Goal: Task Accomplishment & Management: Complete application form

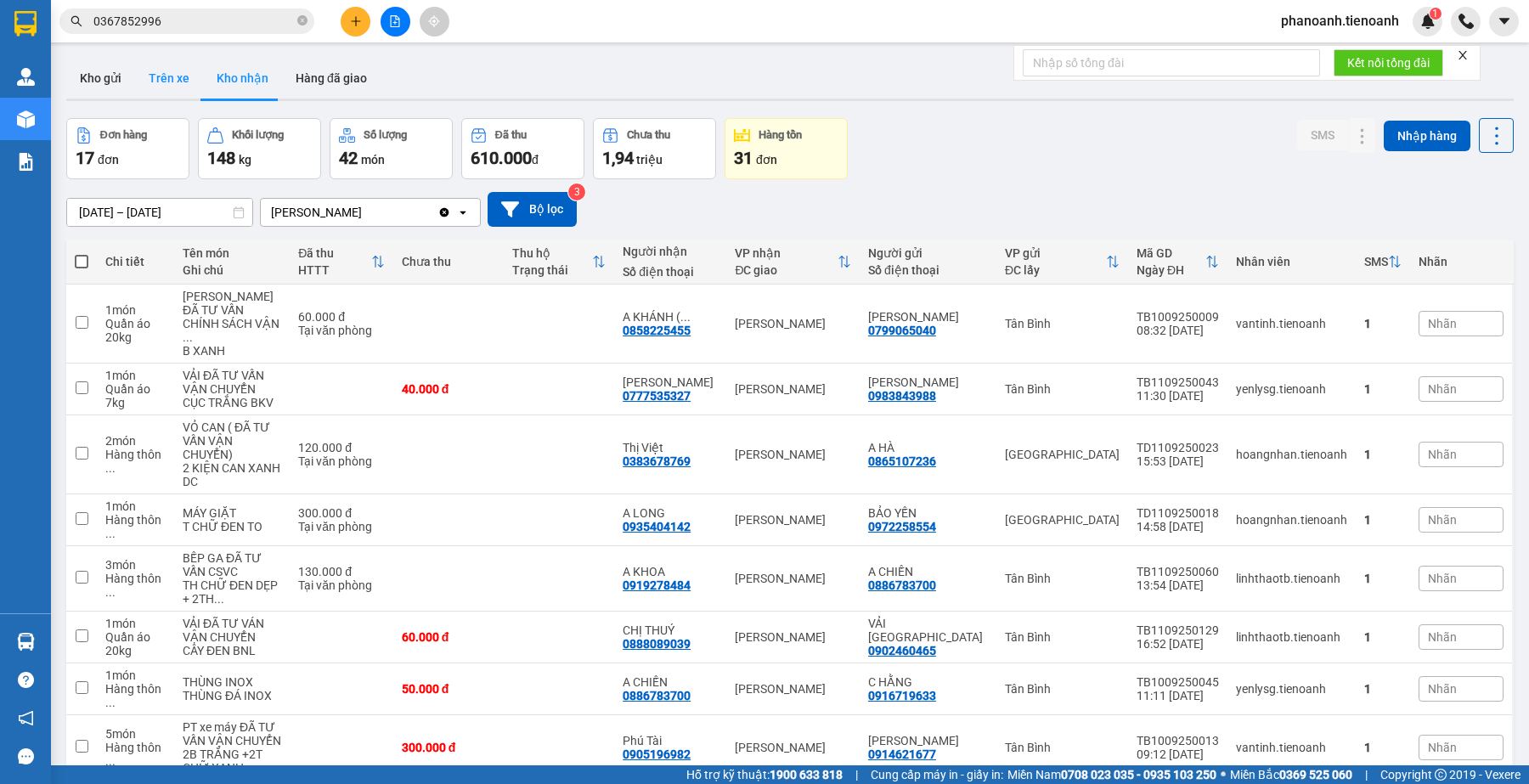
click at [176, 82] on button "Trên xe" at bounding box center [169, 78] width 68 height 41
type input "[DATE] – [DATE]"
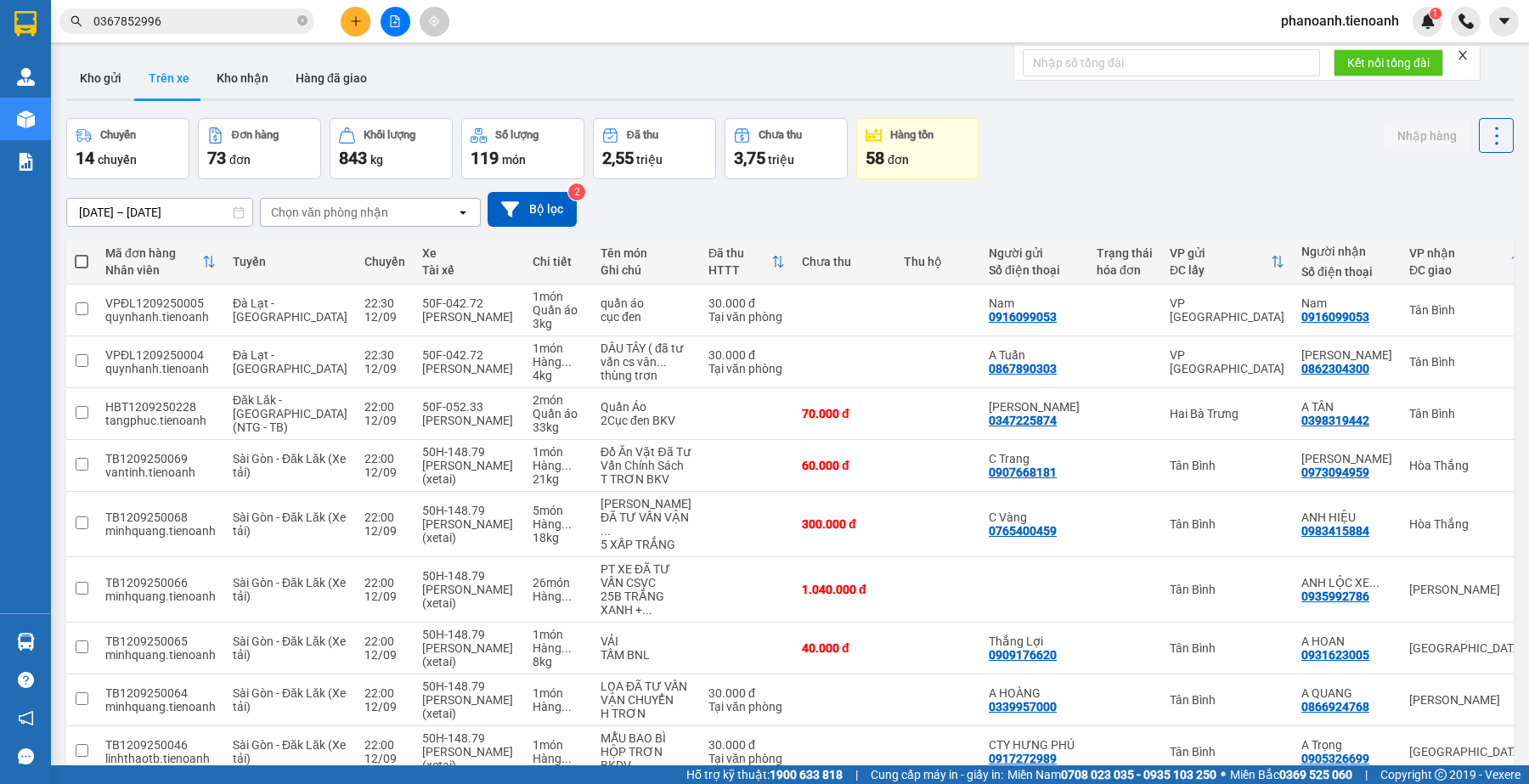
click at [353, 210] on div "Chọn văn phòng nhận" at bounding box center [329, 212] width 117 height 17
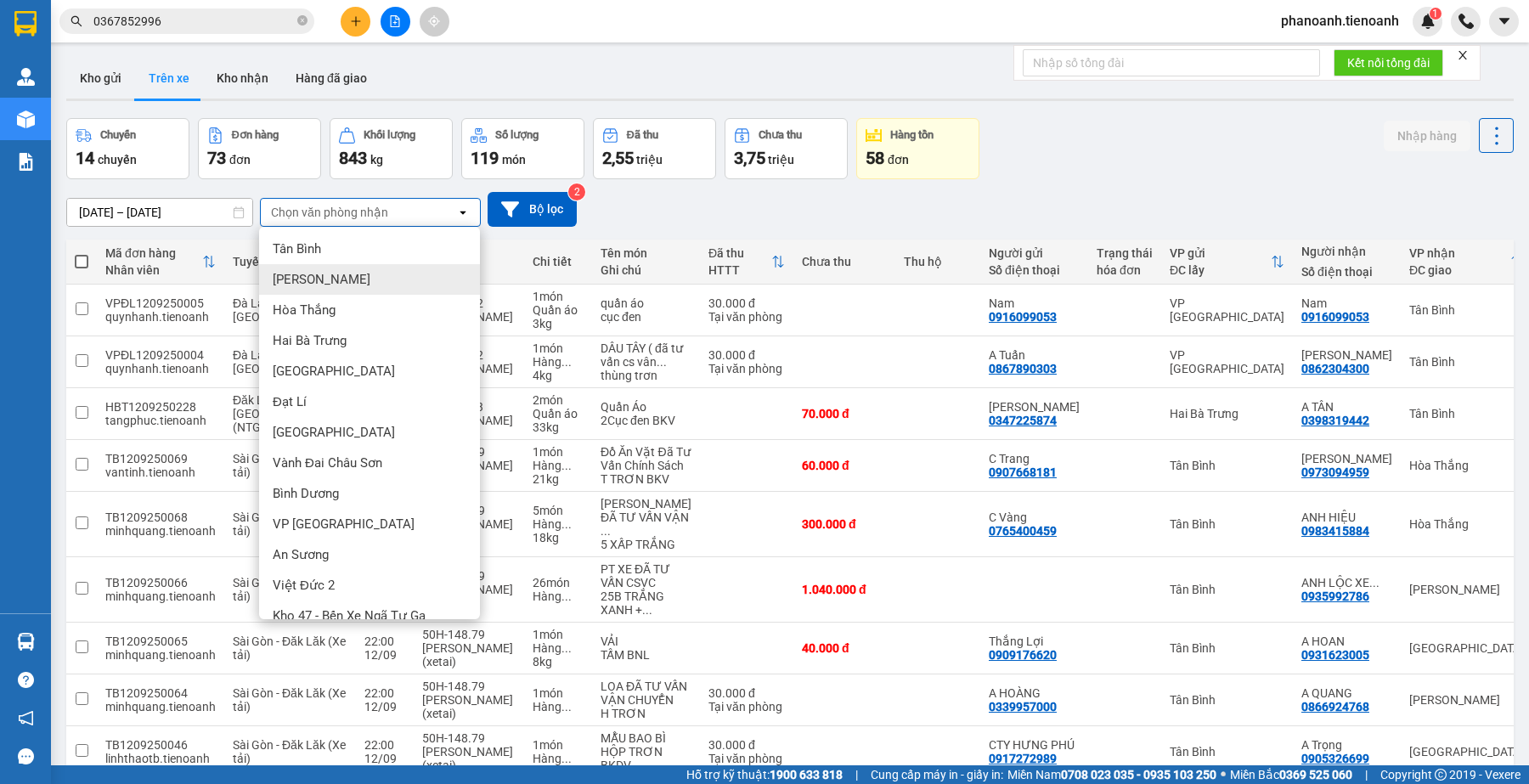
click at [311, 287] on span "[PERSON_NAME]" at bounding box center [322, 279] width 98 height 17
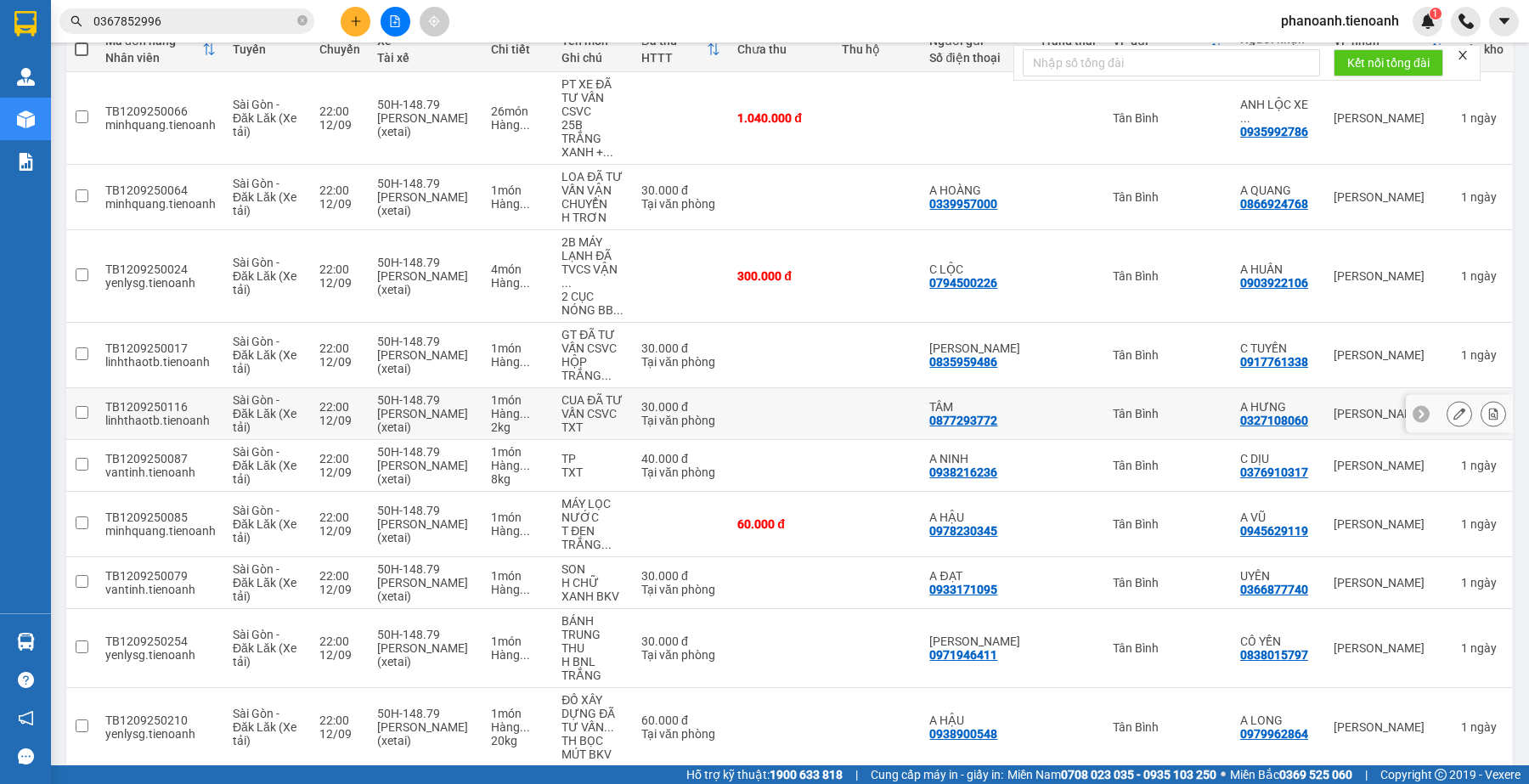
scroll to position [259, 0]
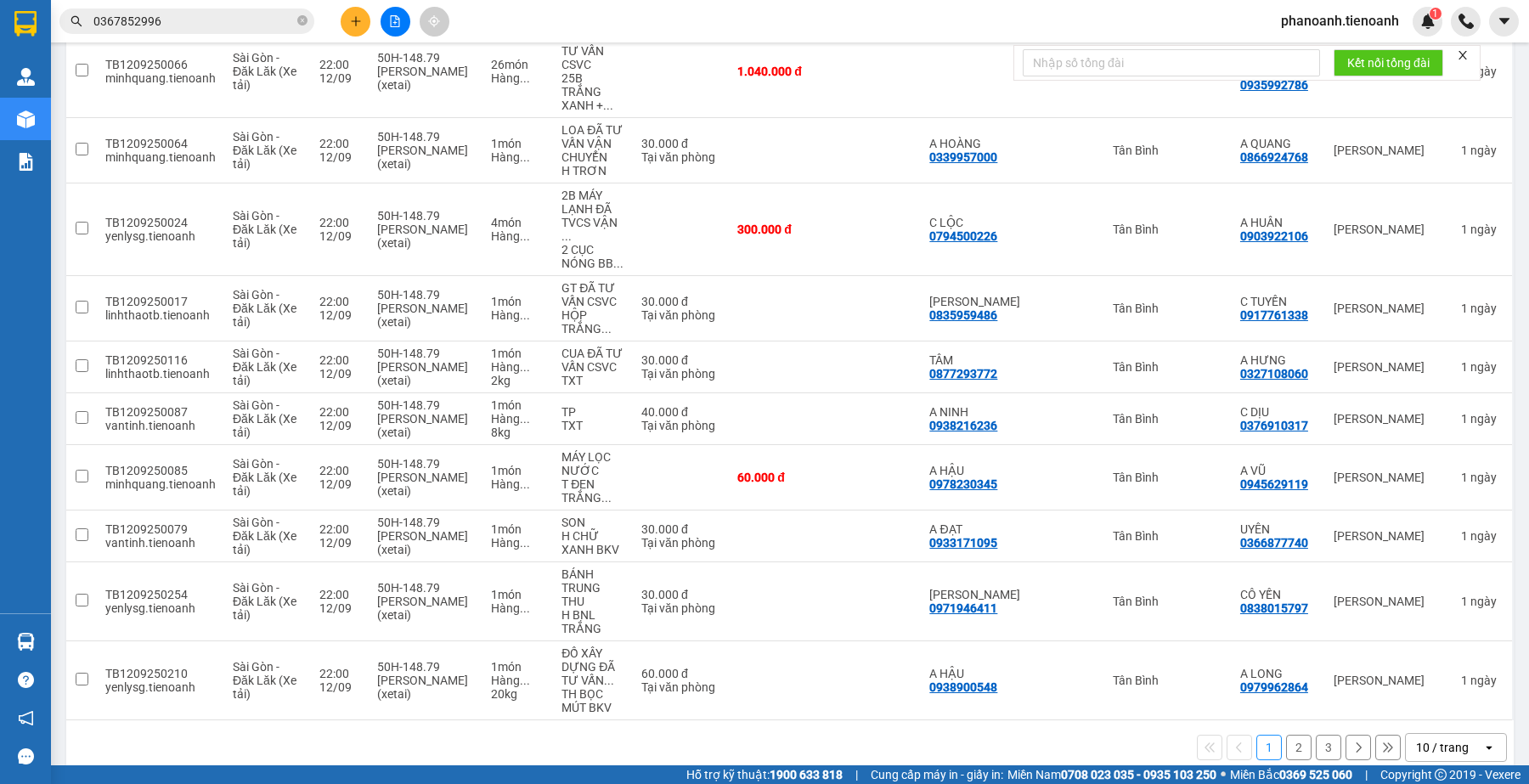
click at [1286, 734] on button "2" at bounding box center [1299, 747] width 26 height 26
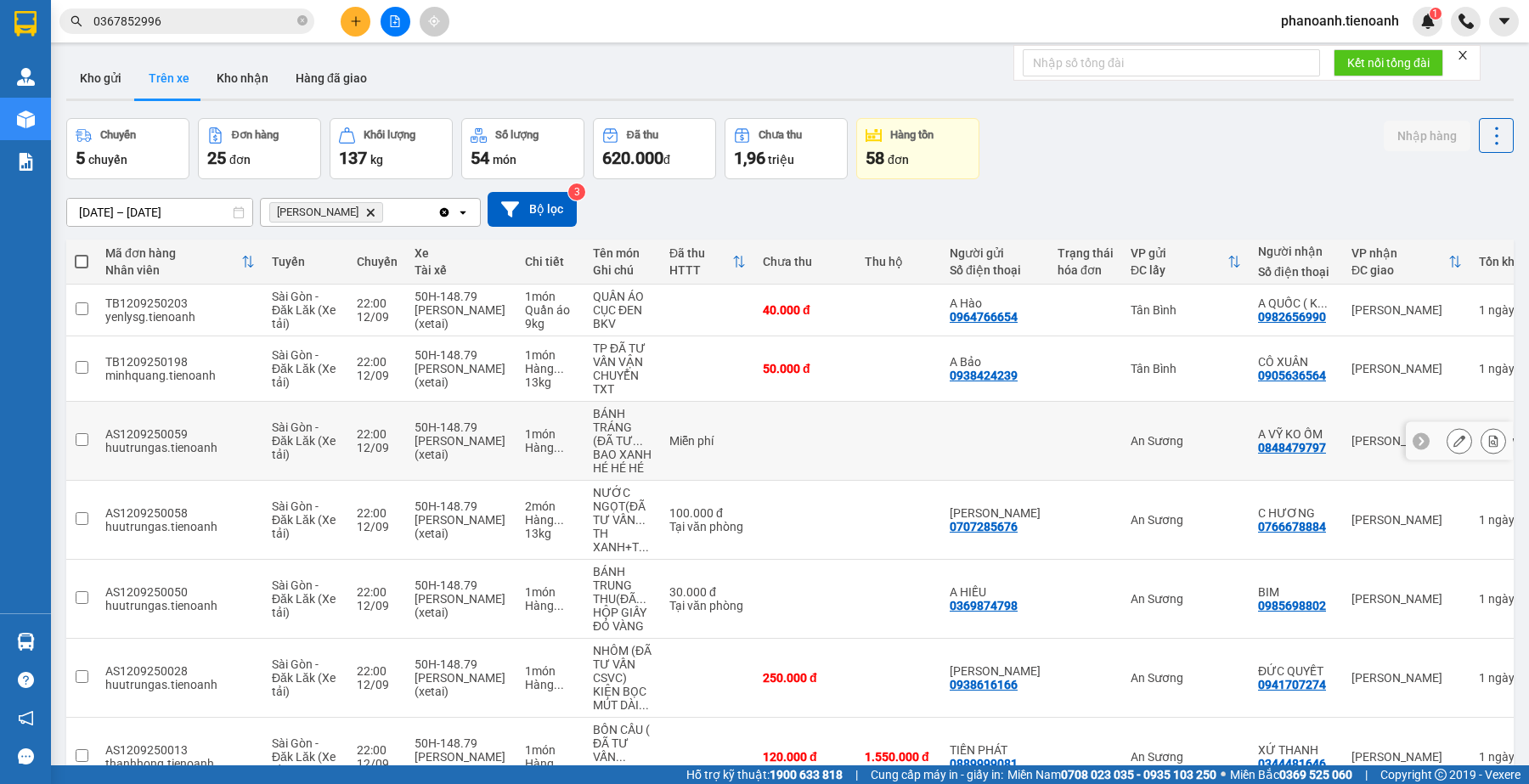
scroll to position [265, 0]
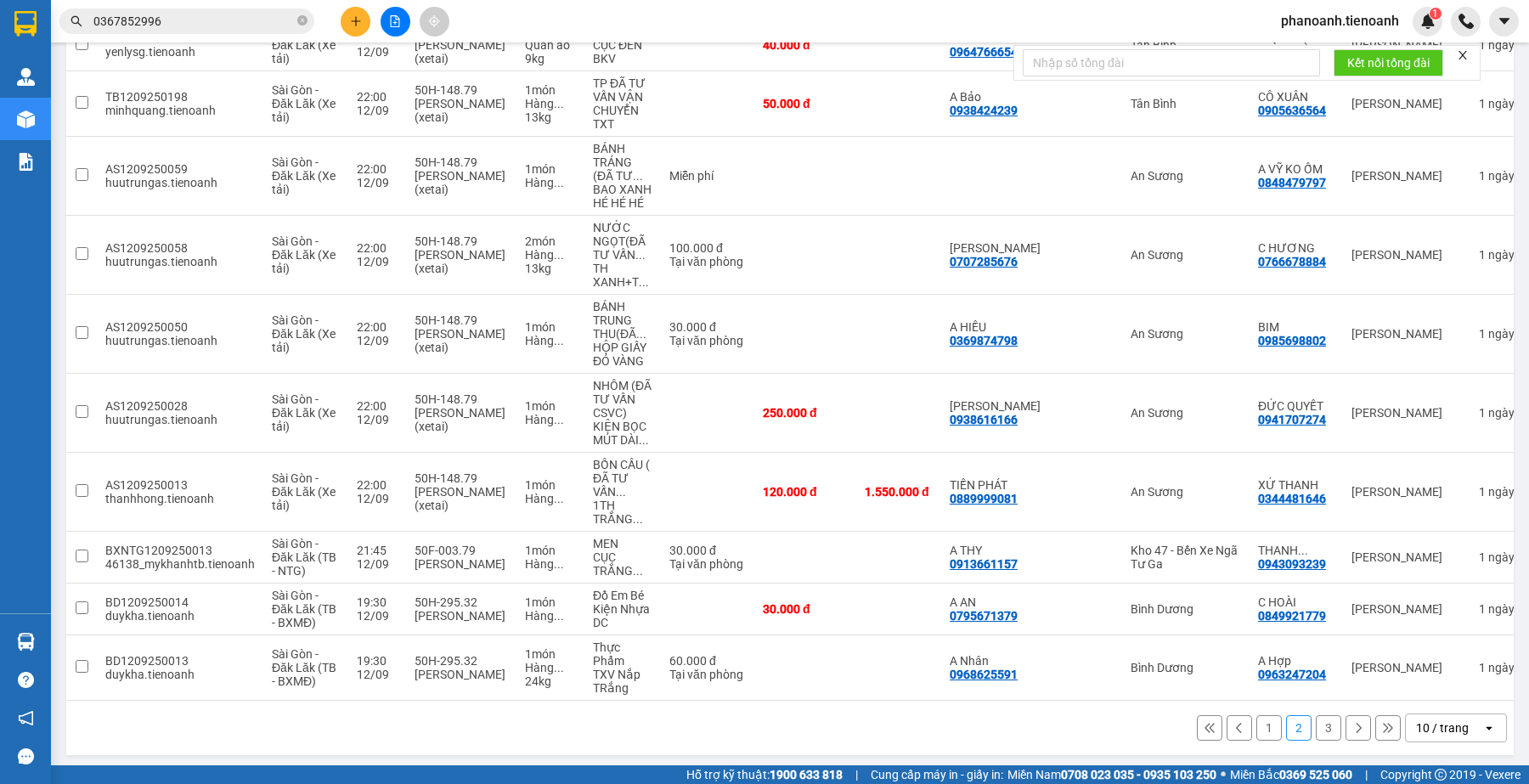
click at [1318, 720] on button "3" at bounding box center [1329, 728] width 26 height 26
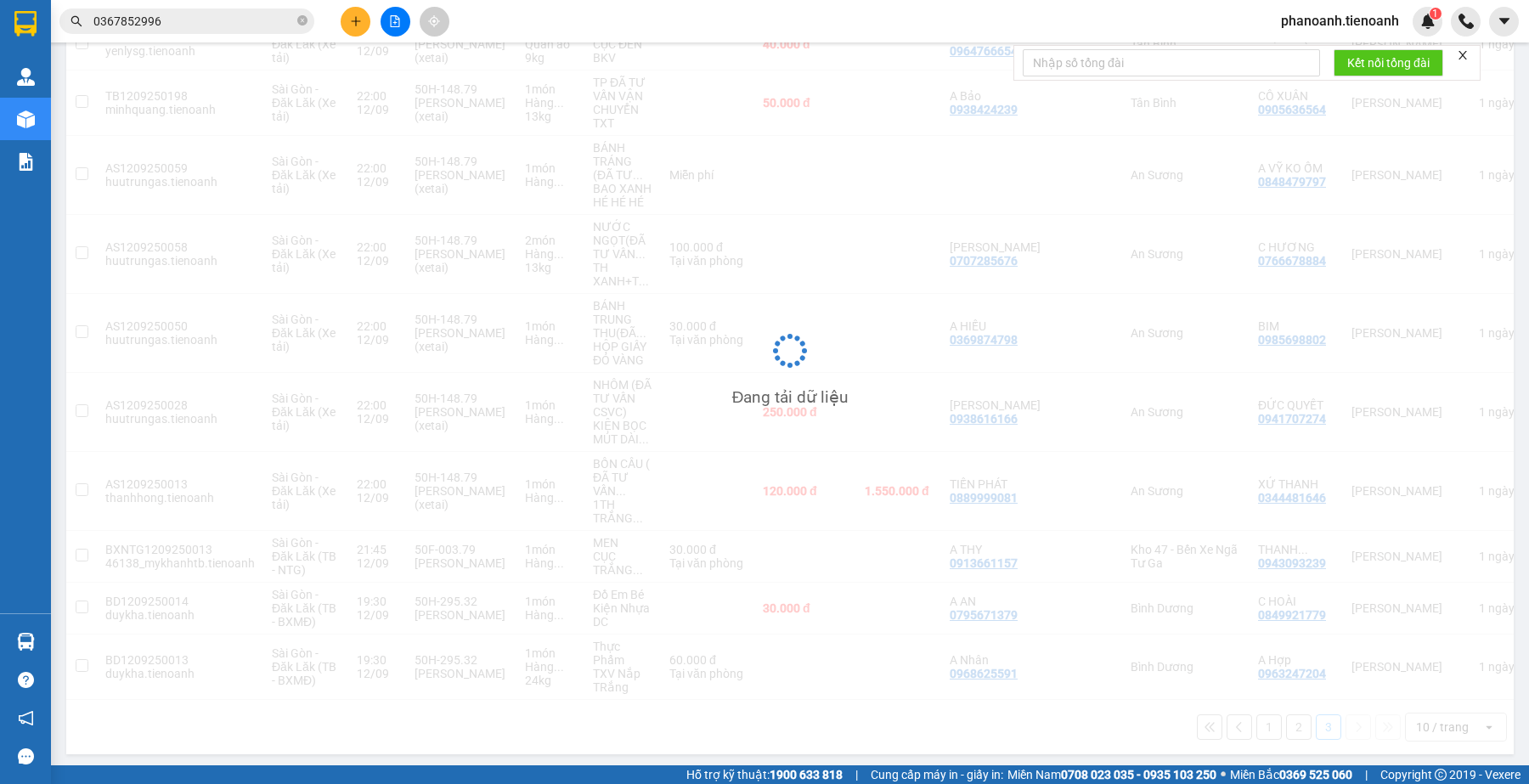
scroll to position [78, 0]
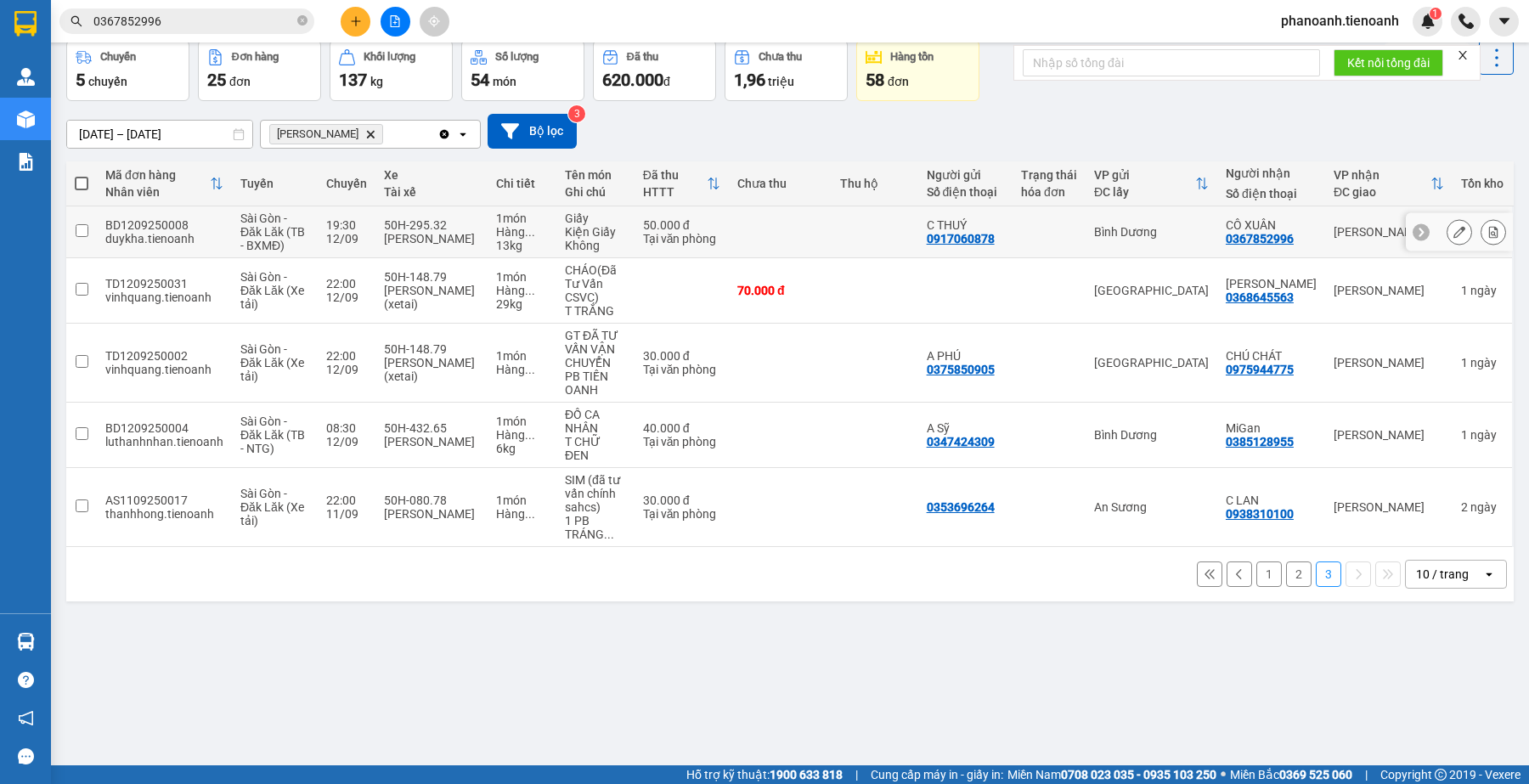
click at [91, 230] on td at bounding box center [81, 232] width 30 height 52
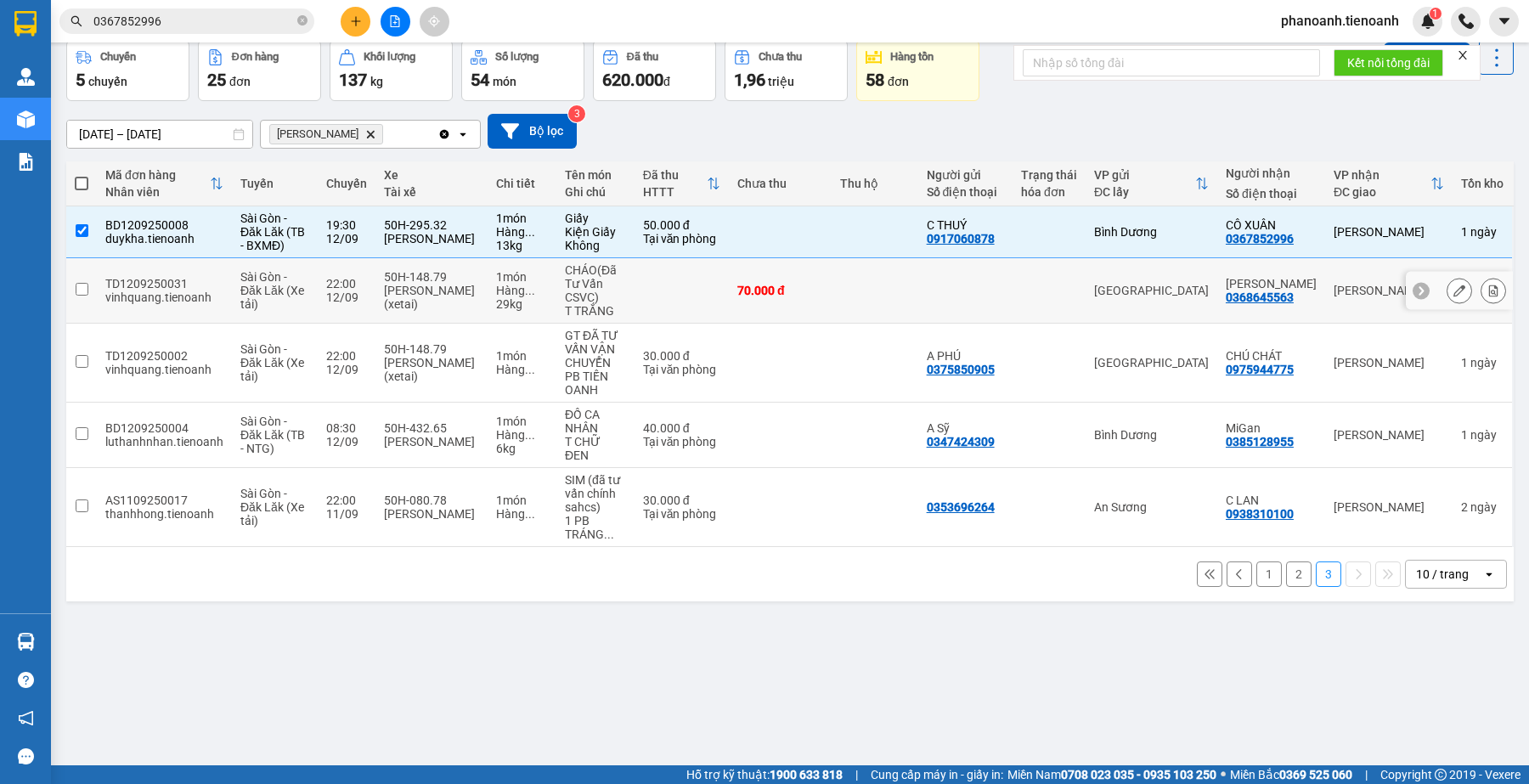
scroll to position [0, 0]
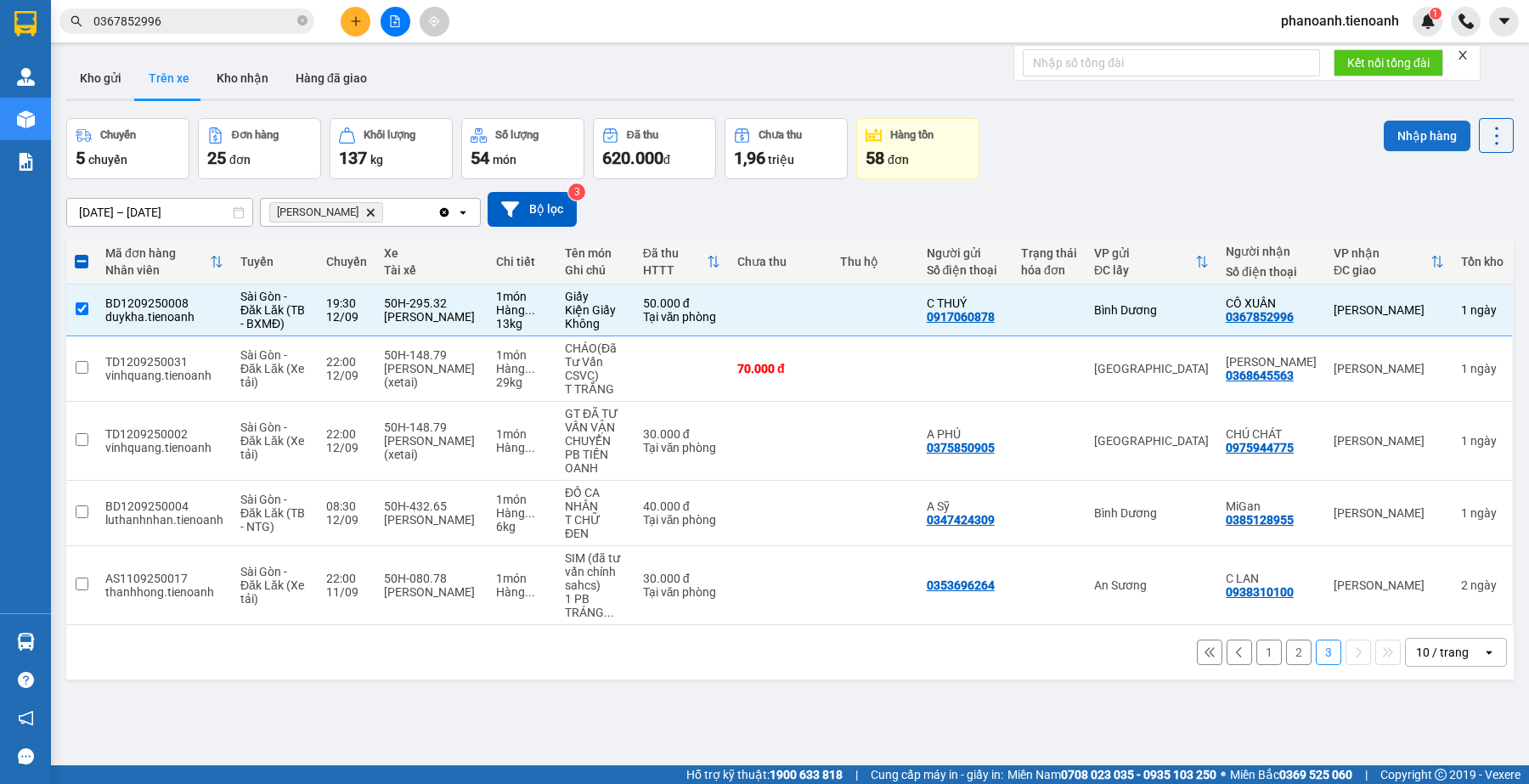
click at [1415, 132] on button "Nhập hàng" at bounding box center [1427, 136] width 87 height 30
checkbox input "false"
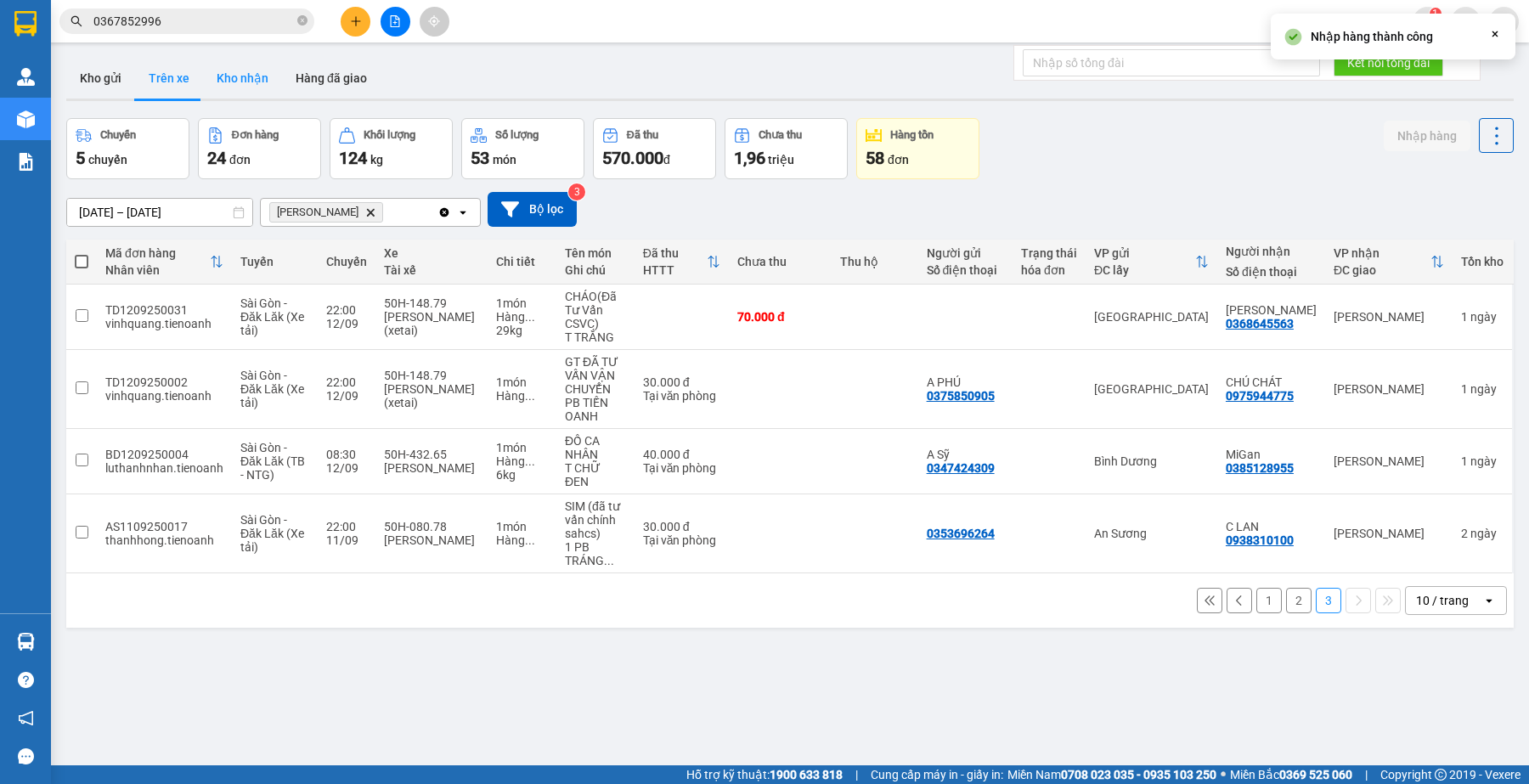
click at [248, 72] on button "Kho nhận" at bounding box center [243, 78] width 79 height 41
type input "[DATE] – [DATE]"
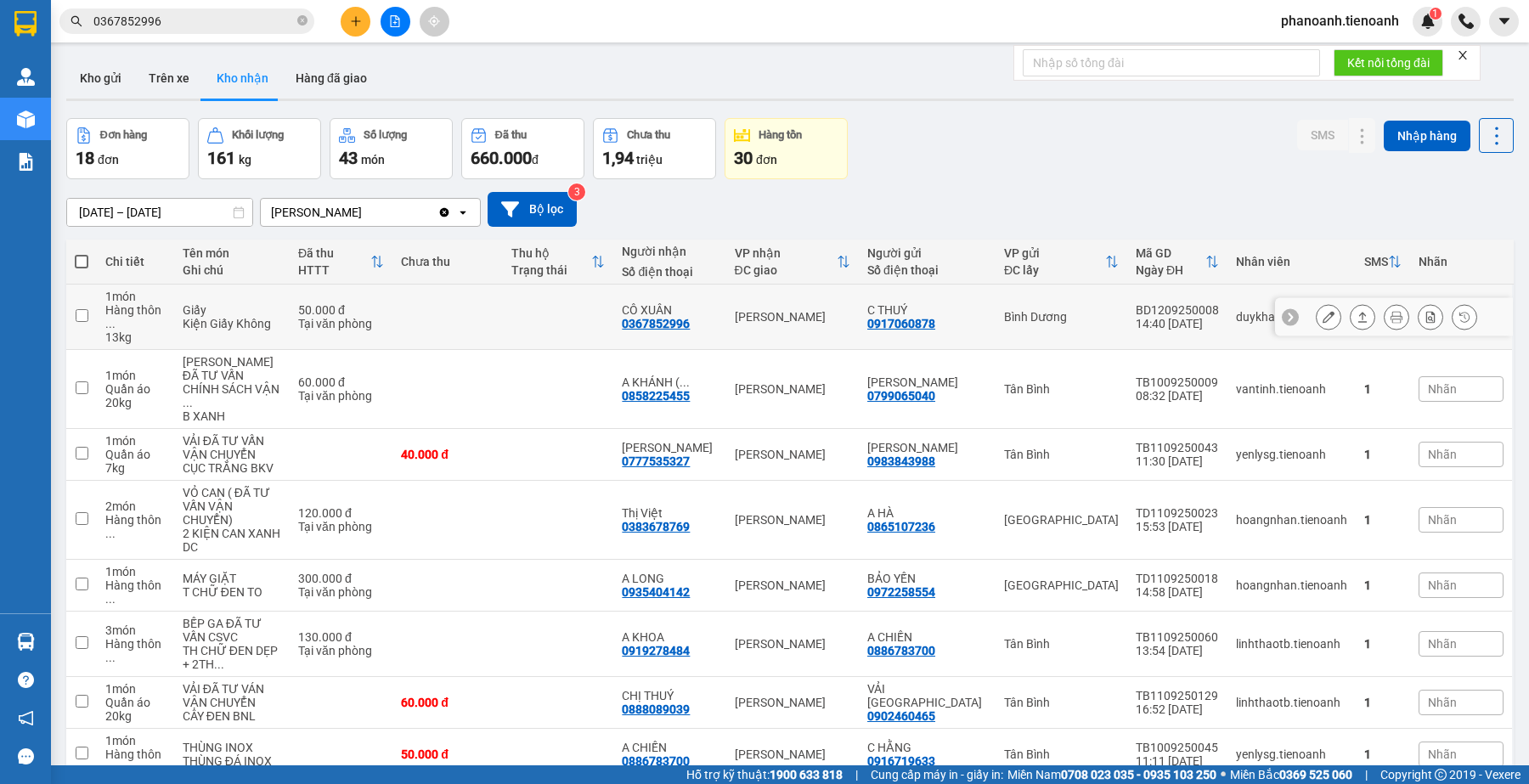
click at [387, 301] on td "50.000 đ Tại văn phòng" at bounding box center [341, 317] width 103 height 66
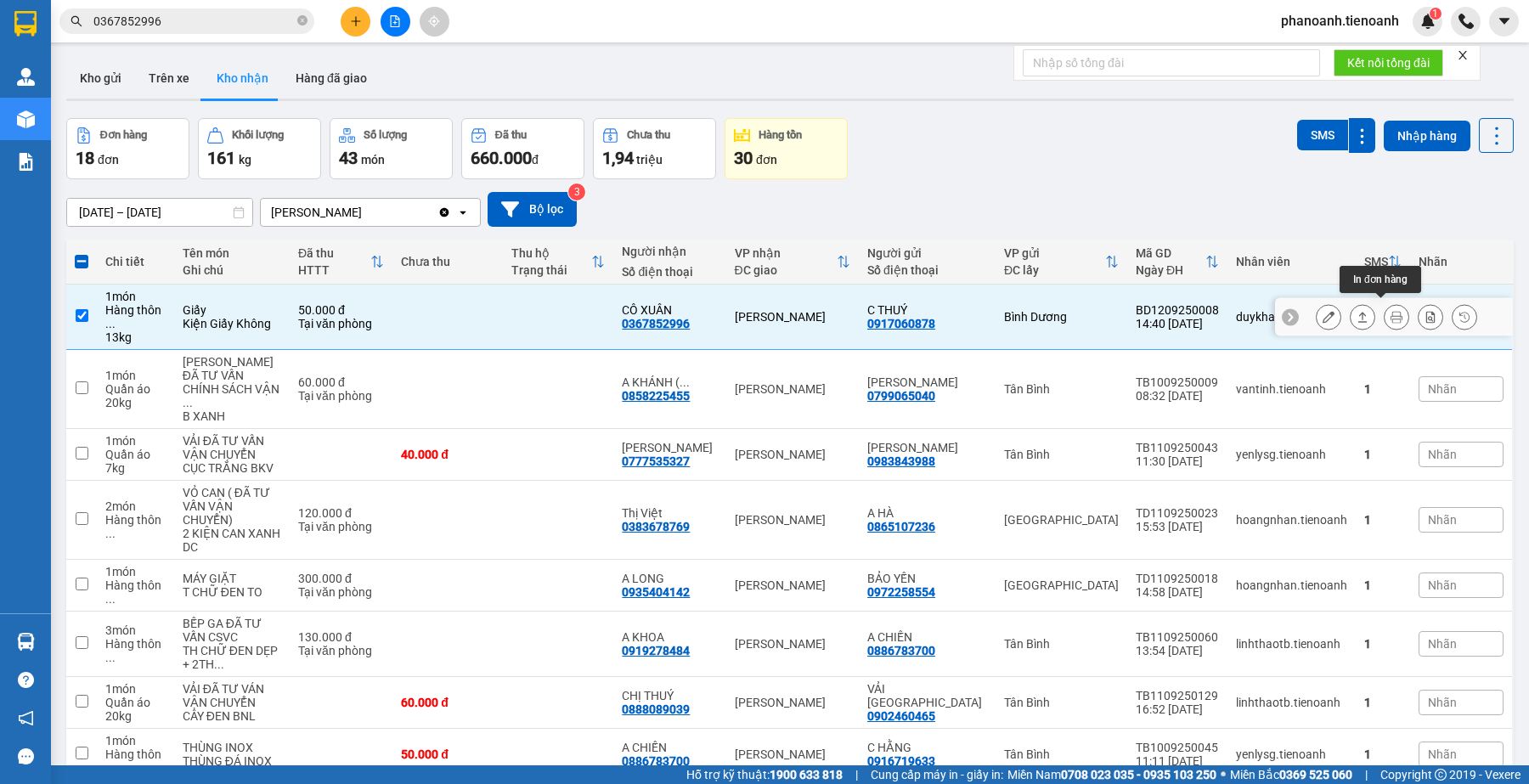
drag, startPoint x: 1344, startPoint y: 314, endPoint x: 1326, endPoint y: 322, distance: 19.7
click at [1356, 315] on icon at bounding box center [1362, 317] width 12 height 12
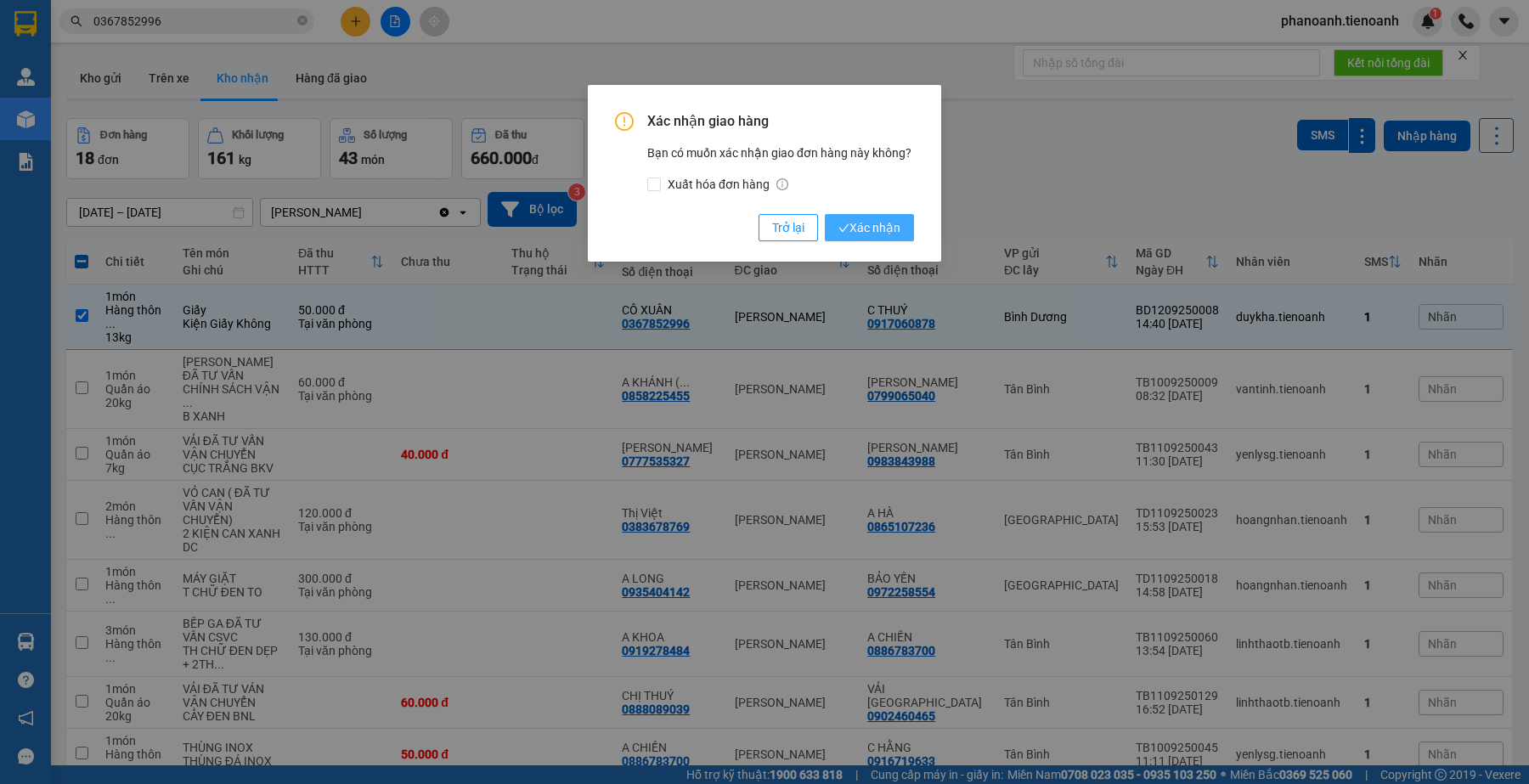
click at [880, 225] on span "Xác nhận" at bounding box center [868, 227] width 62 height 18
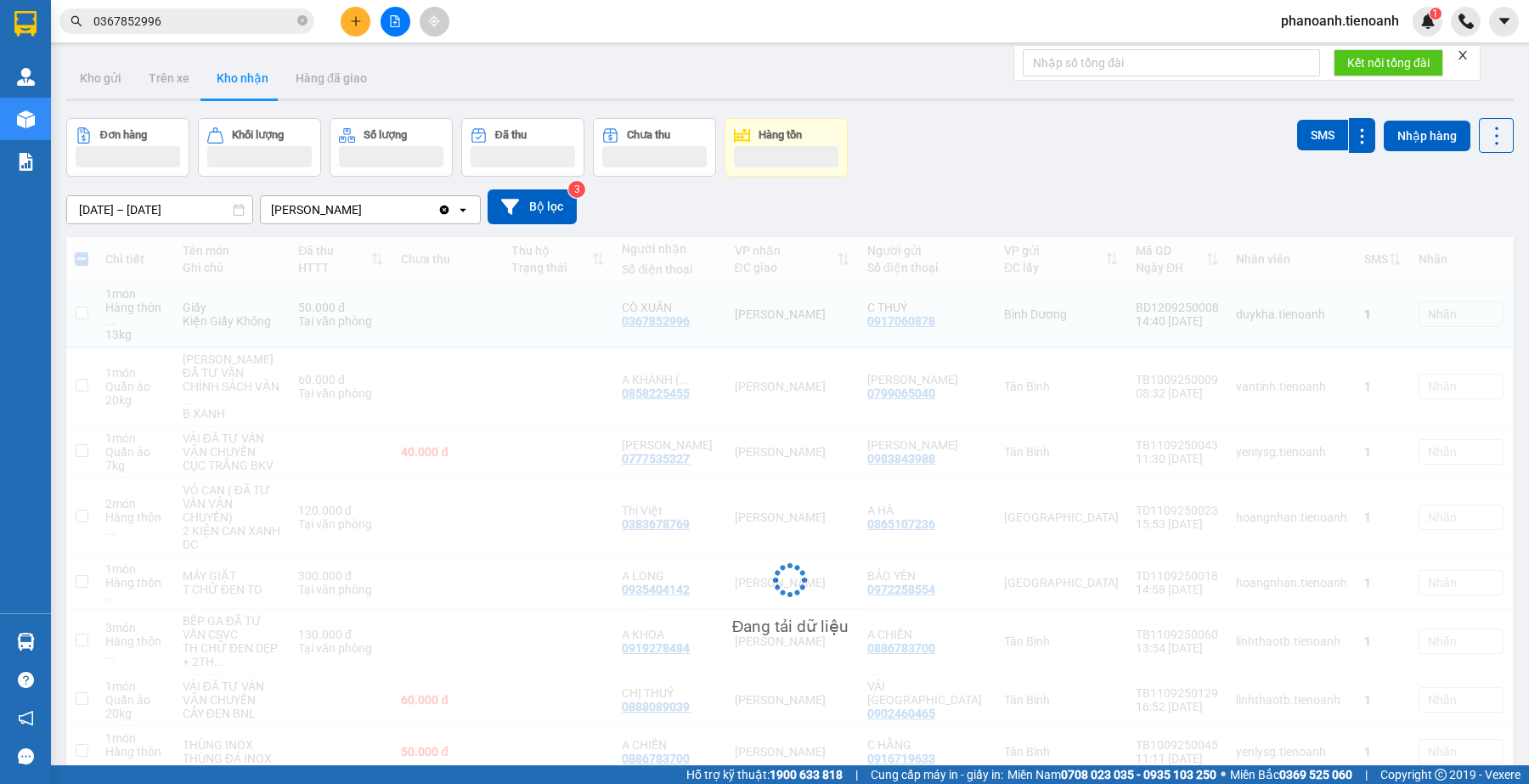
checkbox input "false"
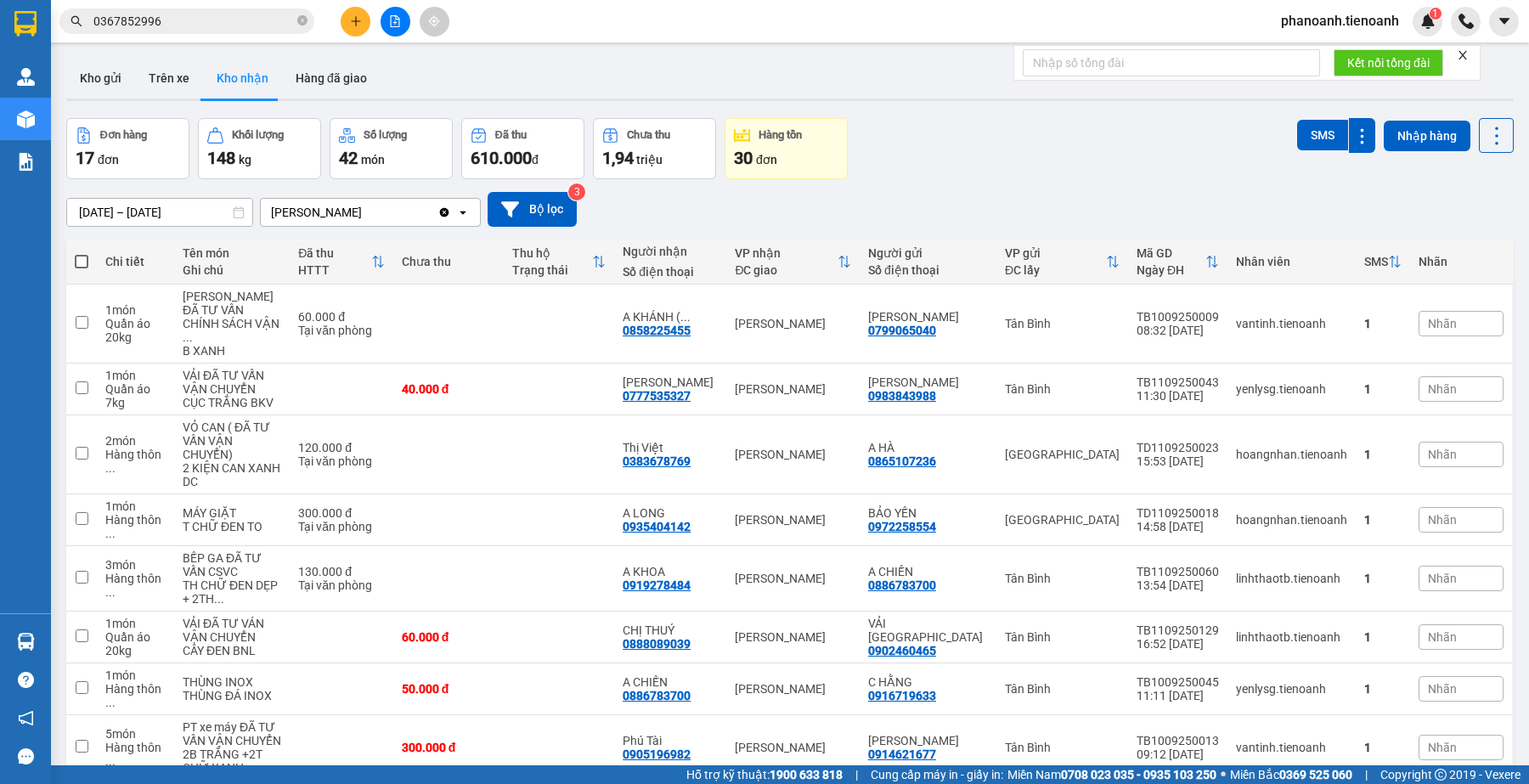
click at [270, 23] on input "0367852996" at bounding box center [193, 21] width 200 height 18
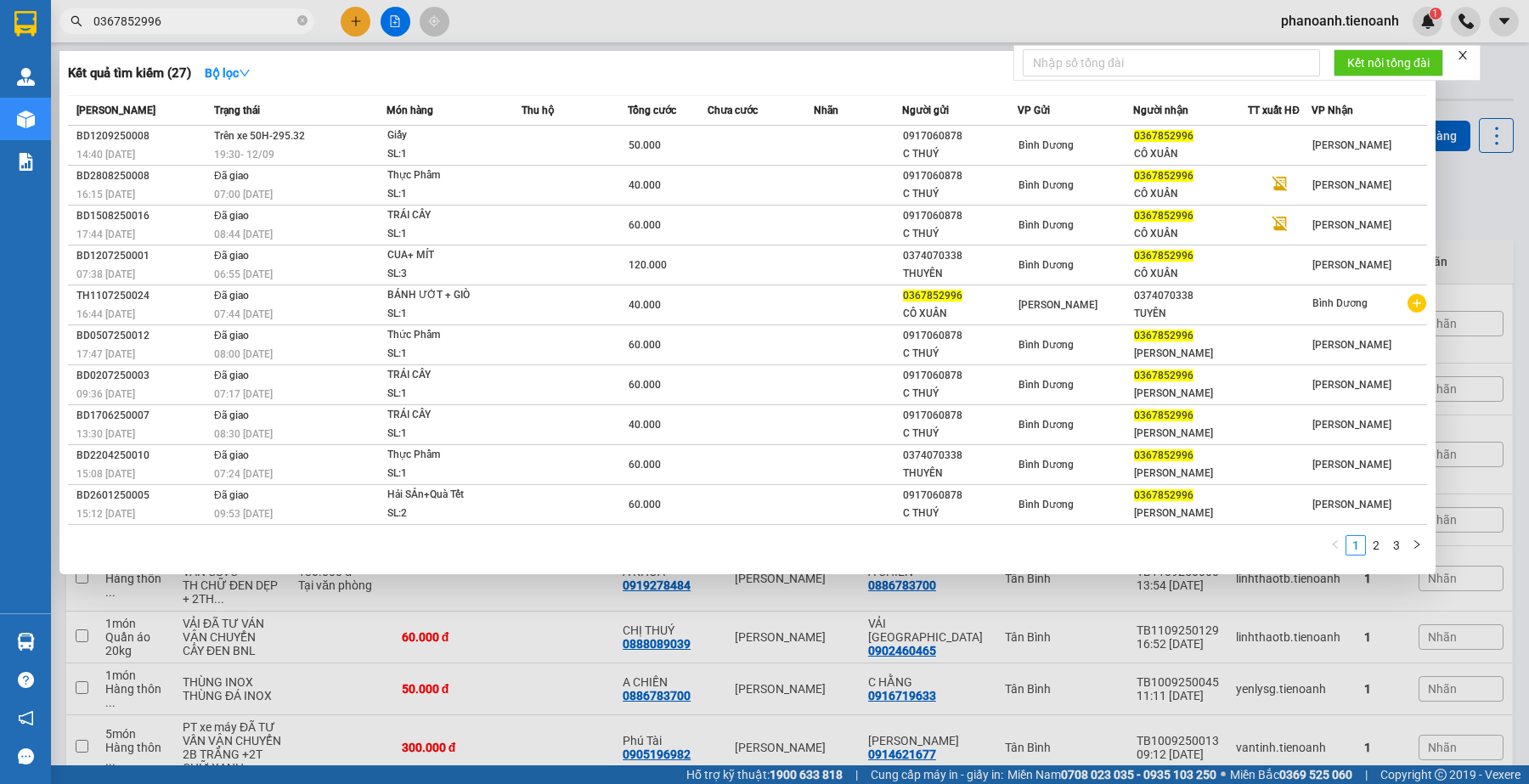
click at [270, 23] on input "0367852996" at bounding box center [193, 21] width 200 height 18
paste input "903150834"
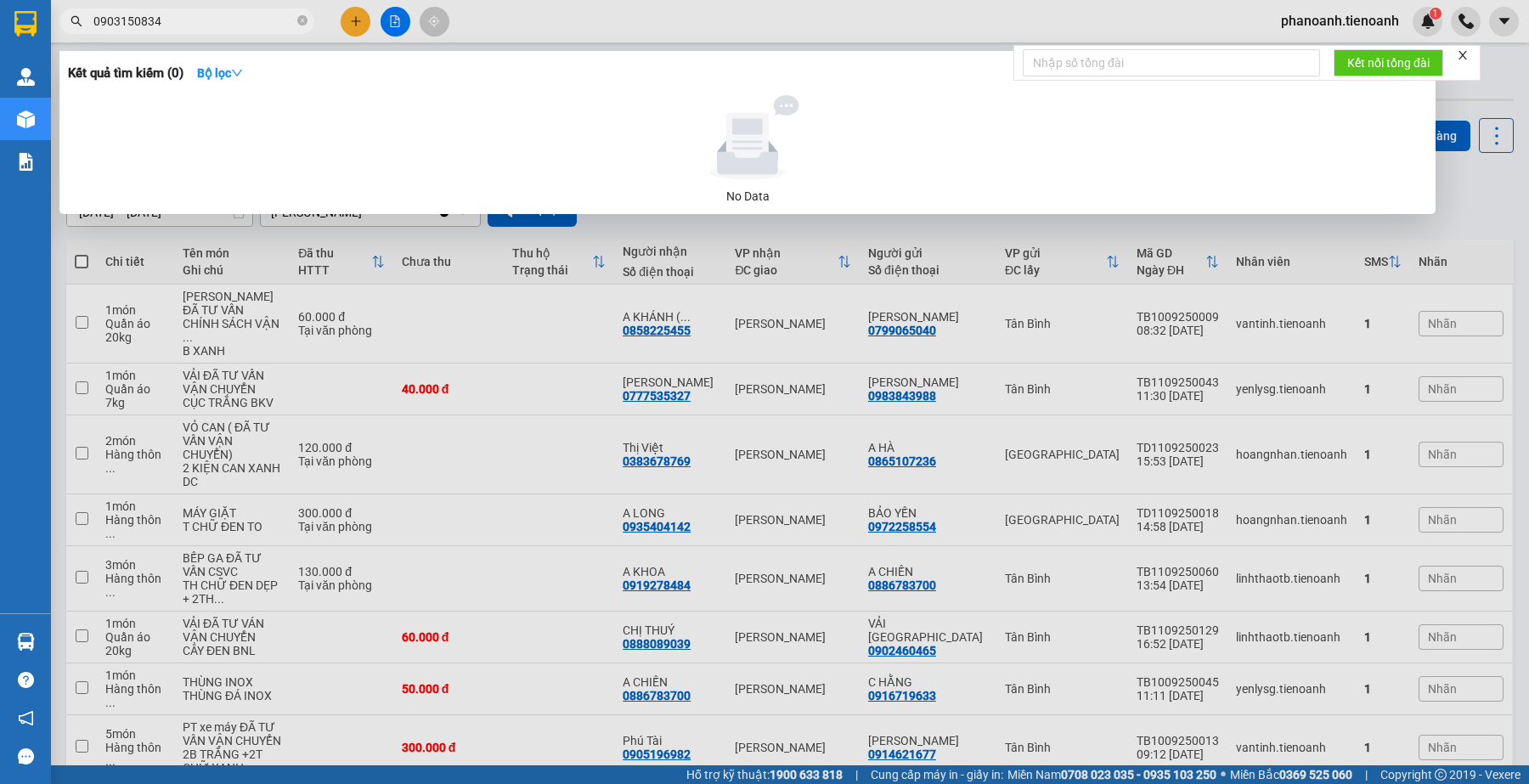
click at [270, 23] on input "0903150834" at bounding box center [193, 21] width 200 height 18
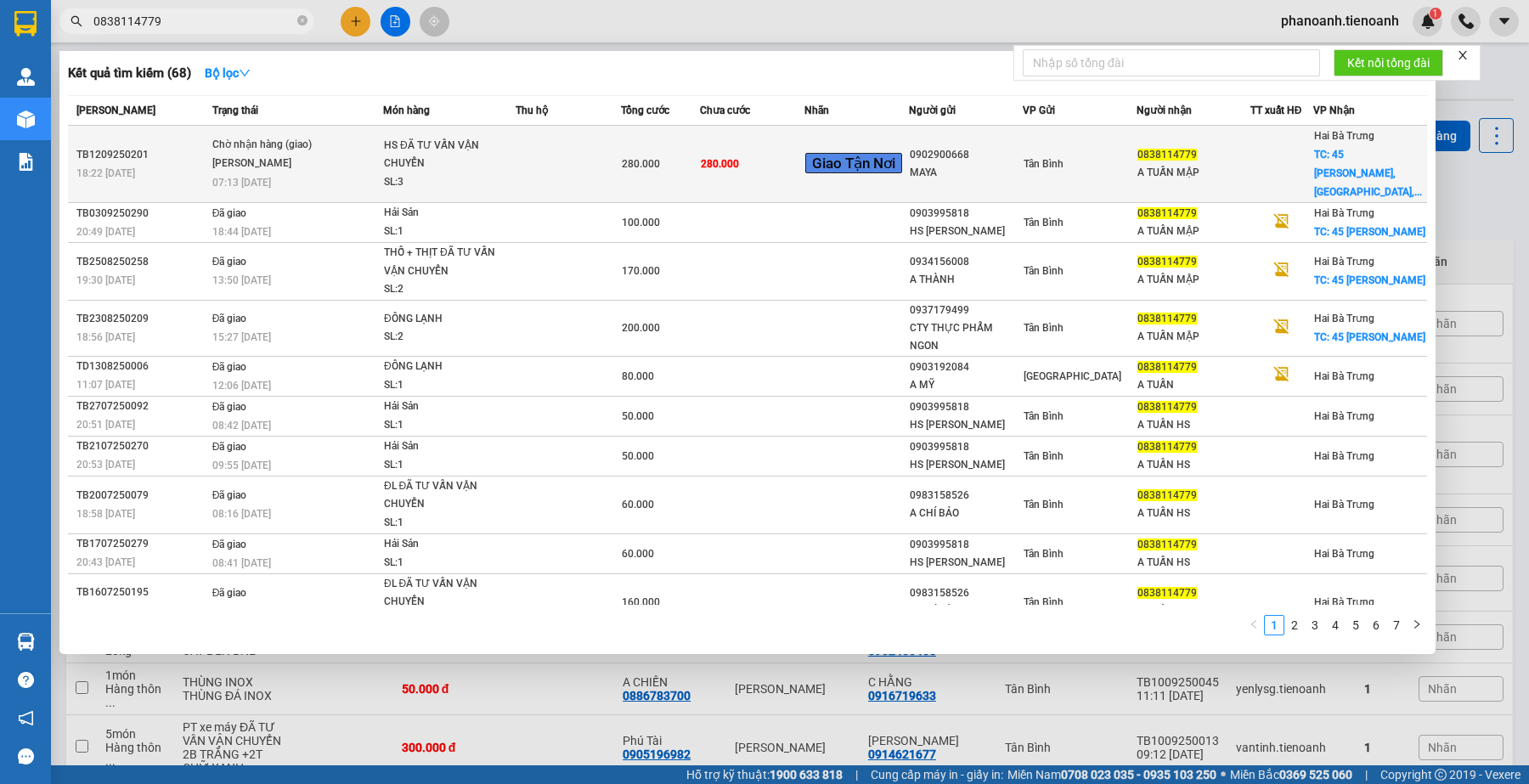
type input "0838114779"
click at [1217, 163] on div "A TUẤN MẬP" at bounding box center [1193, 172] width 112 height 18
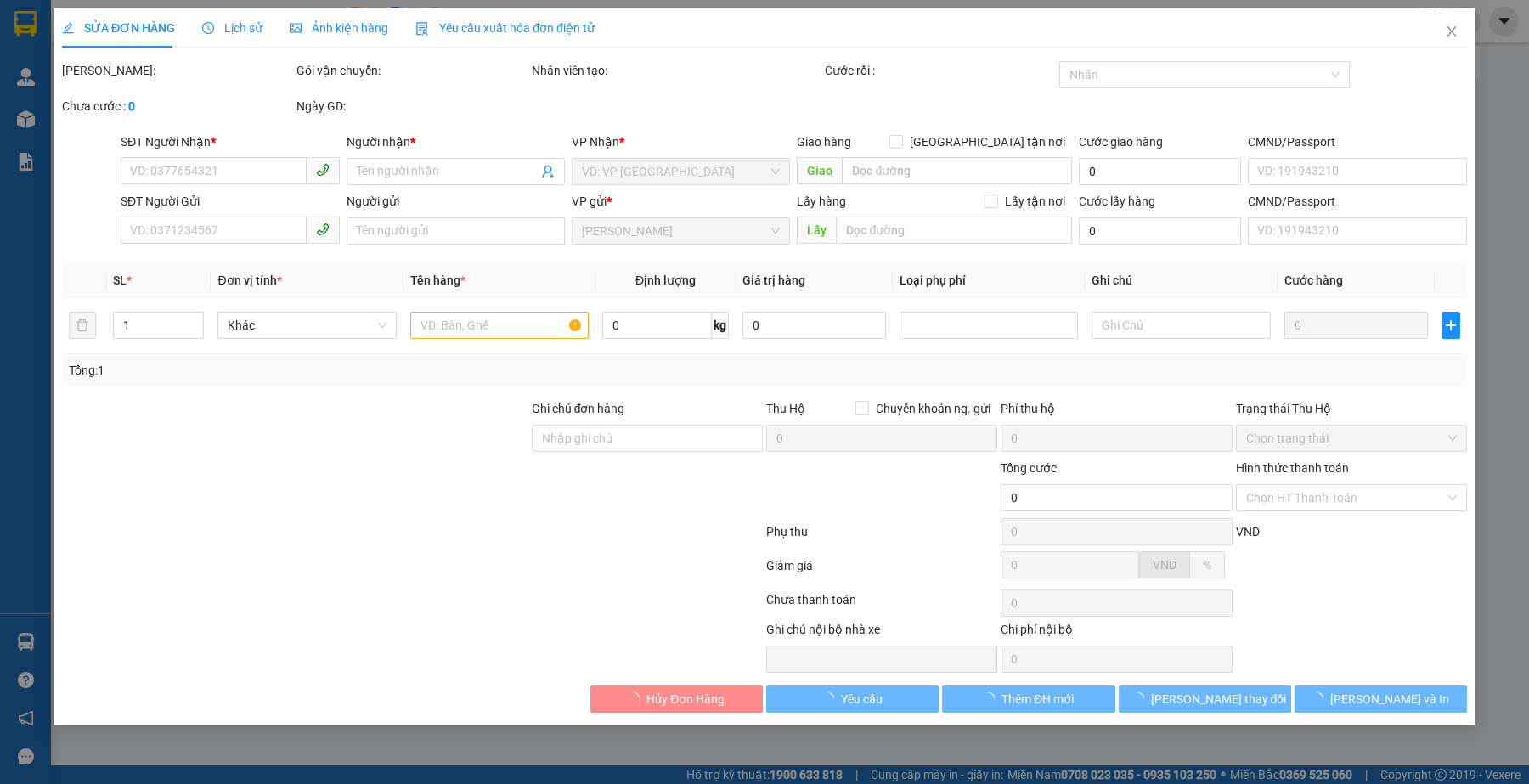
type input "0838114779"
type input "A TUẤN MẬP"
checkbox input "true"
type input "45 Nguyễn Khuyến, Tân Lợi, Buôn Ma Thuột, Đắk Lắk"
type input "0902900668"
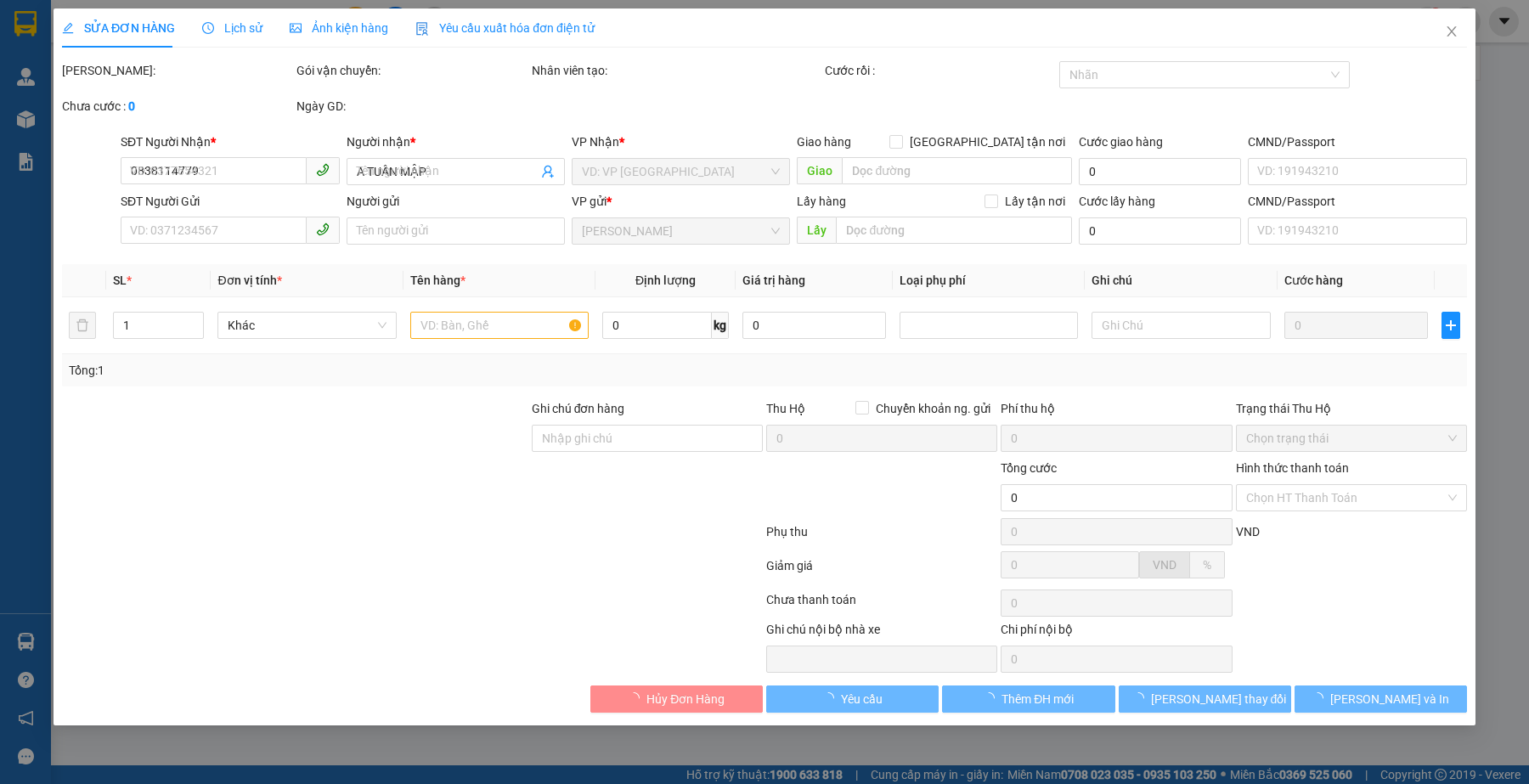
type input "MAYA"
type input "280.000"
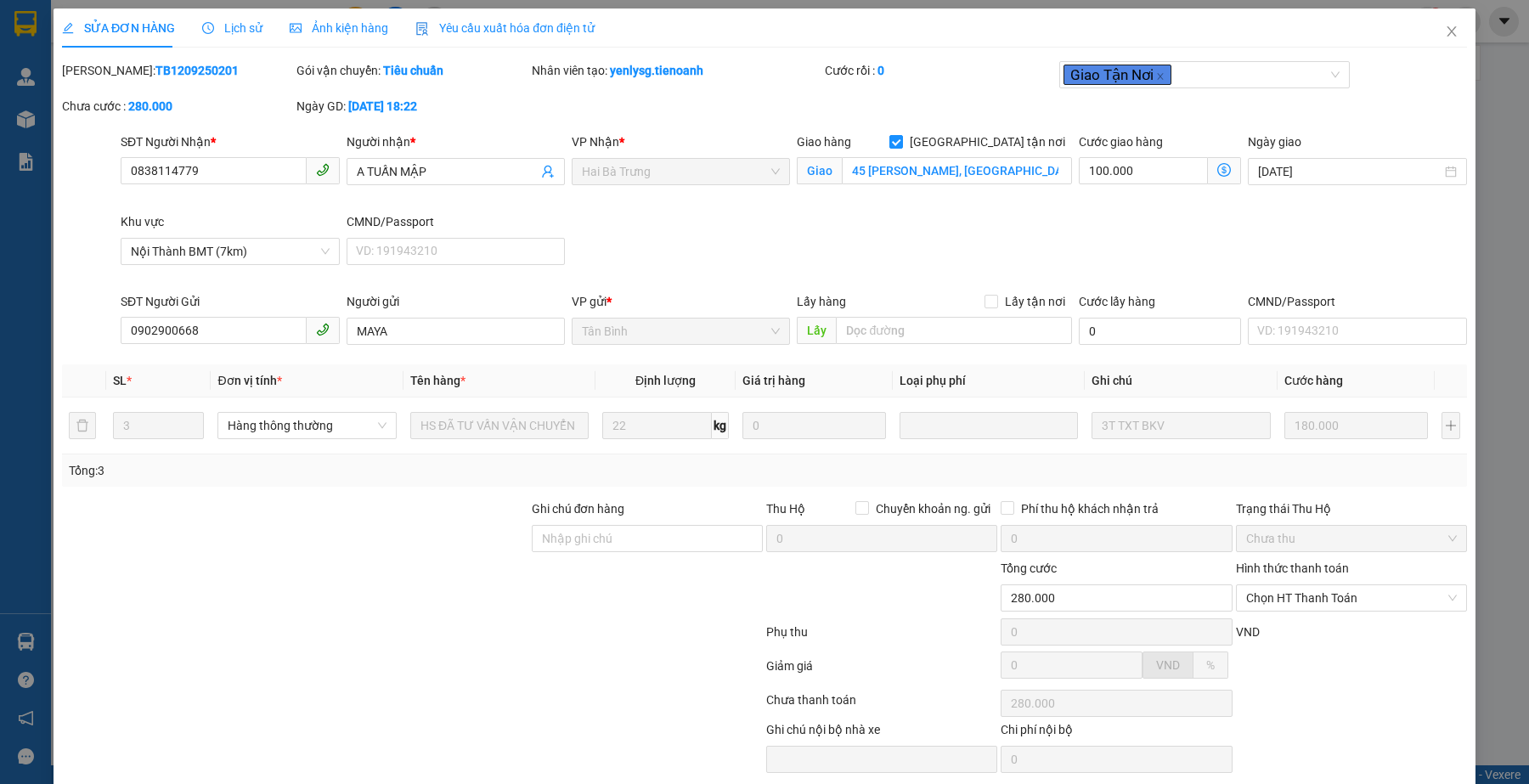
click at [856, 235] on div "SĐT Người Nhận * 0838114779 0838114779 Người nhận * A TUẤN MẬP VP Nhận * Hai Bà…" at bounding box center [794, 211] width 1353 height 160
click at [1445, 31] on icon "close" at bounding box center [1451, 31] width 14 height 14
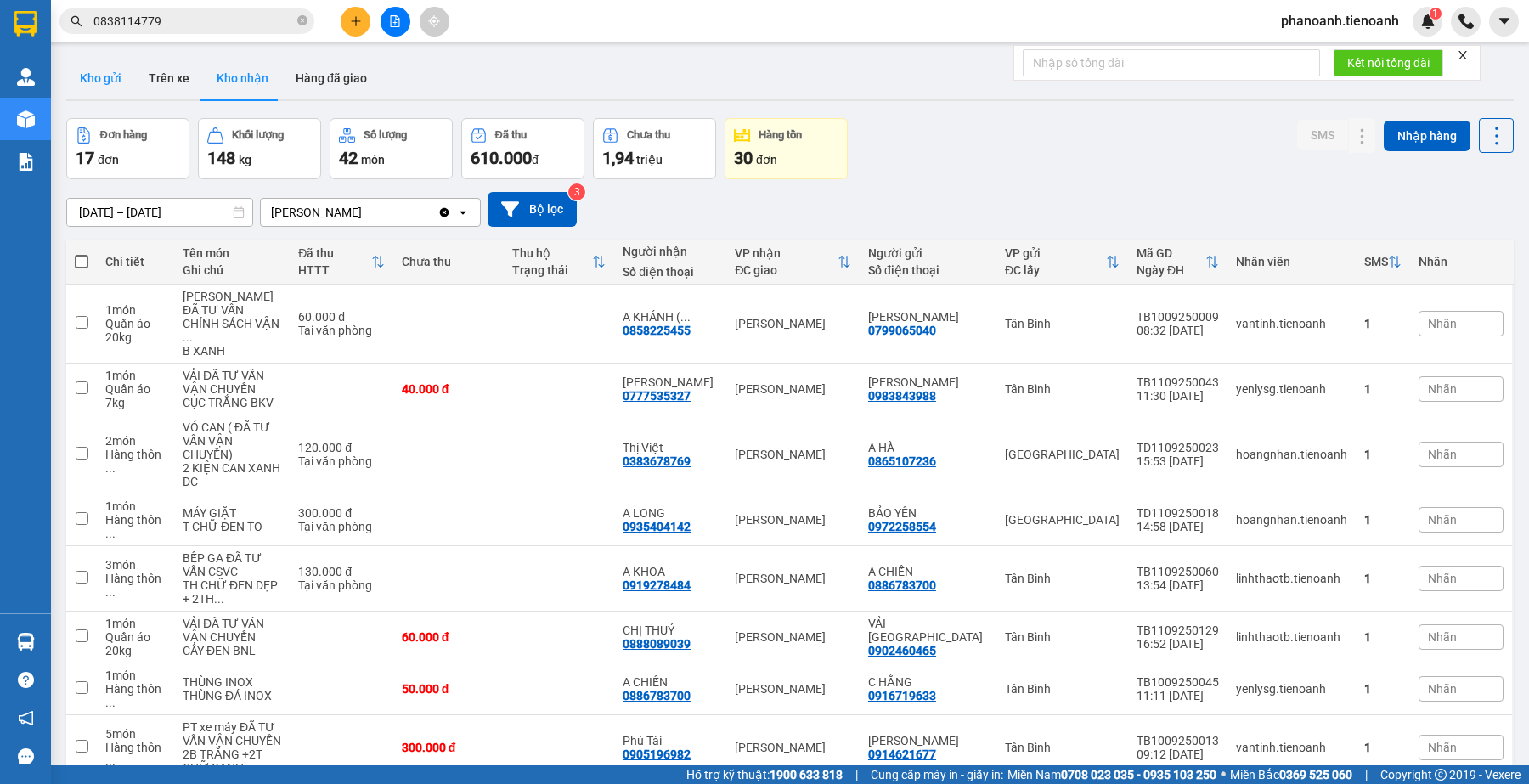
click at [109, 81] on button "Kho gửi" at bounding box center [101, 78] width 68 height 41
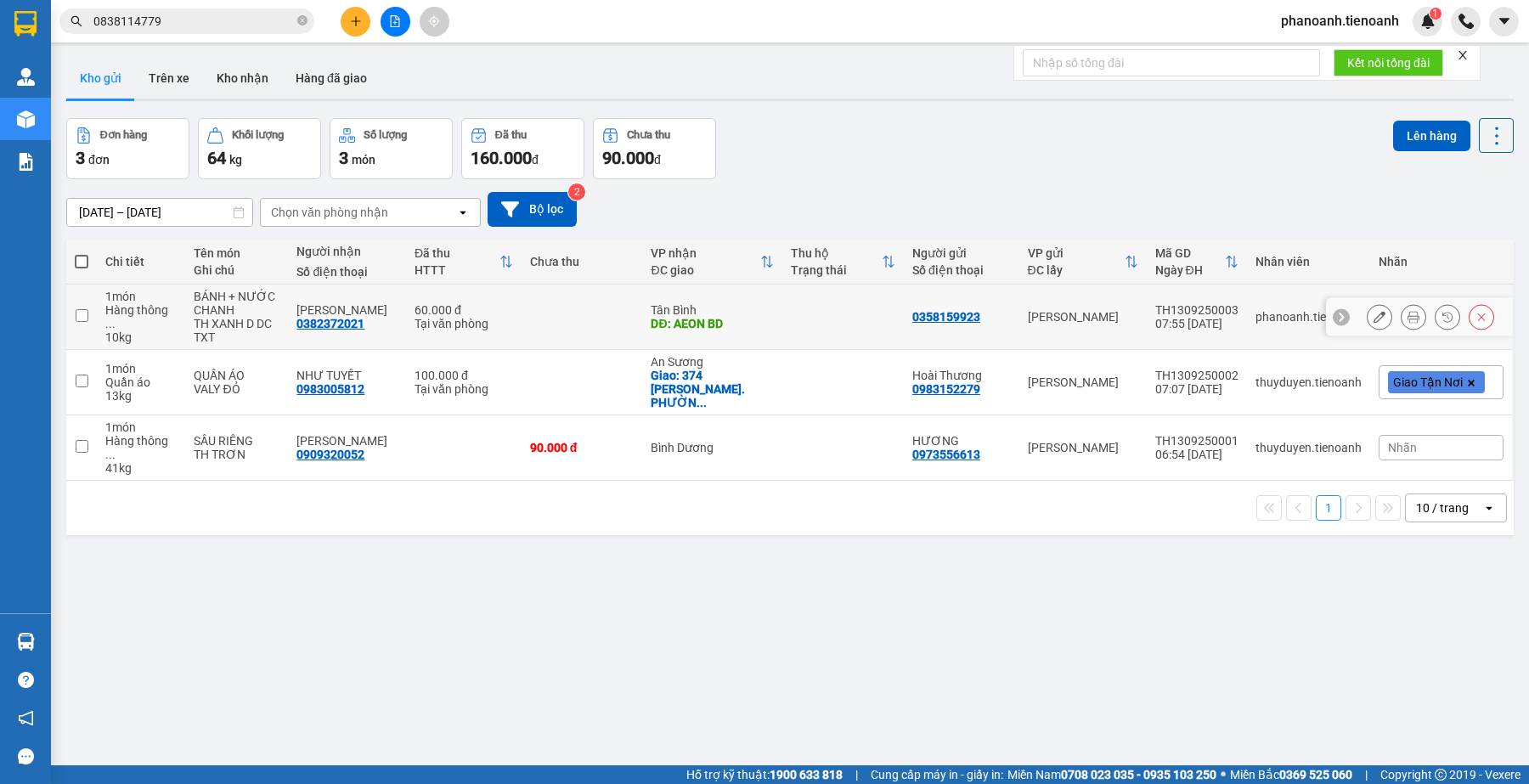
click at [109, 320] on div "Hàng thông ..." at bounding box center [140, 316] width 71 height 27
checkbox input "true"
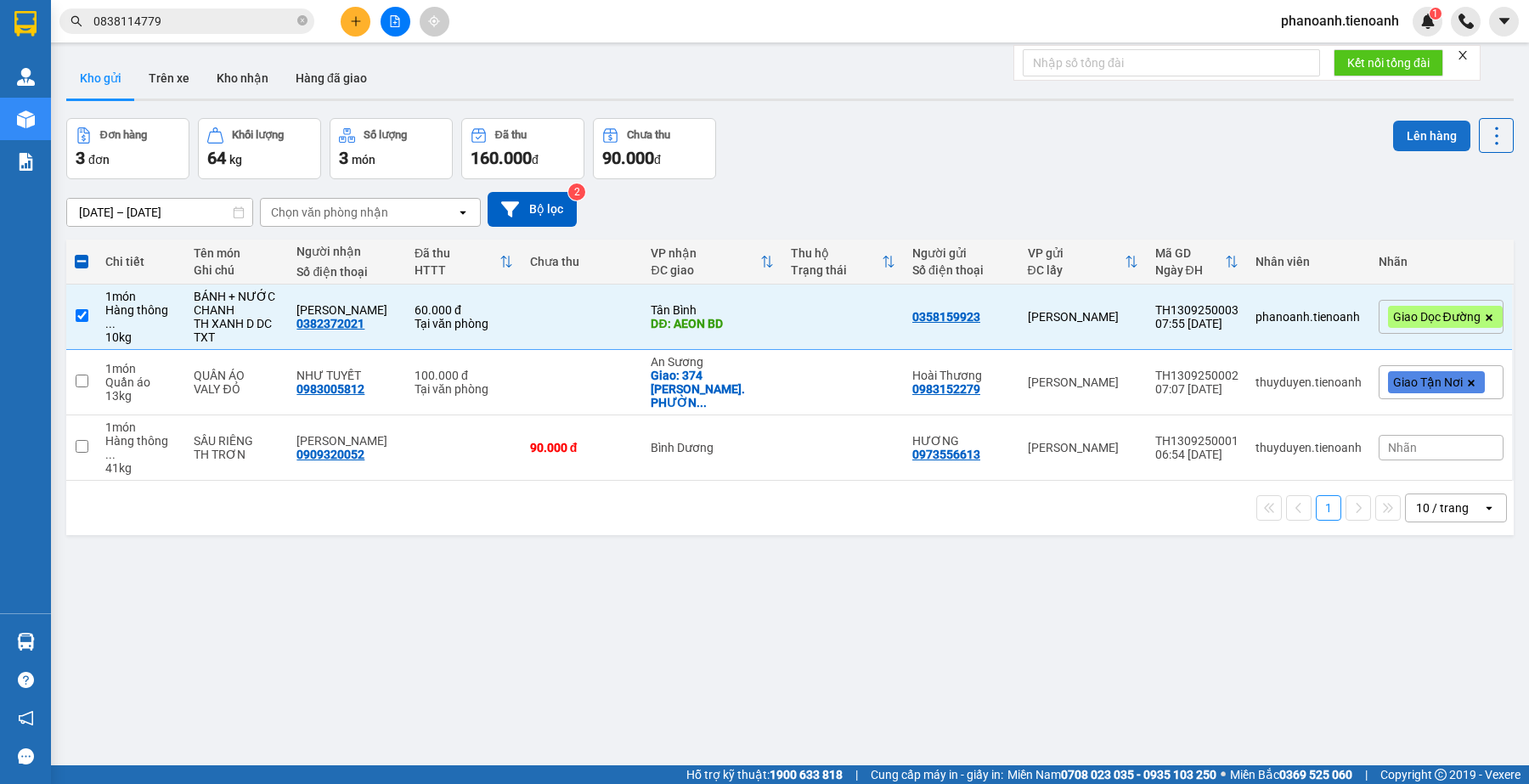
click at [1402, 132] on button "Lên hàng" at bounding box center [1432, 136] width 78 height 30
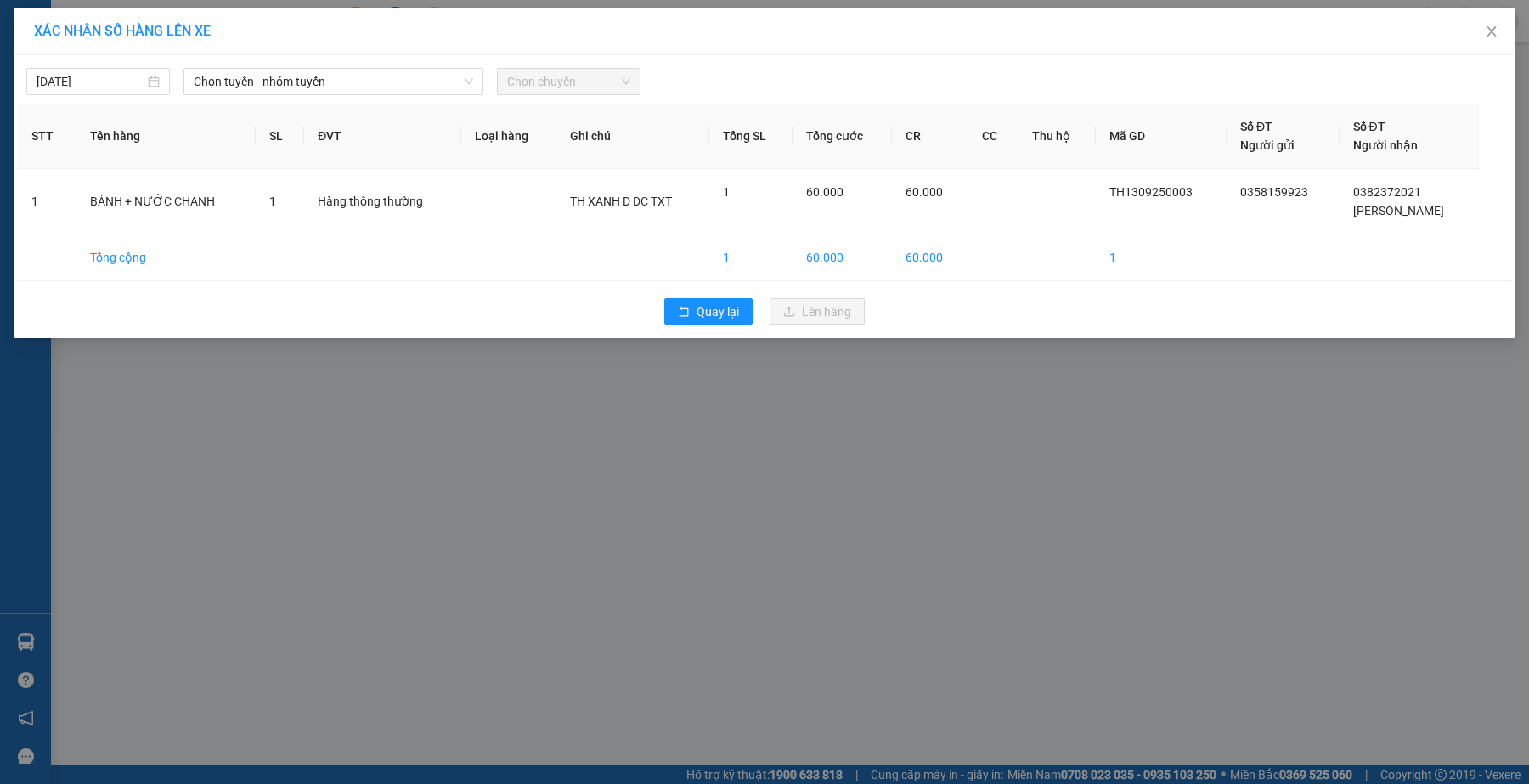
click at [103, 66] on div "13/09/2025 Chọn tuyến - nhóm tuyến Chọn chuyến" at bounding box center [764, 77] width 1493 height 36
click at [316, 83] on span "Chọn tuyến - nhóm tuyến" at bounding box center [334, 81] width 280 height 26
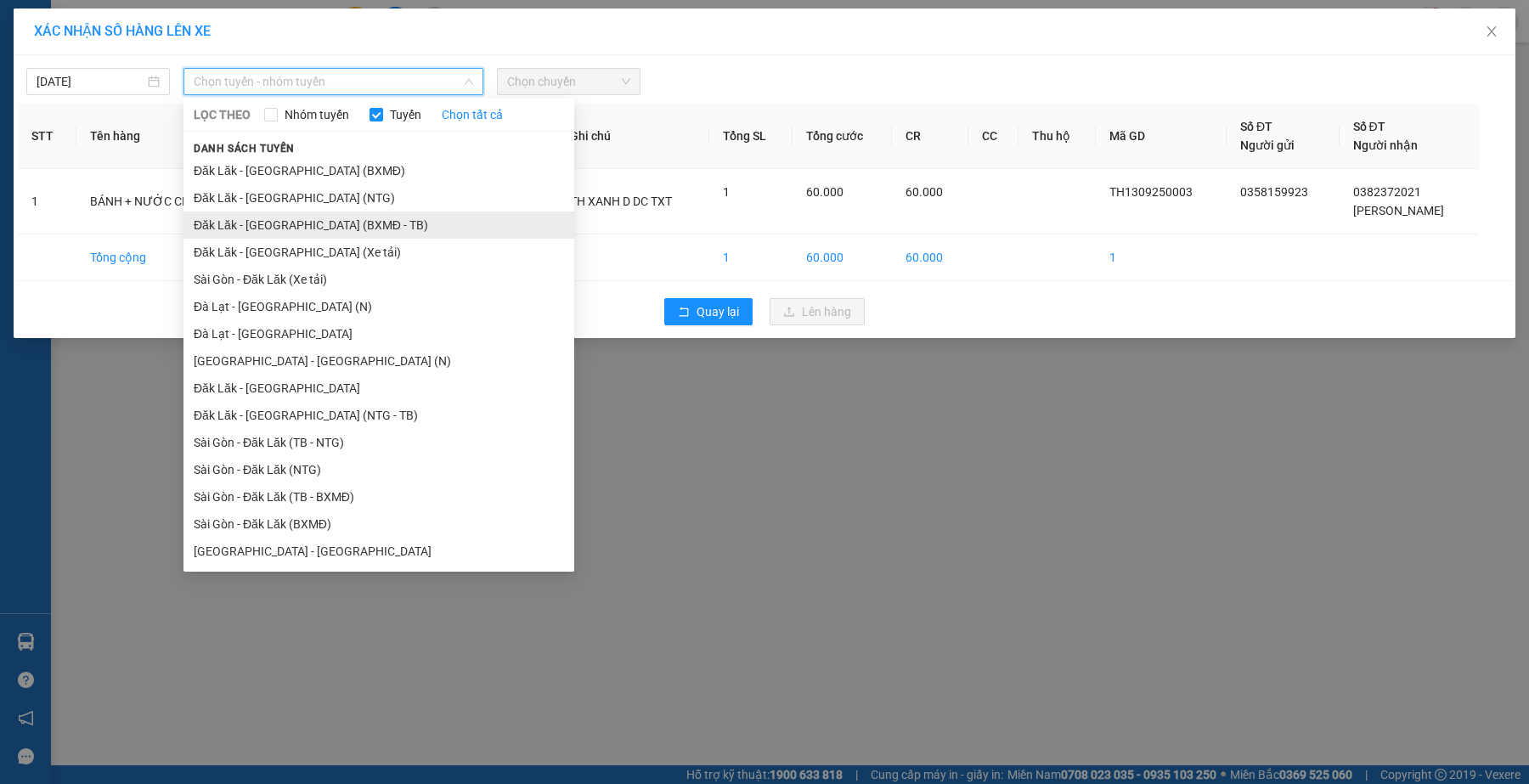
click at [364, 231] on li "Đăk Lăk - Sài Gòn (BXMĐ - TB)" at bounding box center [379, 224] width 391 height 27
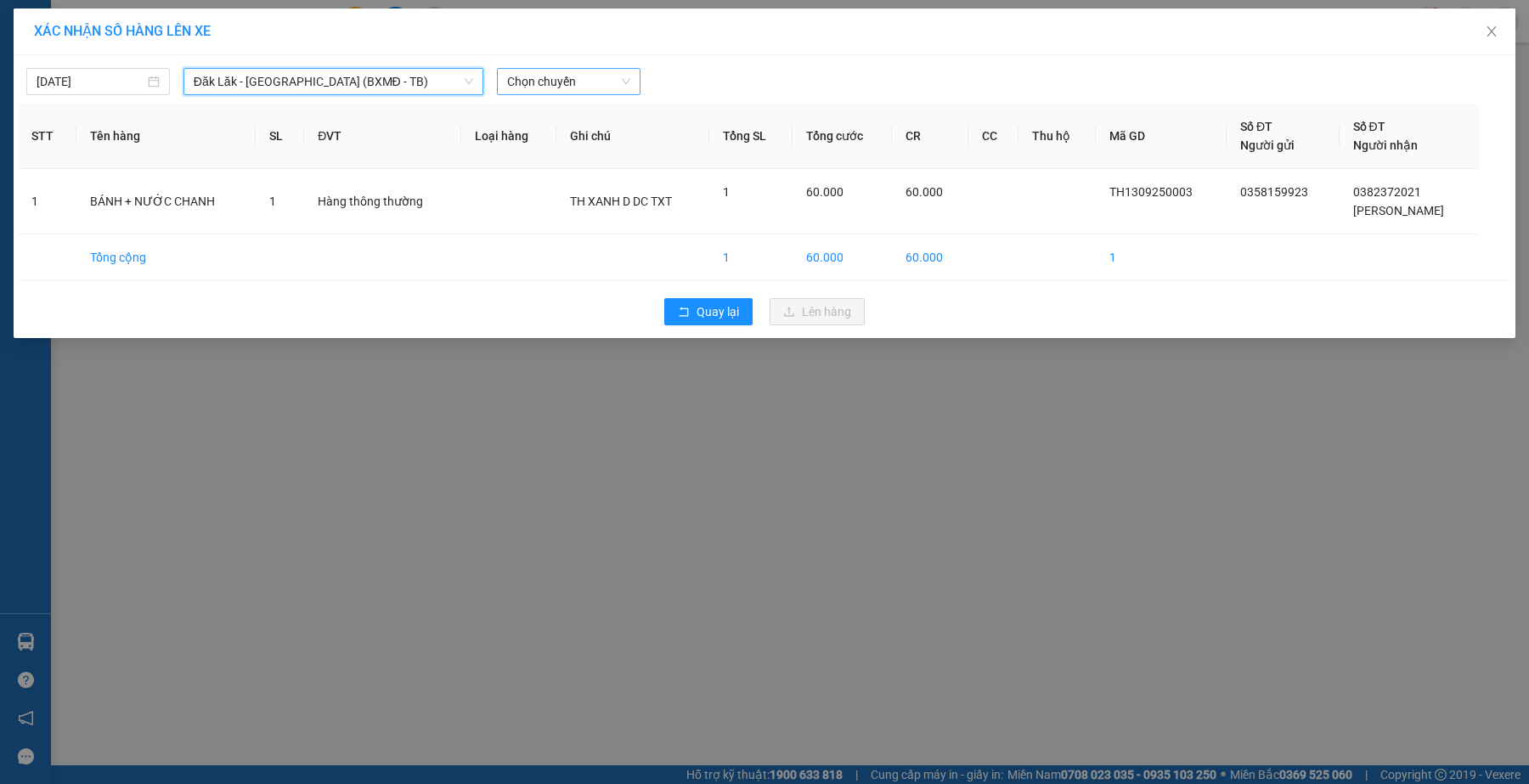
click at [565, 83] on span "Chọn chuyến" at bounding box center [568, 81] width 123 height 26
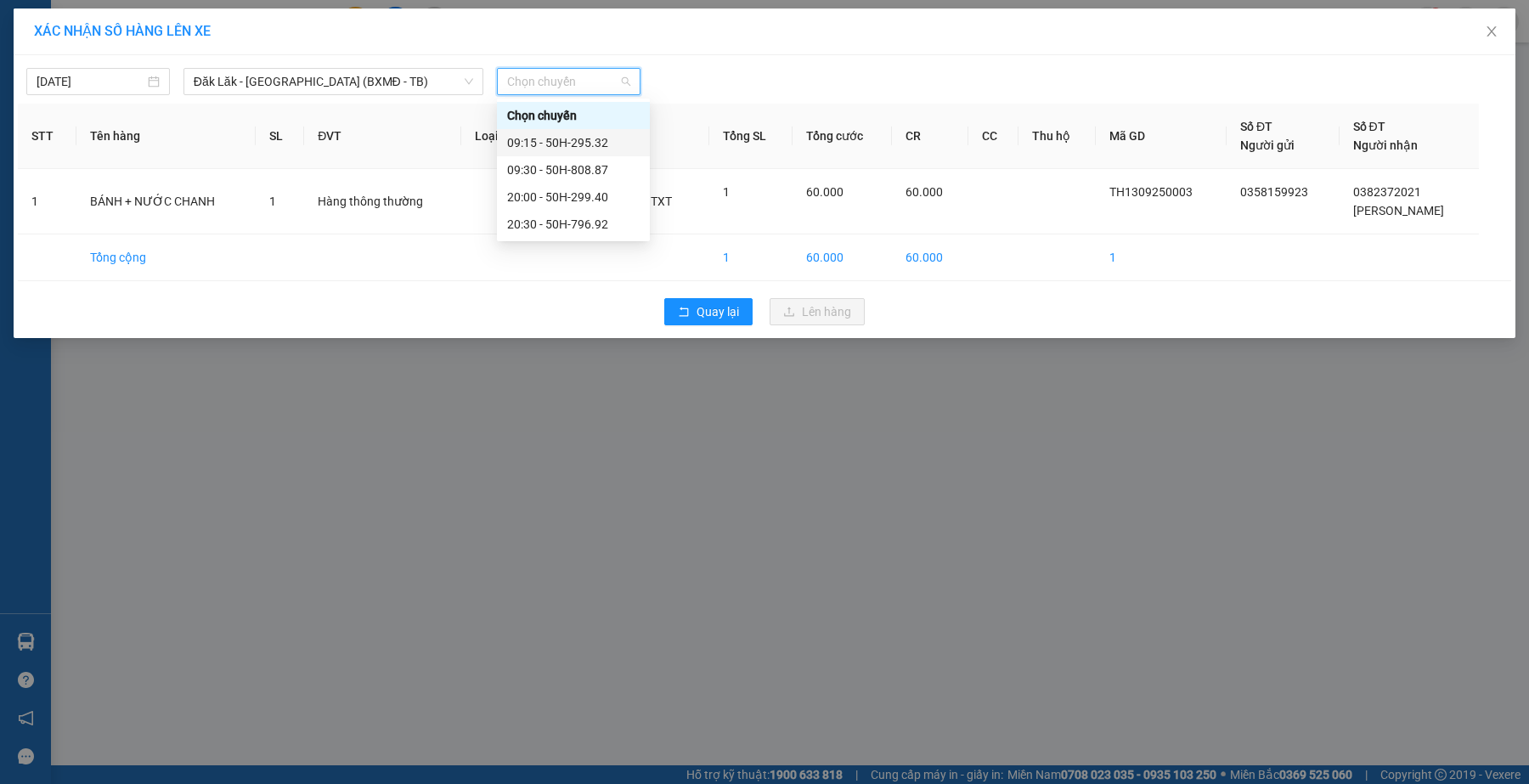
click at [617, 145] on div "09:15 - 50H-295.32" at bounding box center [573, 142] width 132 height 18
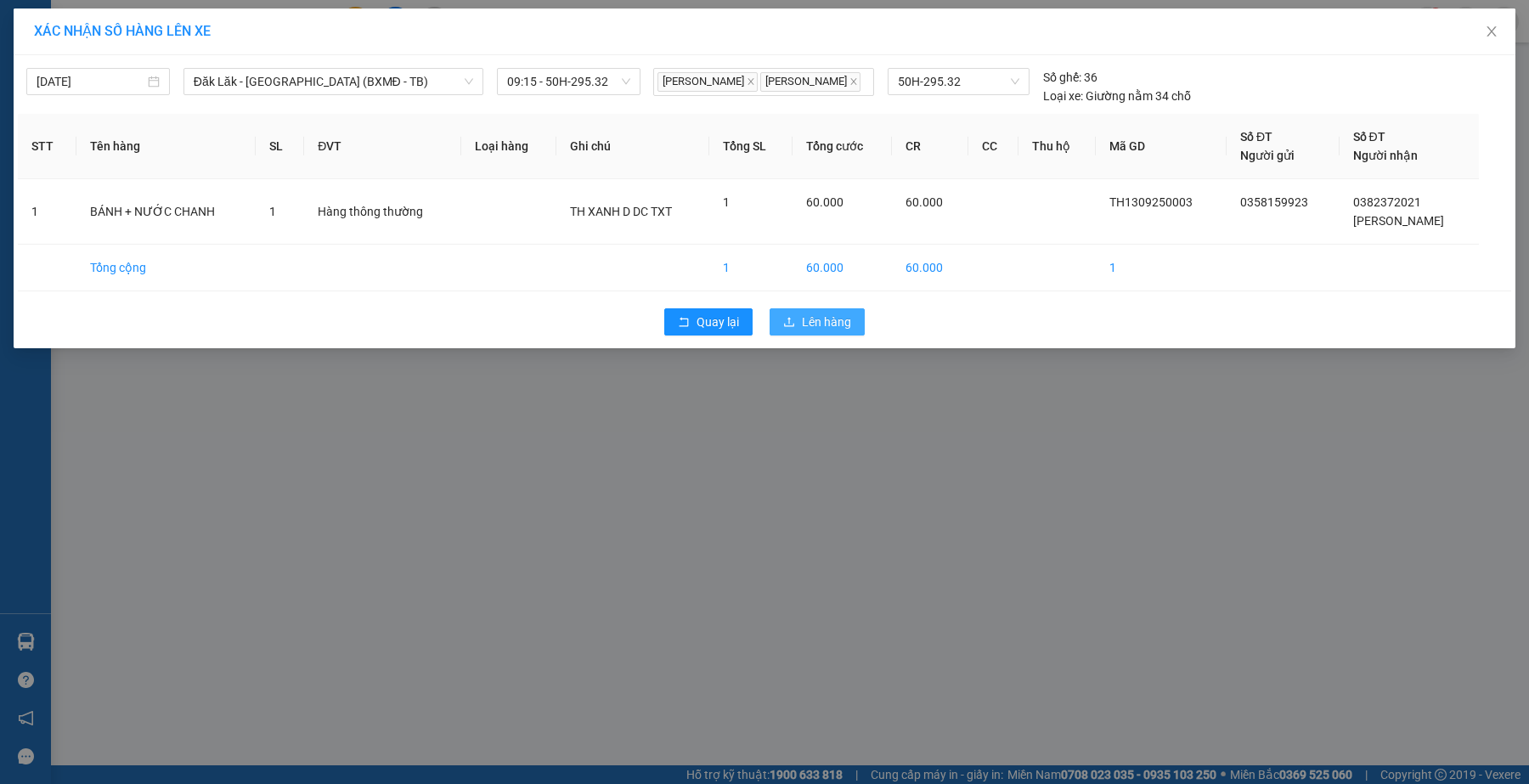
click at [824, 332] on span "Lên hàng" at bounding box center [826, 321] width 49 height 18
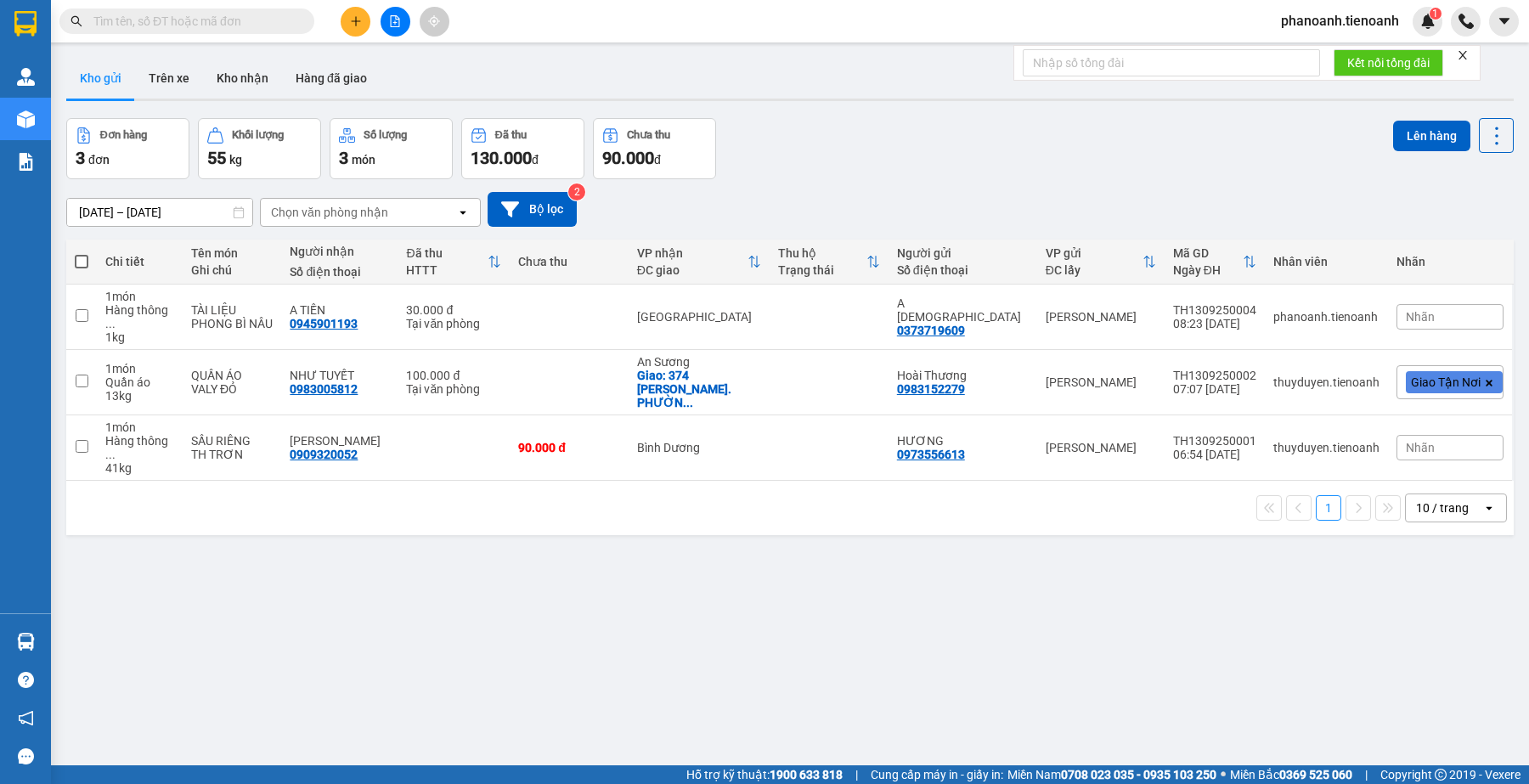
click at [803, 627] on div "ver 1.8.143 Kho gửi Trên xe Kho nhận Hàng đã giao Đơn hàng 3 đơn Khối lượng 55 …" at bounding box center [789, 442] width 1461 height 784
click at [209, 18] on input "text" at bounding box center [193, 21] width 200 height 18
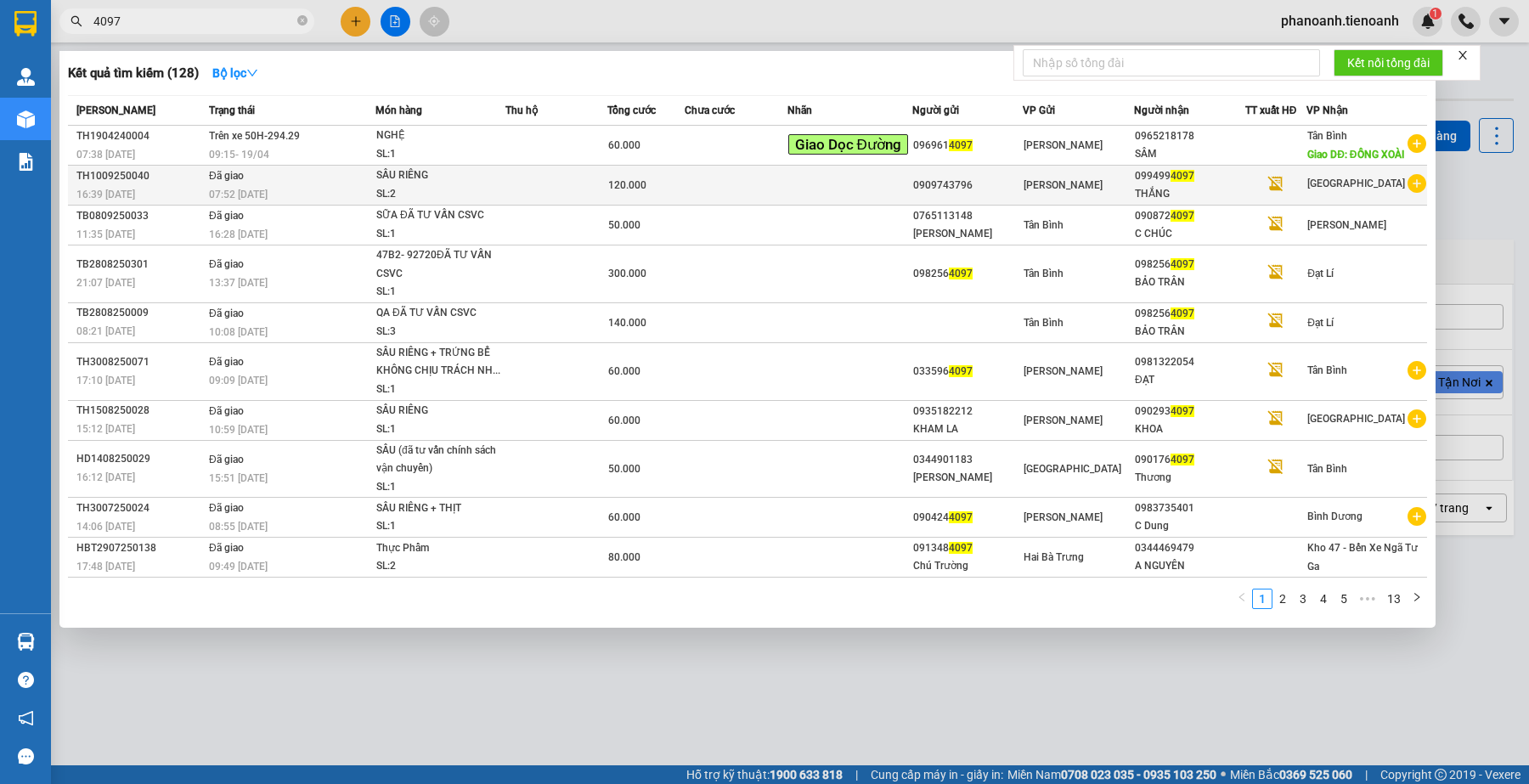
drag, startPoint x: 103, startPoint y: 10, endPoint x: 104, endPoint y: 189, distance: 179.0
click at [104, 14] on span "4097" at bounding box center [187, 21] width 255 height 26
click at [107, 19] on input "4097" at bounding box center [193, 21] width 200 height 18
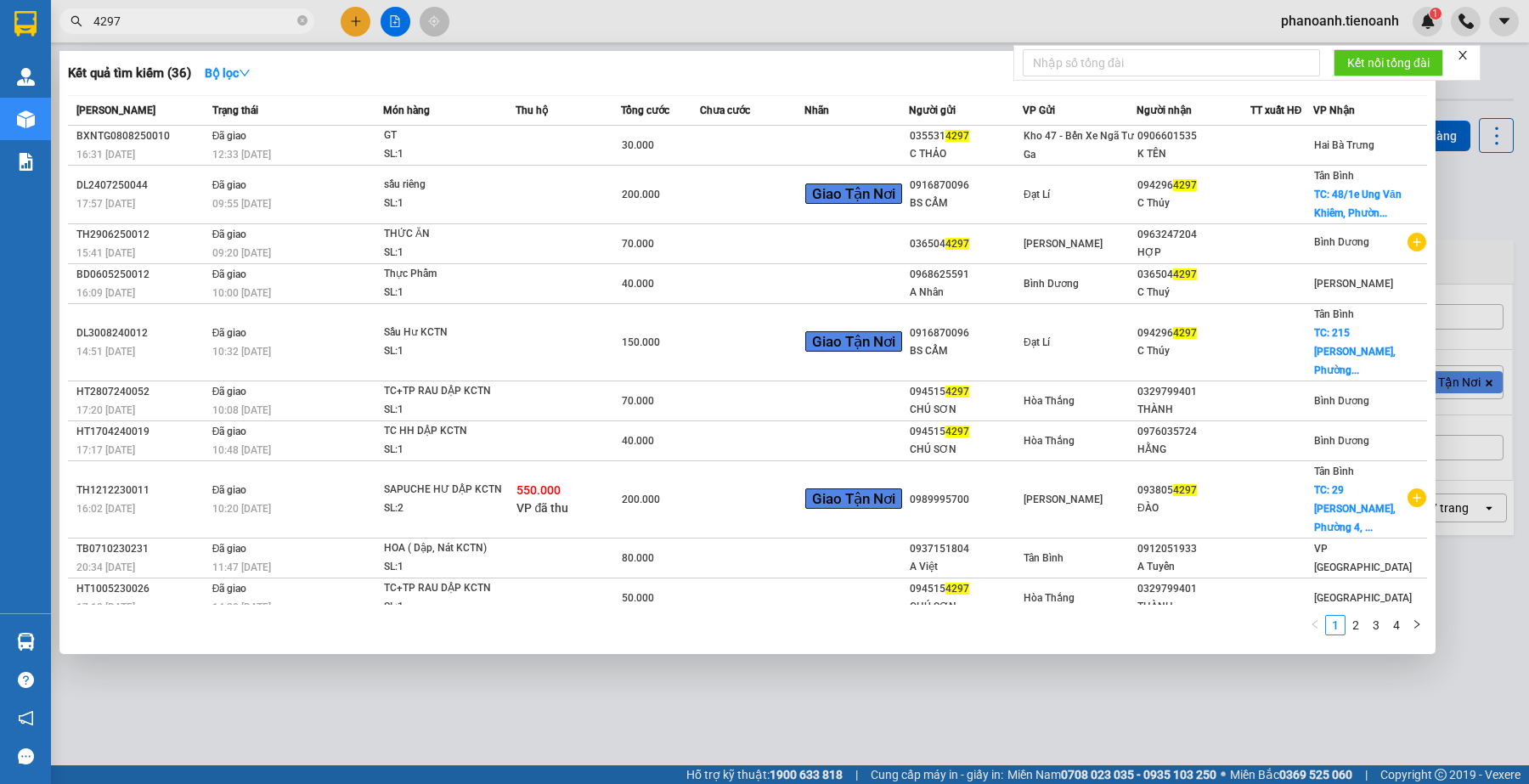
click at [265, 14] on input "4297" at bounding box center [193, 21] width 200 height 18
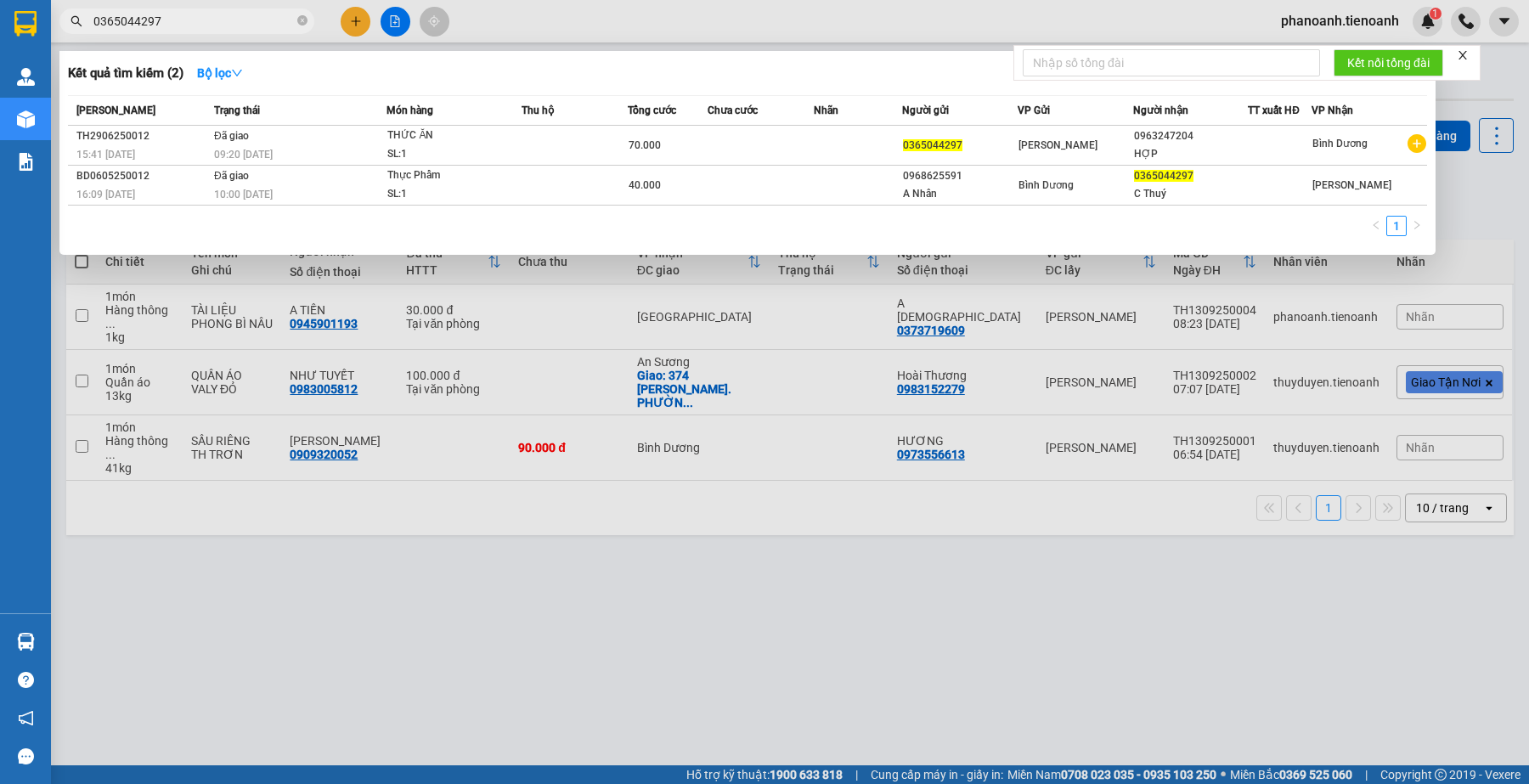
click at [477, 617] on div at bounding box center [764, 392] width 1529 height 784
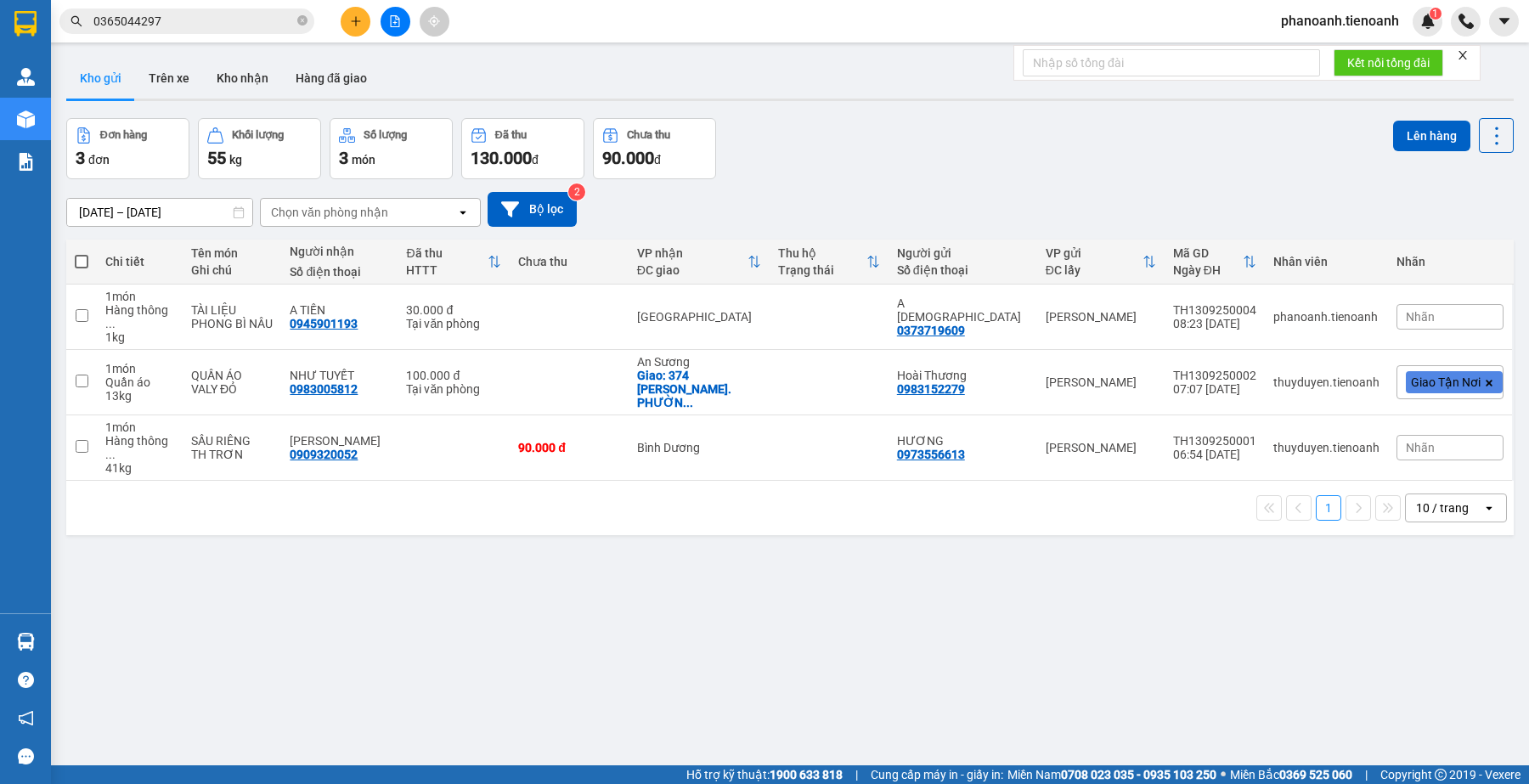
click at [410, 597] on div "ver 1.8.143 Kho gửi Trên xe Kho nhận Hàng đã giao Đơn hàng 3 đơn Khối lượng 55 …" at bounding box center [789, 442] width 1461 height 784
click at [227, 35] on div "Kết quả tìm kiếm ( 2 ) Bộ lọc Mã ĐH Trạng thái Món hàng Thu hộ Tổng cước Chưa c…" at bounding box center [165, 21] width 332 height 30
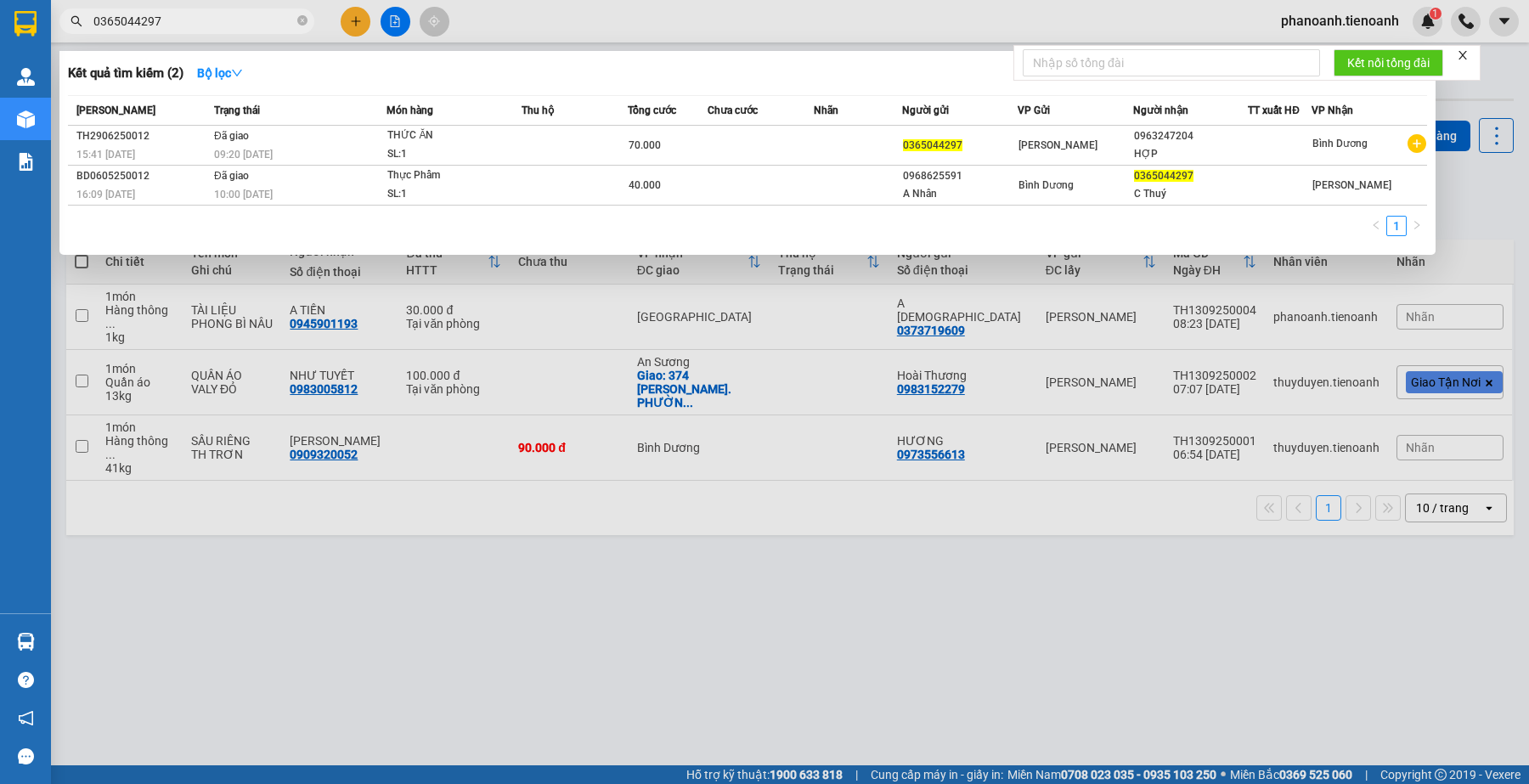
click at [225, 26] on input "0365044297" at bounding box center [193, 21] width 200 height 18
click at [225, 24] on input "0365044297" at bounding box center [193, 21] width 200 height 18
paste input "852033728"
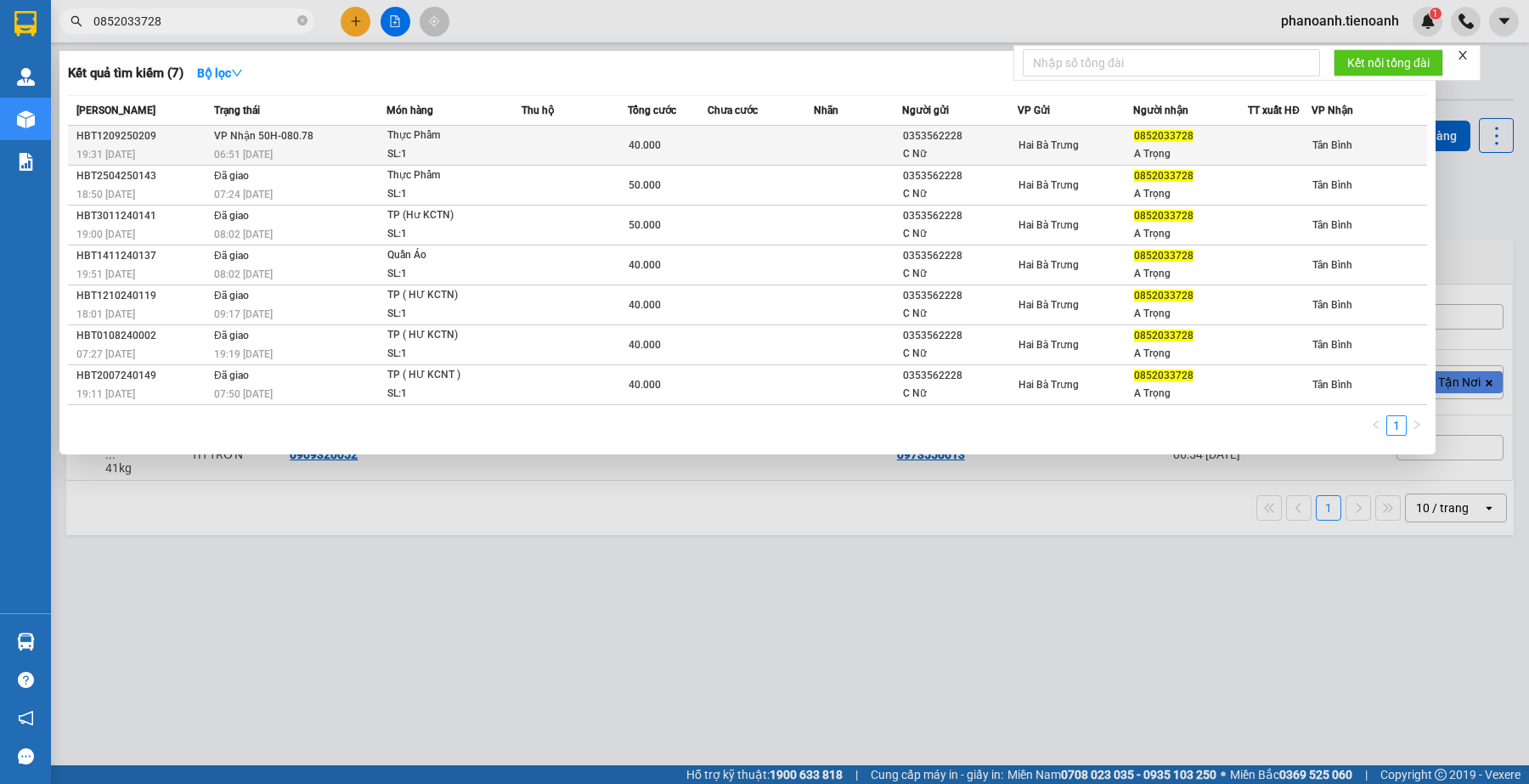
type input "0852033728"
click at [1019, 140] on span "Hai Bà Trưng" at bounding box center [1048, 145] width 60 height 12
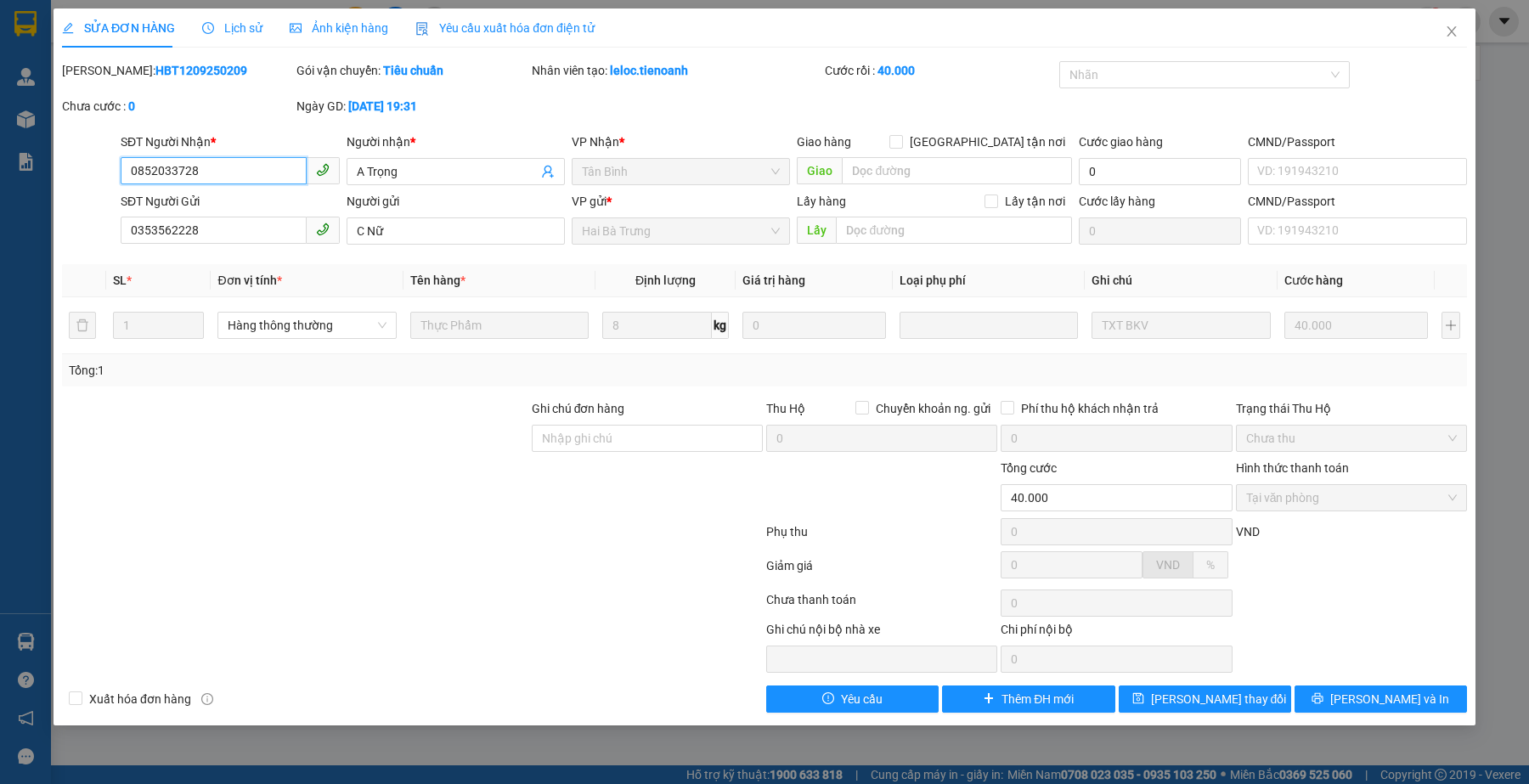
type input "0852033728"
type input "A Trọng"
type input "0353562228"
type input "C Nữ"
type input "40.000"
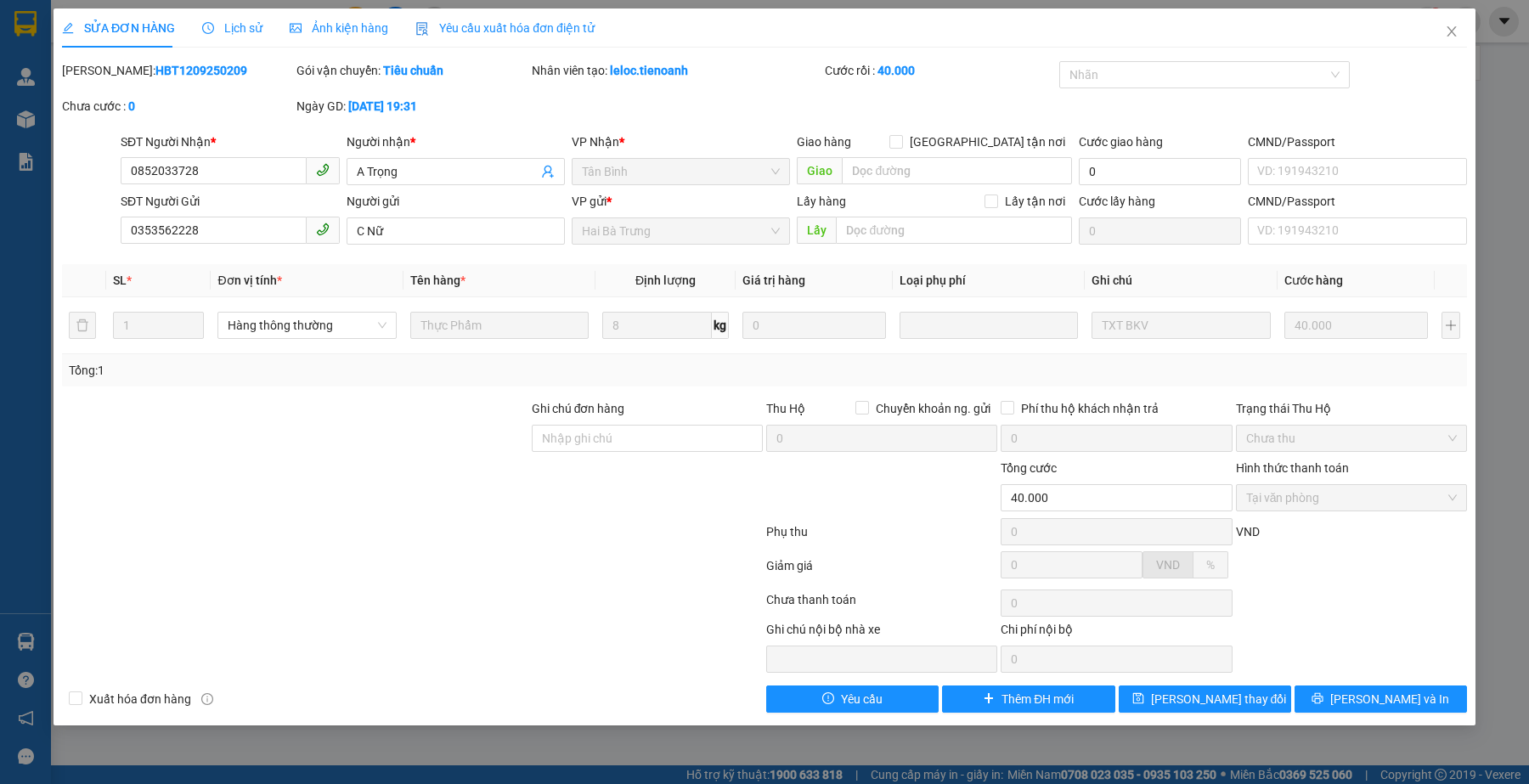
click at [226, 30] on span "Lịch sử" at bounding box center [232, 28] width 60 height 14
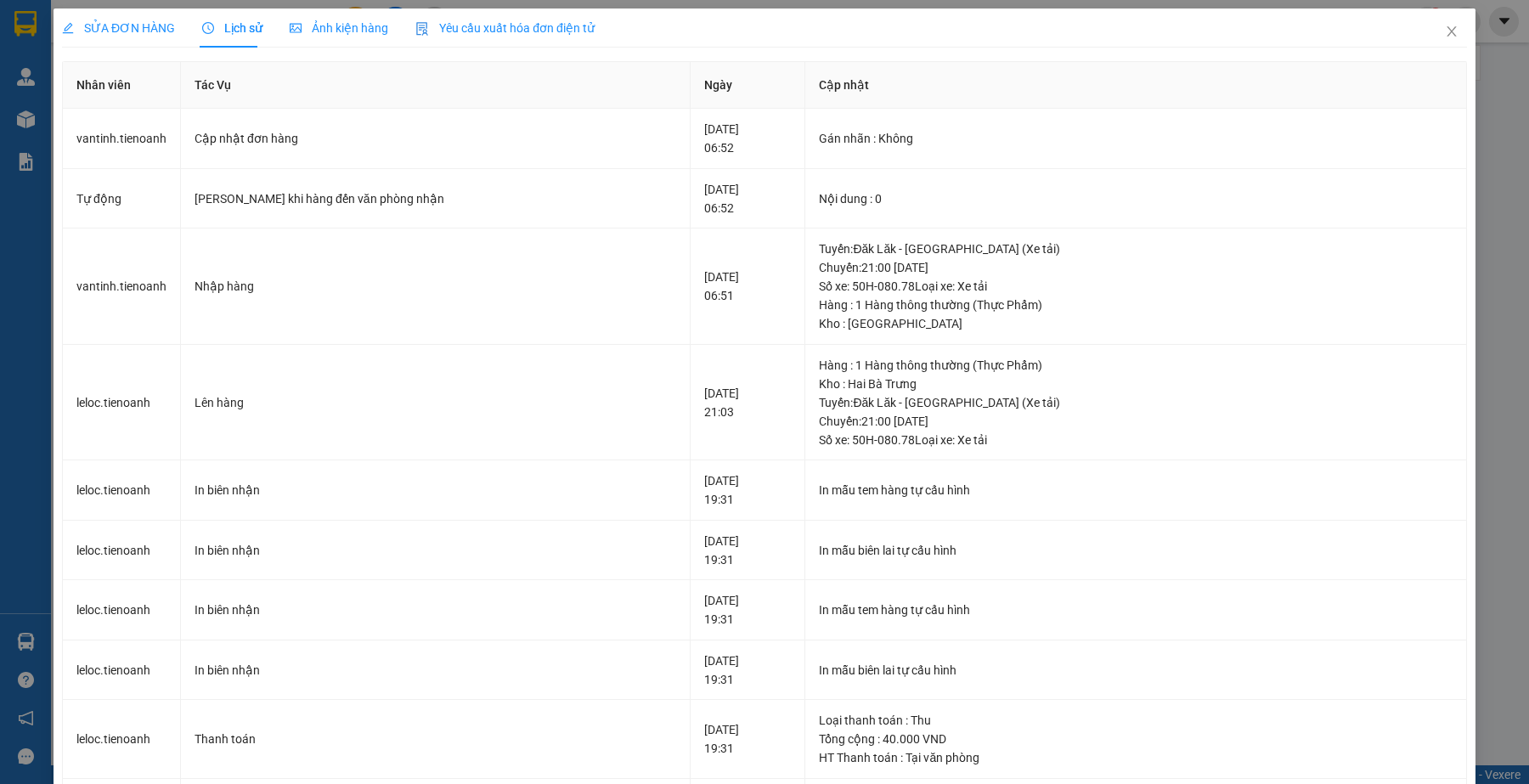
drag, startPoint x: 149, startPoint y: 37, endPoint x: 358, endPoint y: 532, distance: 537.3
click at [150, 38] on div "SỬA ĐƠN HÀNG" at bounding box center [118, 28] width 113 height 39
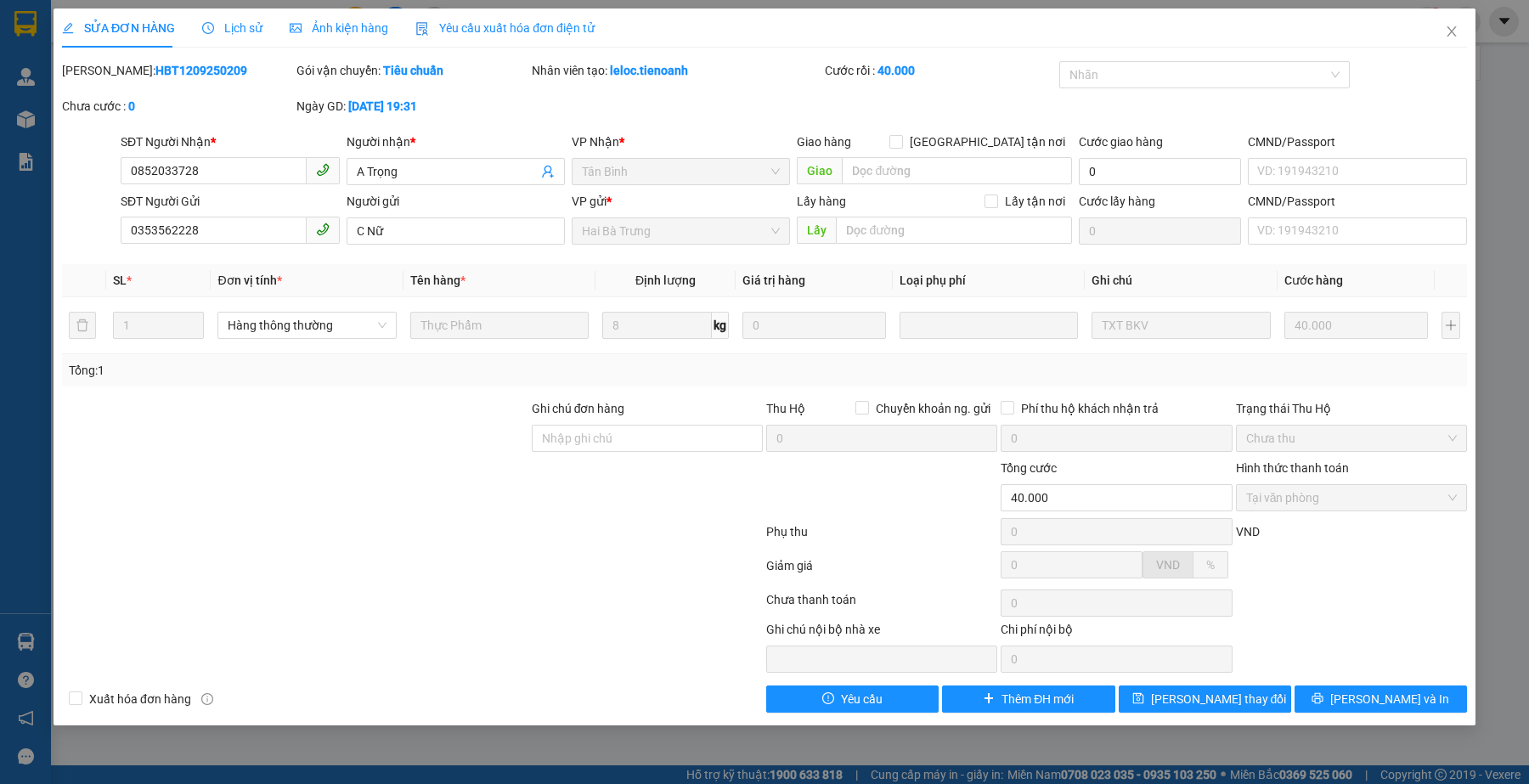
click at [378, 531] on div at bounding box center [412, 535] width 704 height 34
click at [1458, 27] on icon "close" at bounding box center [1451, 31] width 14 height 14
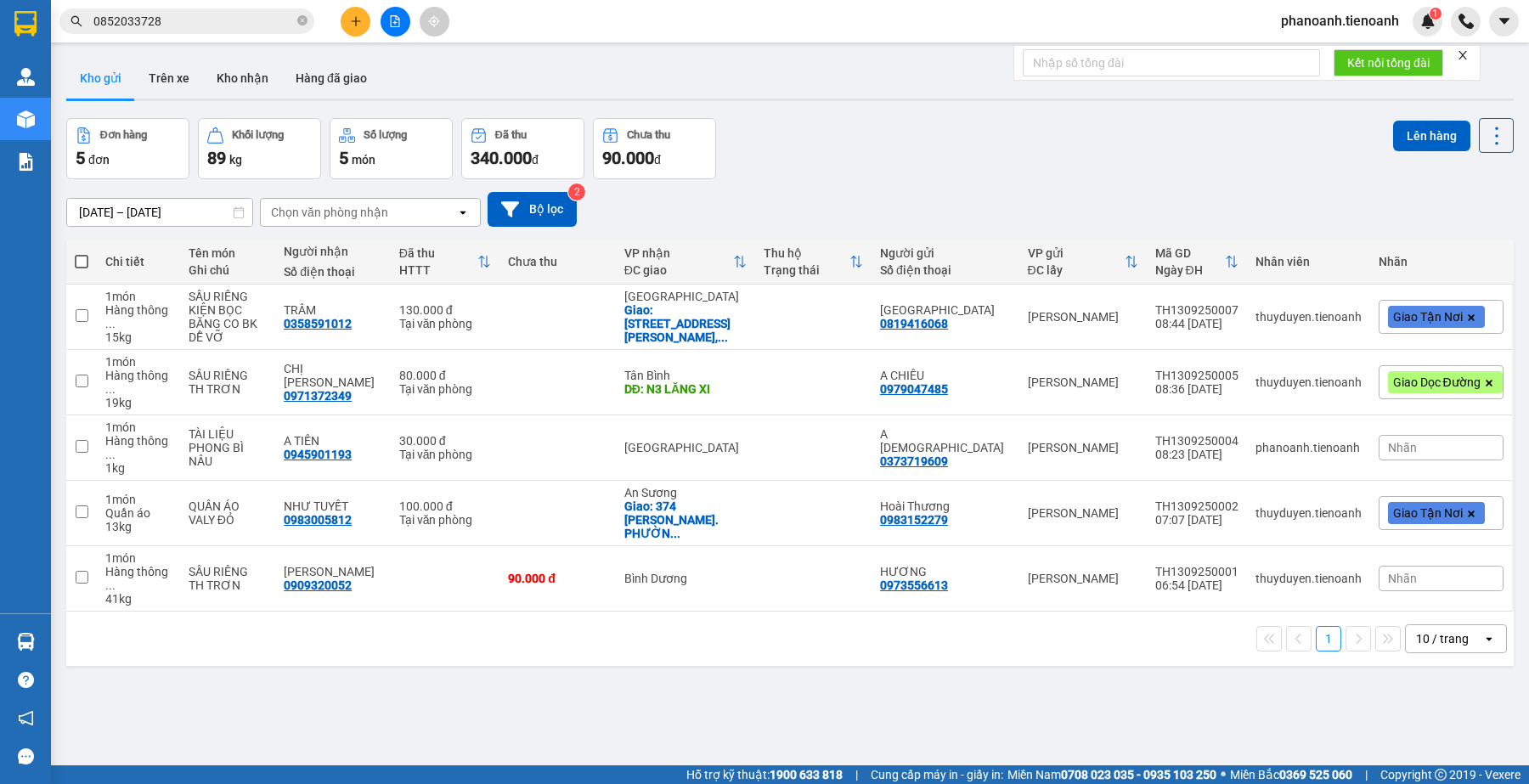
click at [179, 28] on input "0852033728" at bounding box center [193, 21] width 200 height 18
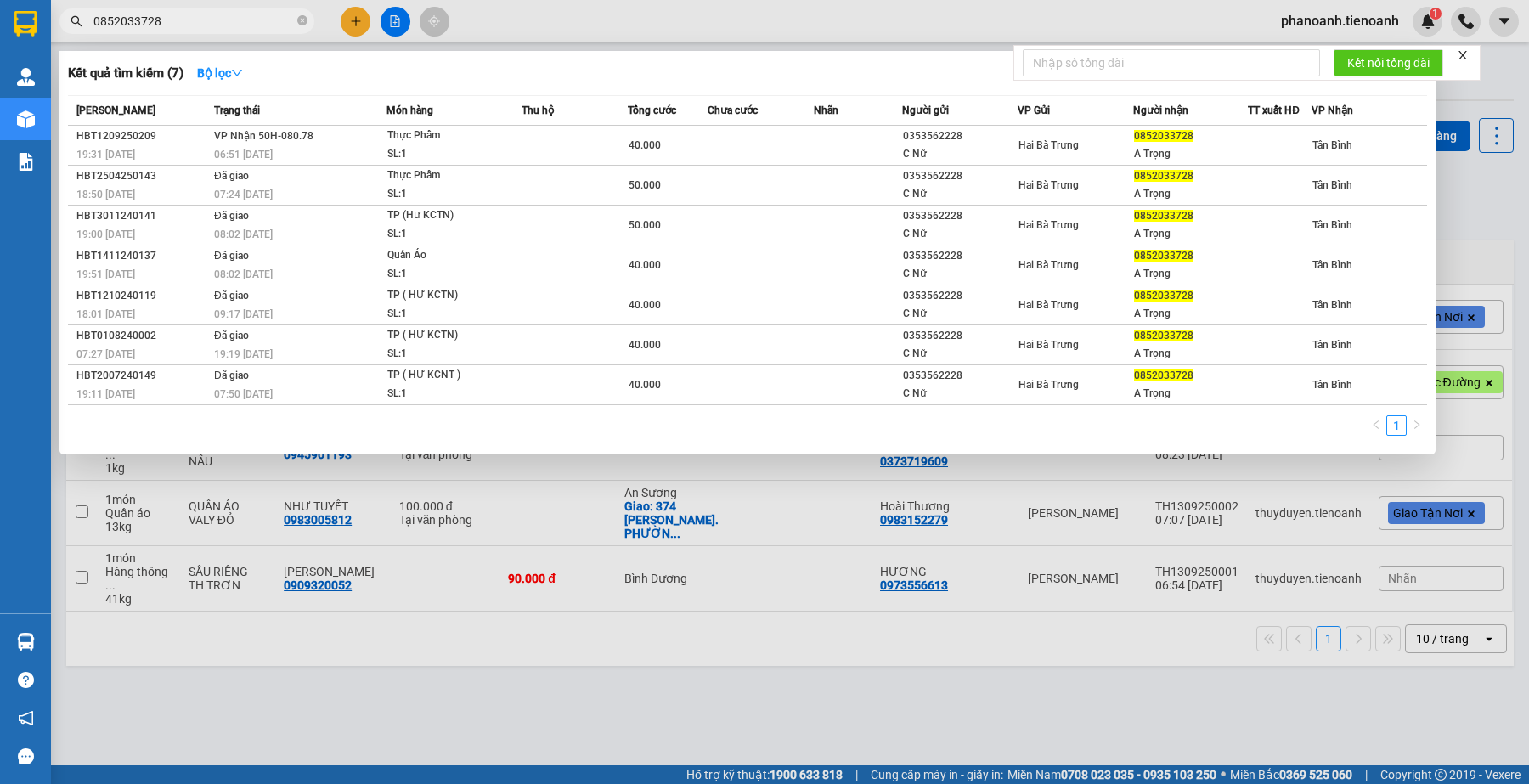
click at [179, 28] on input "0852033728" at bounding box center [193, 21] width 200 height 18
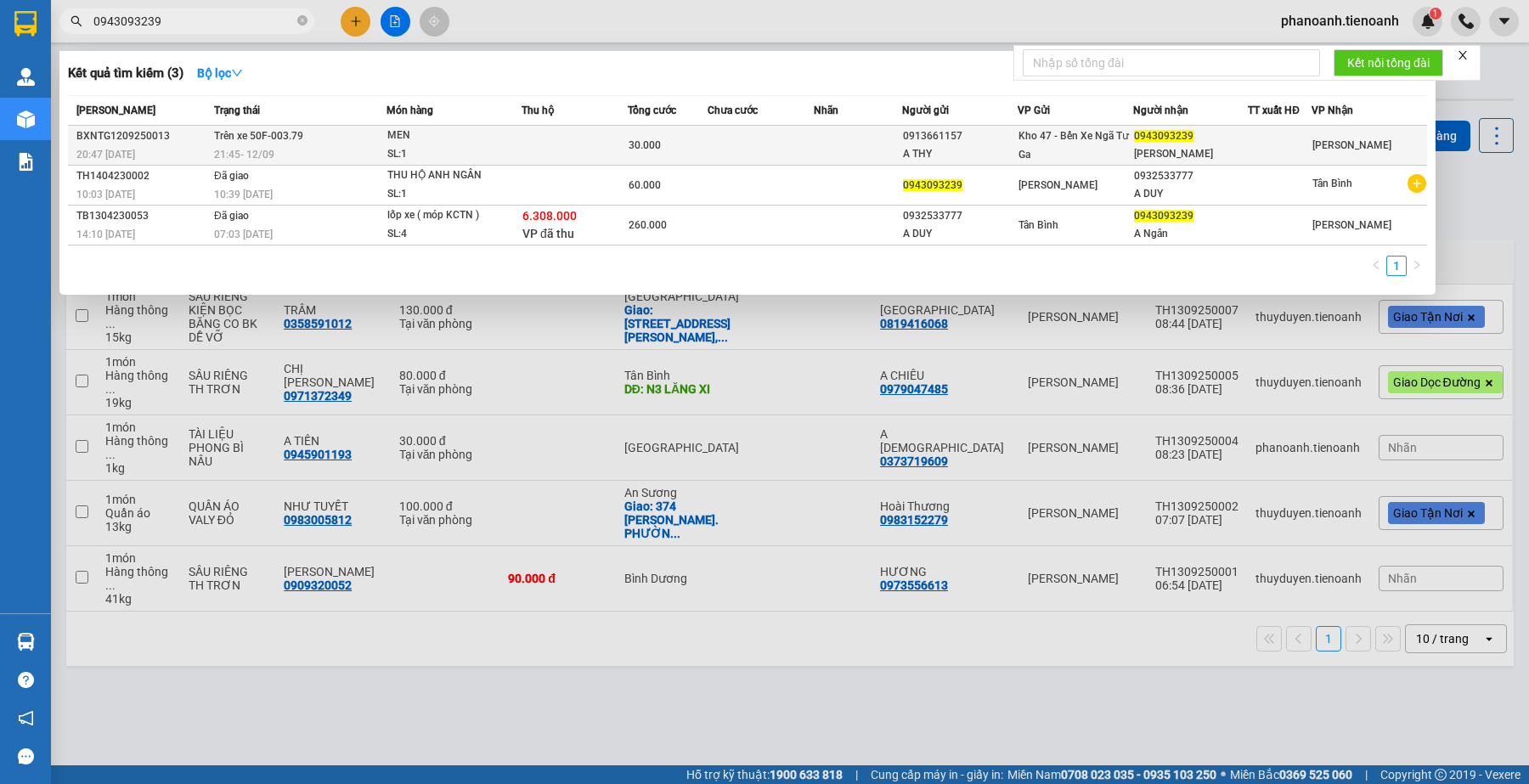
type input "0943093239"
click at [652, 145] on span "30.000" at bounding box center [644, 145] width 32 height 12
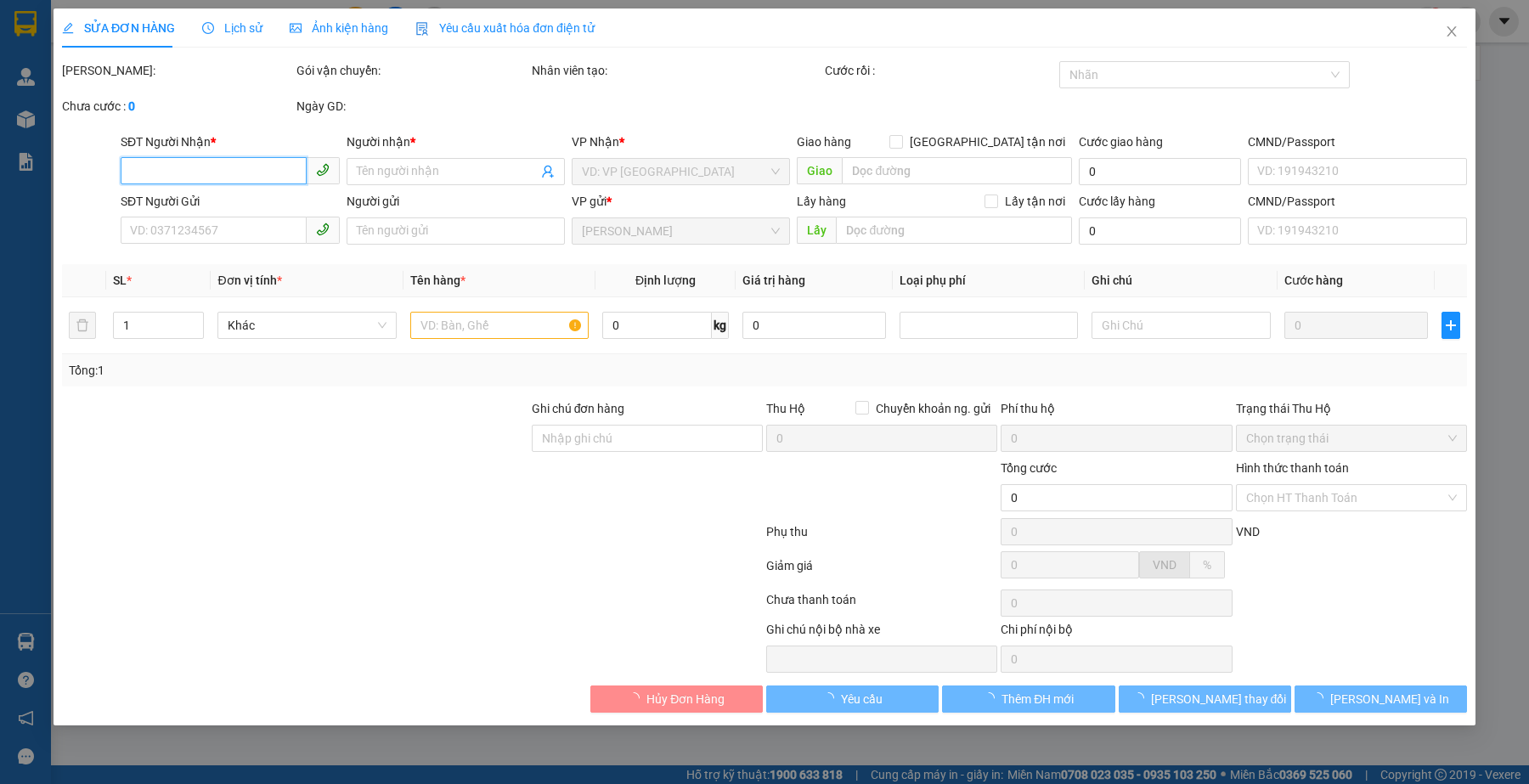
type input "0943093239"
type input "[PERSON_NAME]"
type input "0913661157"
type input "A THY"
type input "30.000"
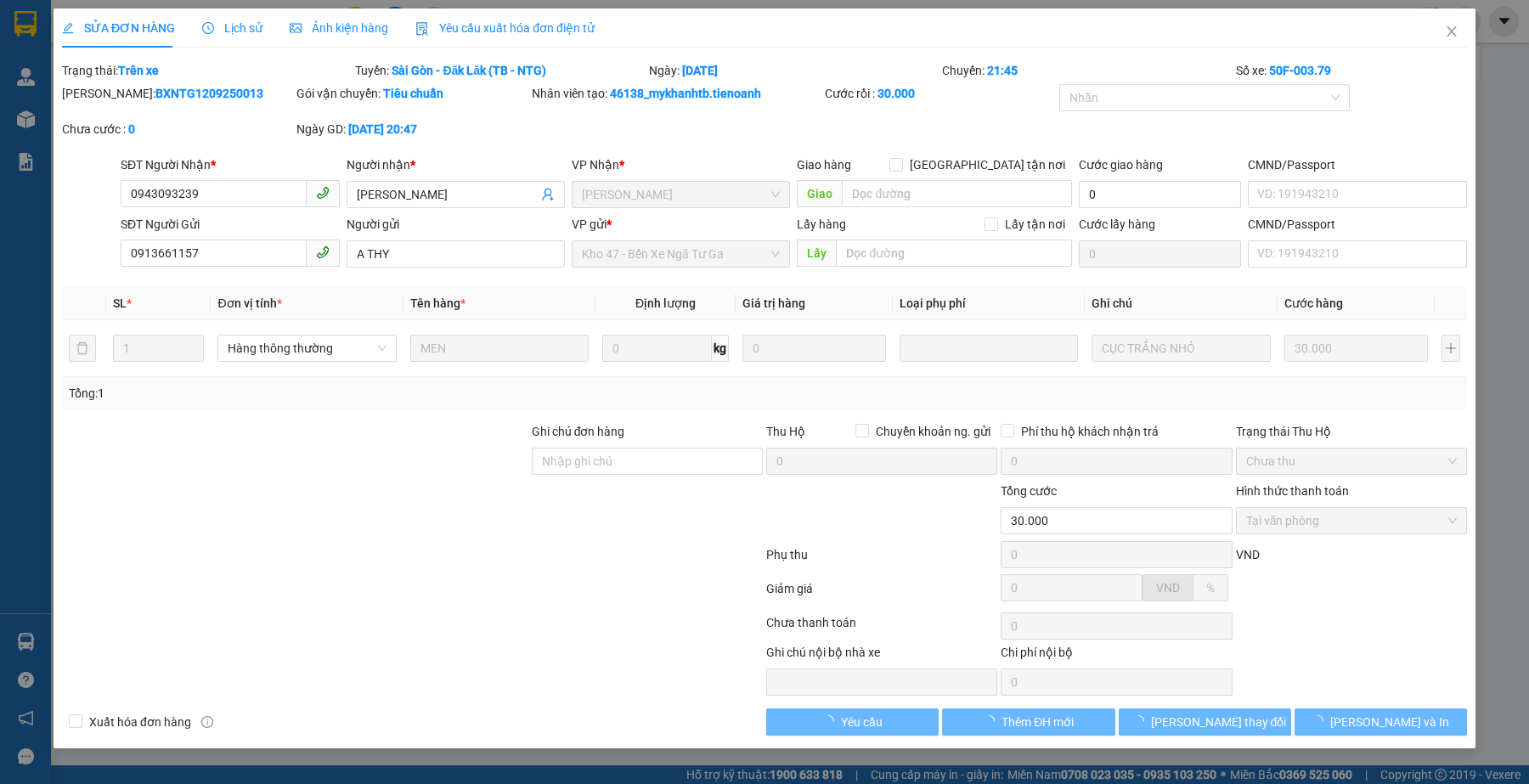
click at [551, 527] on div at bounding box center [648, 511] width 235 height 59
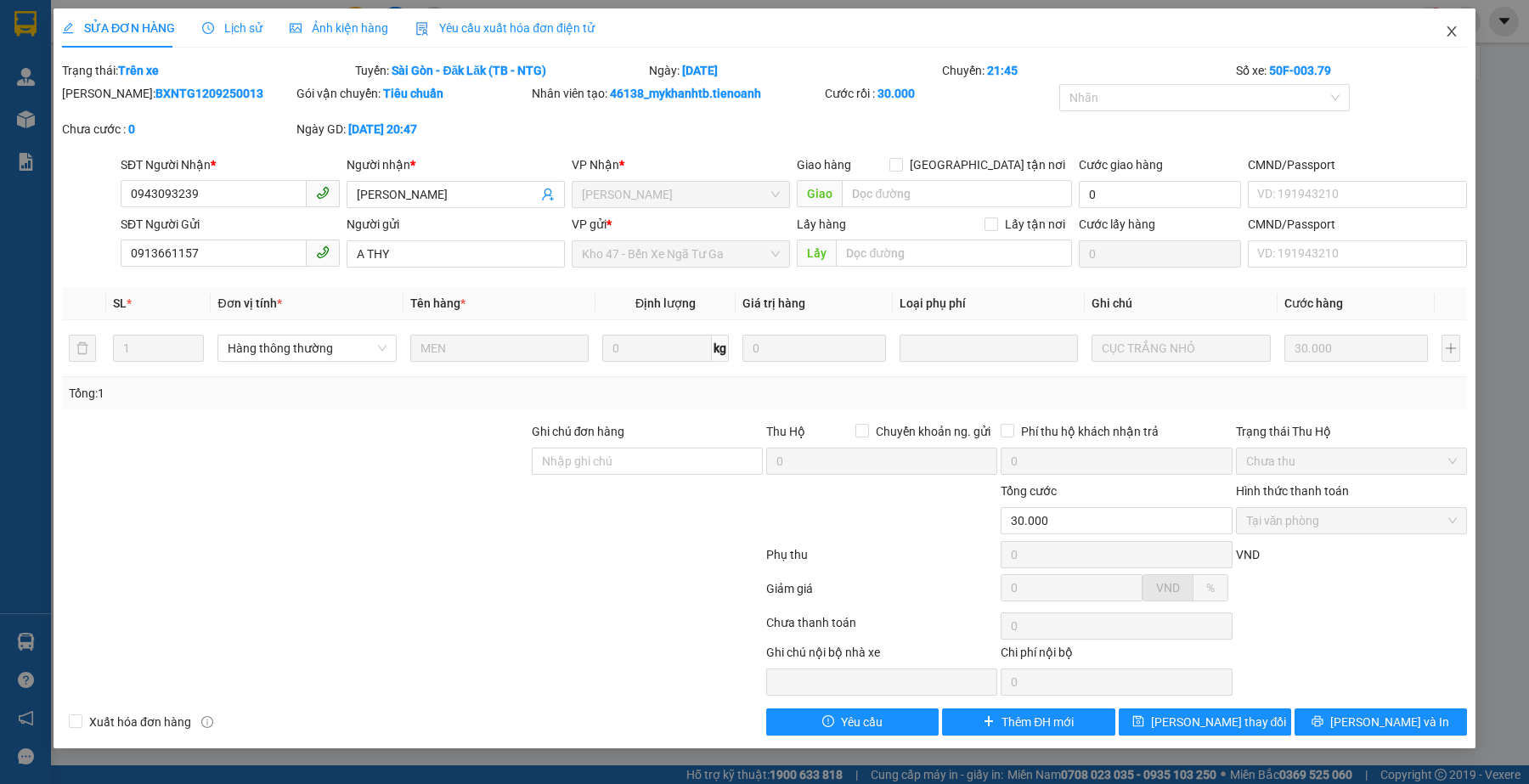
click at [1450, 28] on icon "close" at bounding box center [1451, 31] width 14 height 14
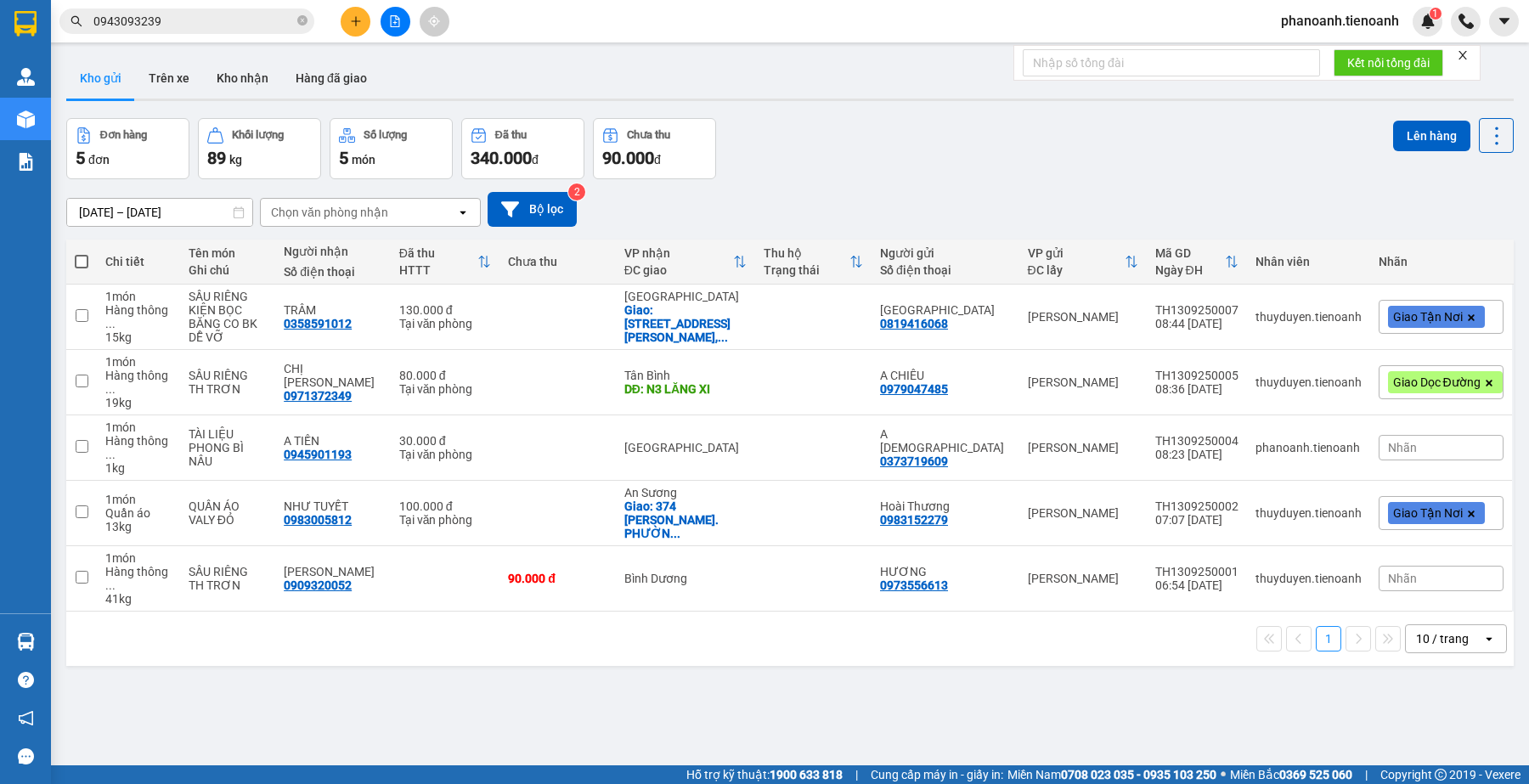
click at [146, 80] on button "Trên xe" at bounding box center [169, 78] width 68 height 41
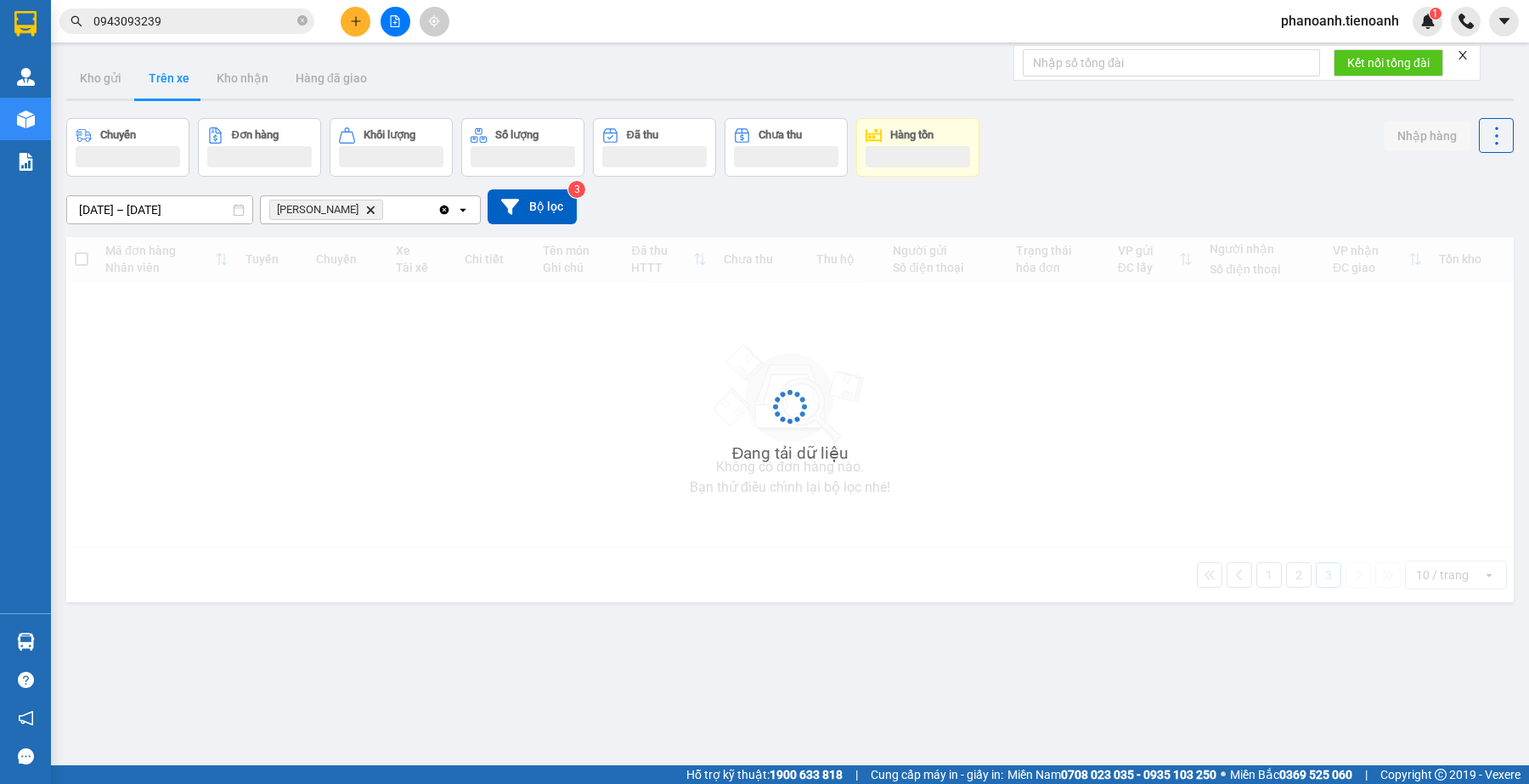
click at [209, 23] on input "0943093239" at bounding box center [193, 21] width 200 height 18
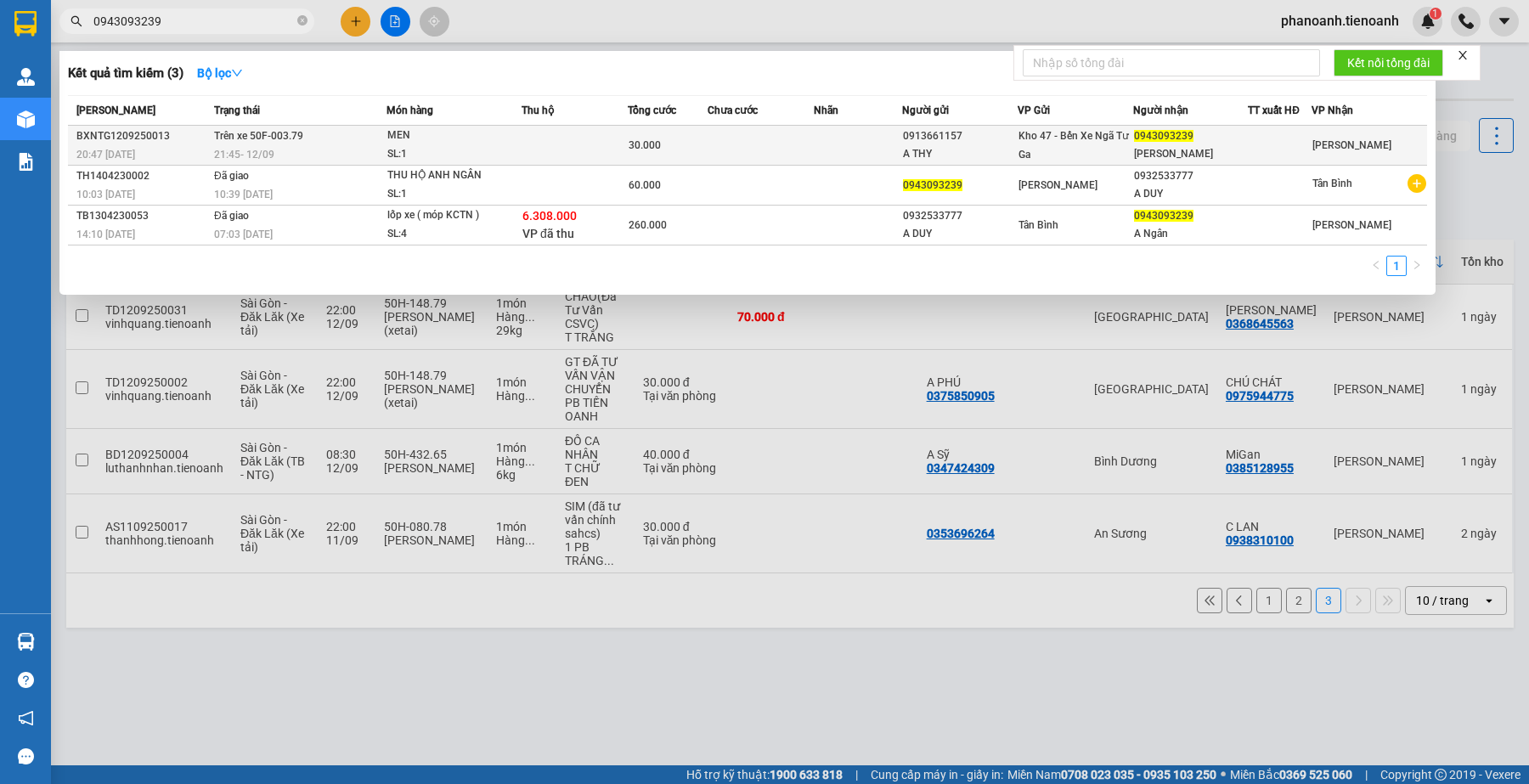
click at [903, 155] on div "A THY" at bounding box center [959, 153] width 114 height 18
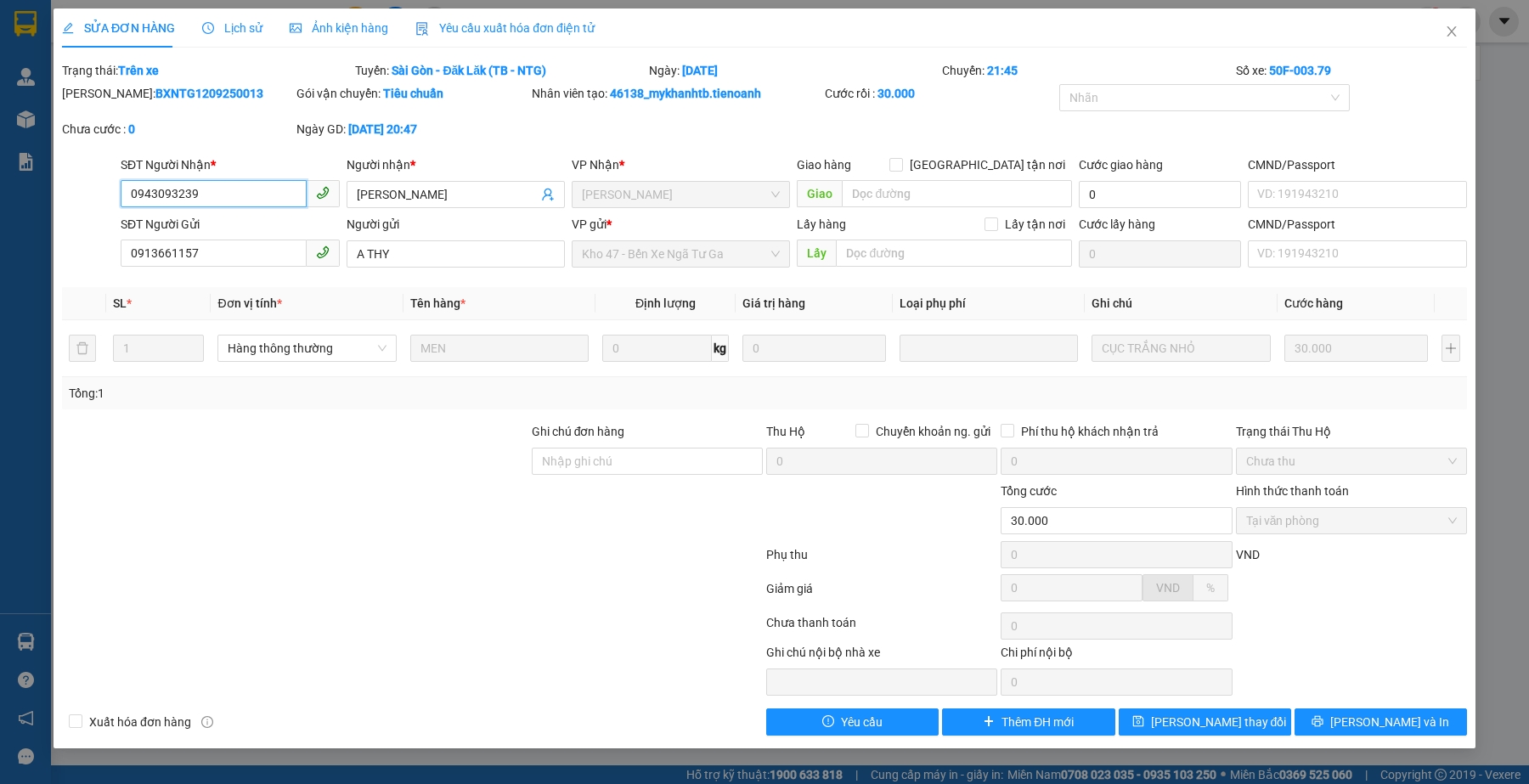
click at [240, 191] on input "0943093239" at bounding box center [213, 193] width 185 height 27
drag, startPoint x: 1457, startPoint y: 27, endPoint x: 193, endPoint y: 44, distance: 1264.1
click at [1457, 27] on icon "close" at bounding box center [1451, 31] width 14 height 14
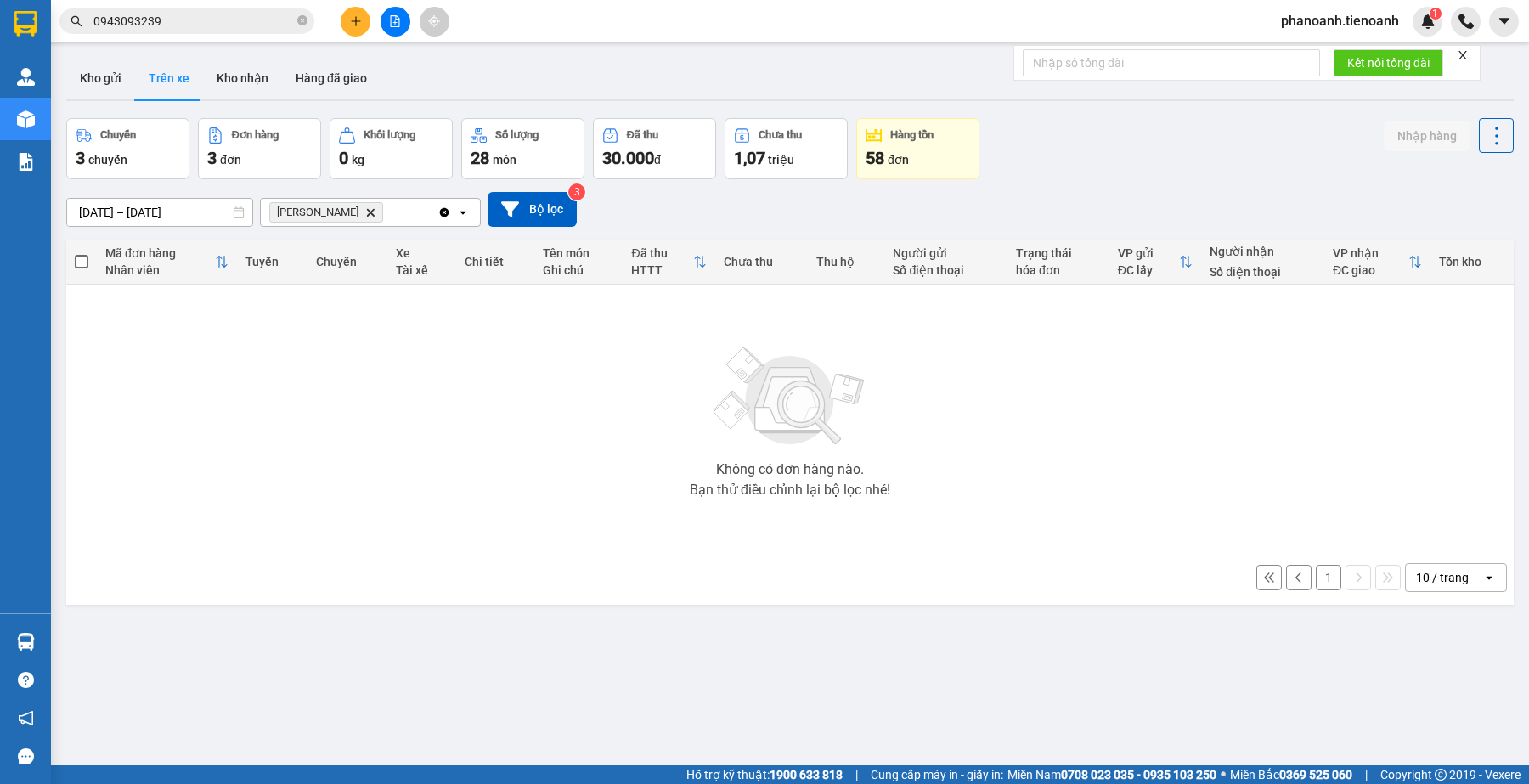
click at [1322, 583] on button "1" at bounding box center [1329, 577] width 26 height 26
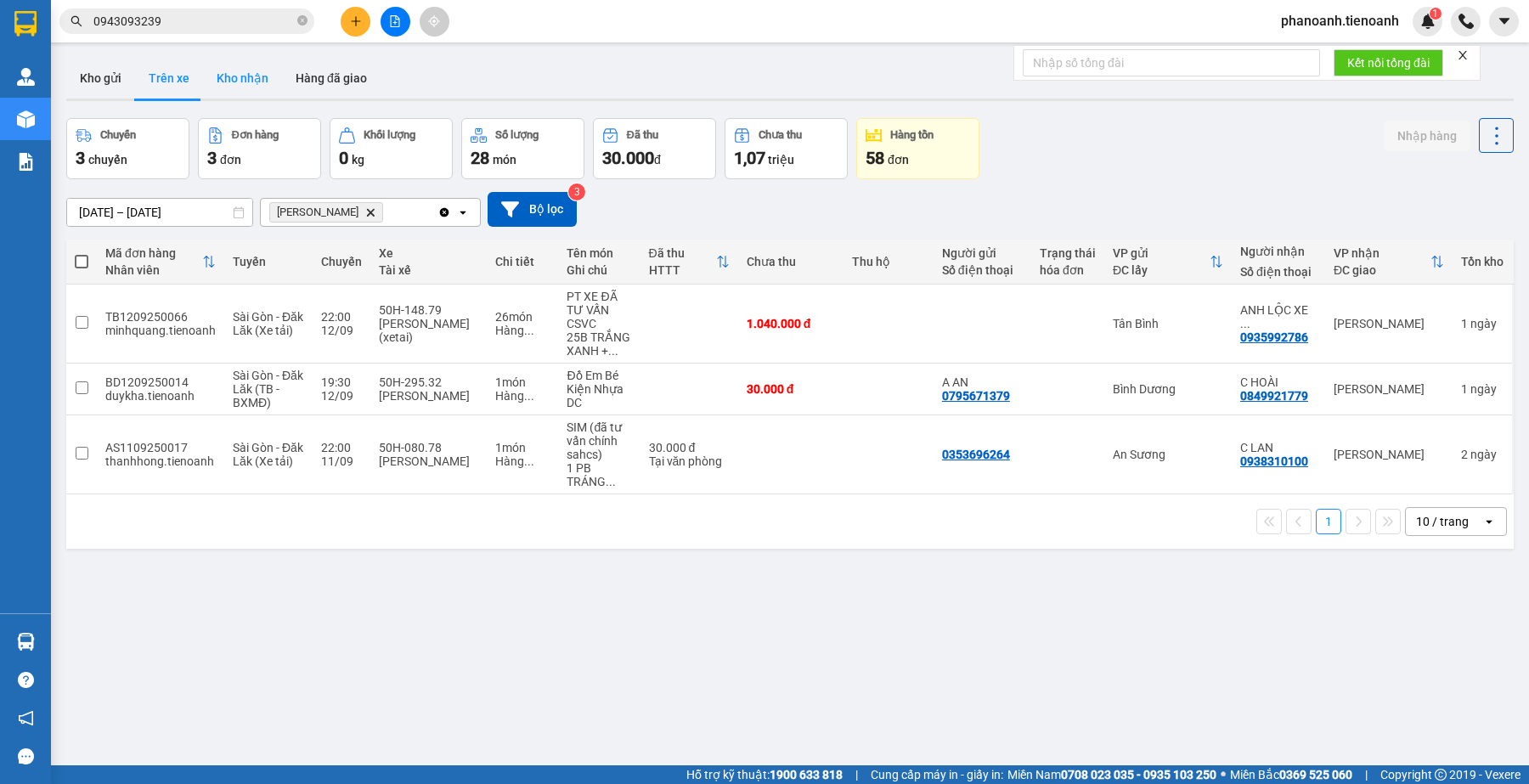
click at [215, 74] on button "Kho nhận" at bounding box center [243, 78] width 79 height 41
type input "[DATE] – [DATE]"
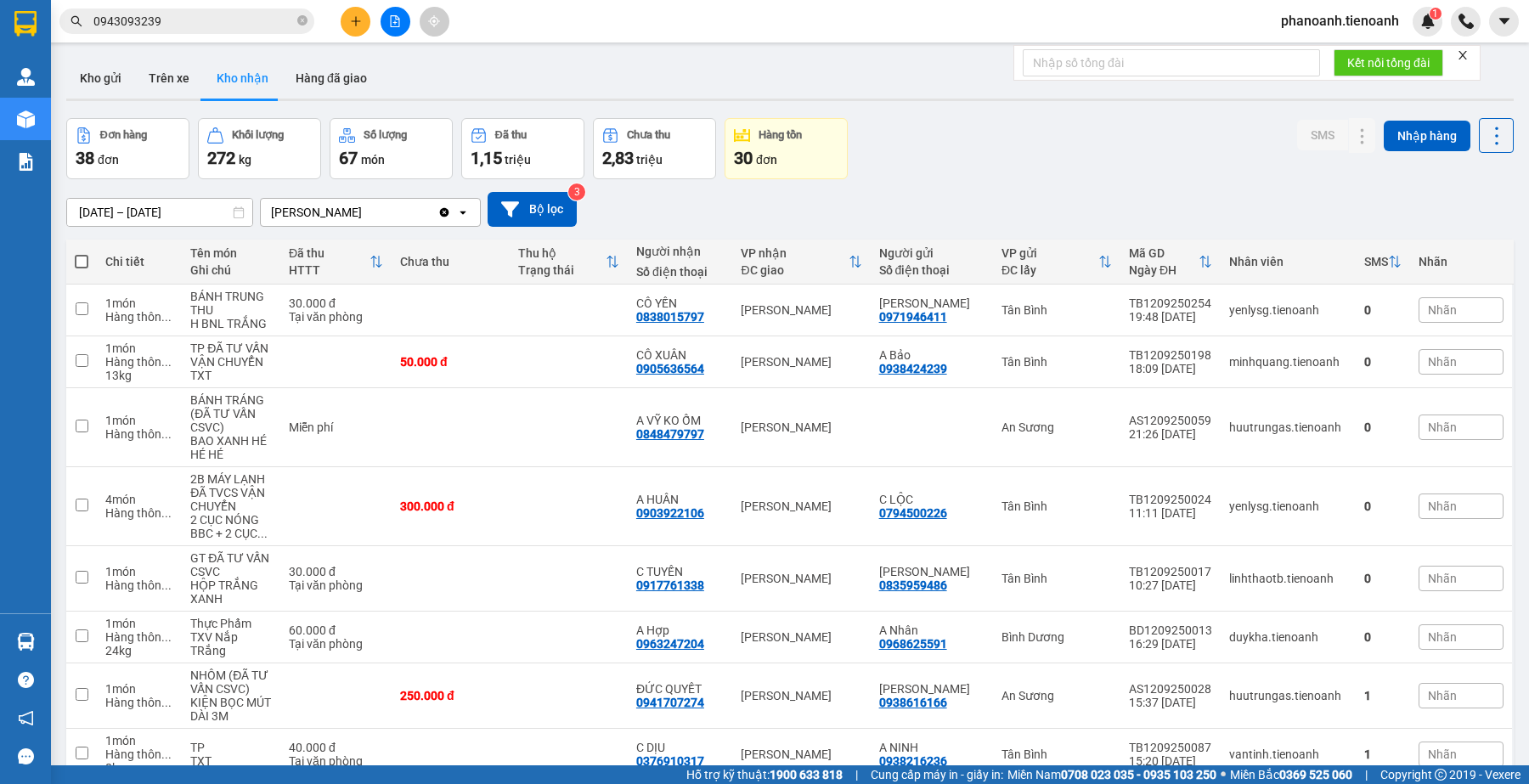
click at [234, 18] on input "0943093239" at bounding box center [193, 21] width 200 height 18
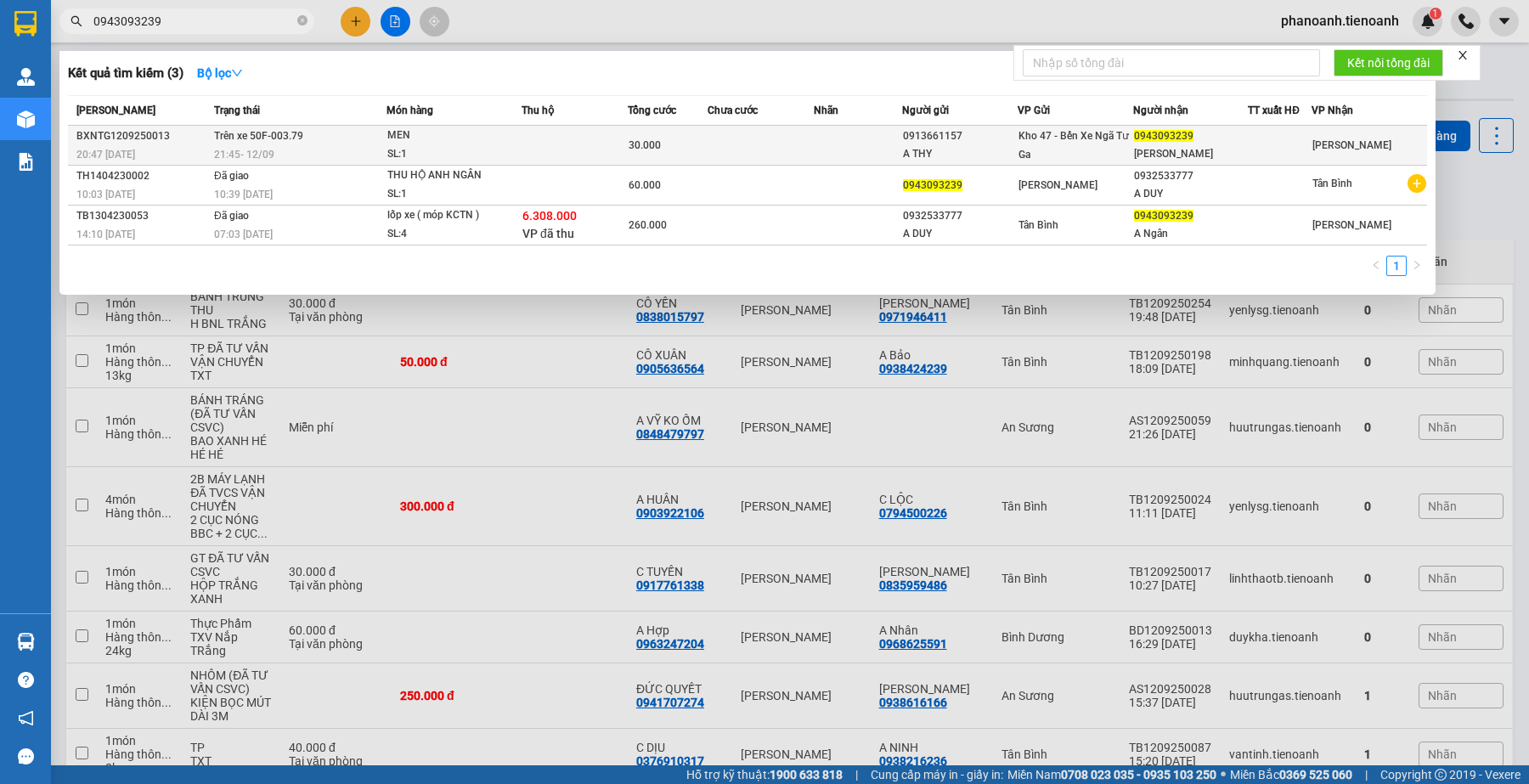
click at [365, 142] on td "Trên xe 50F-003.79 21:45 [DATE]" at bounding box center [298, 145] width 177 height 40
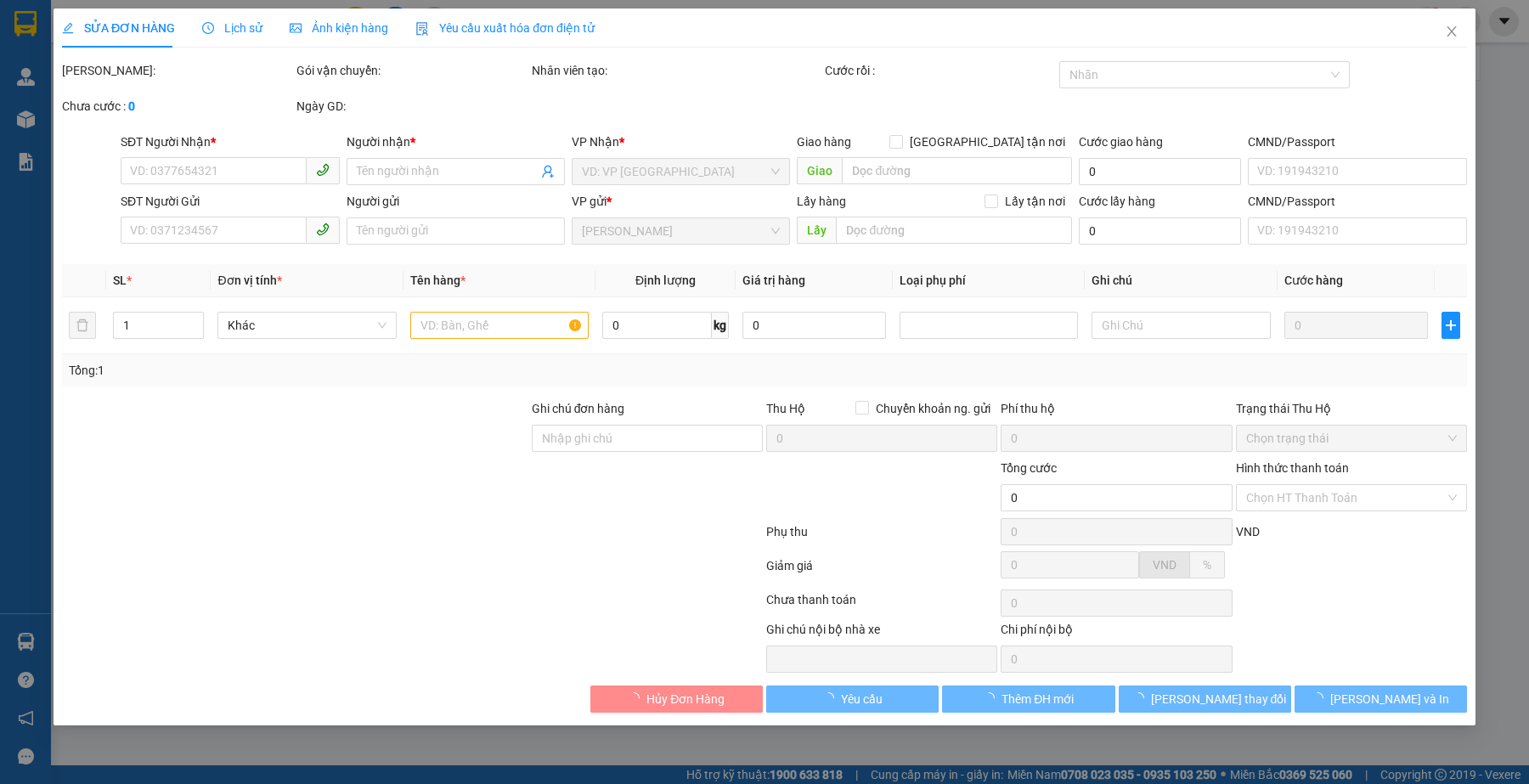
type input "0943093239"
type input "[PERSON_NAME]"
type input "0913661157"
type input "A THY"
type input "30.000"
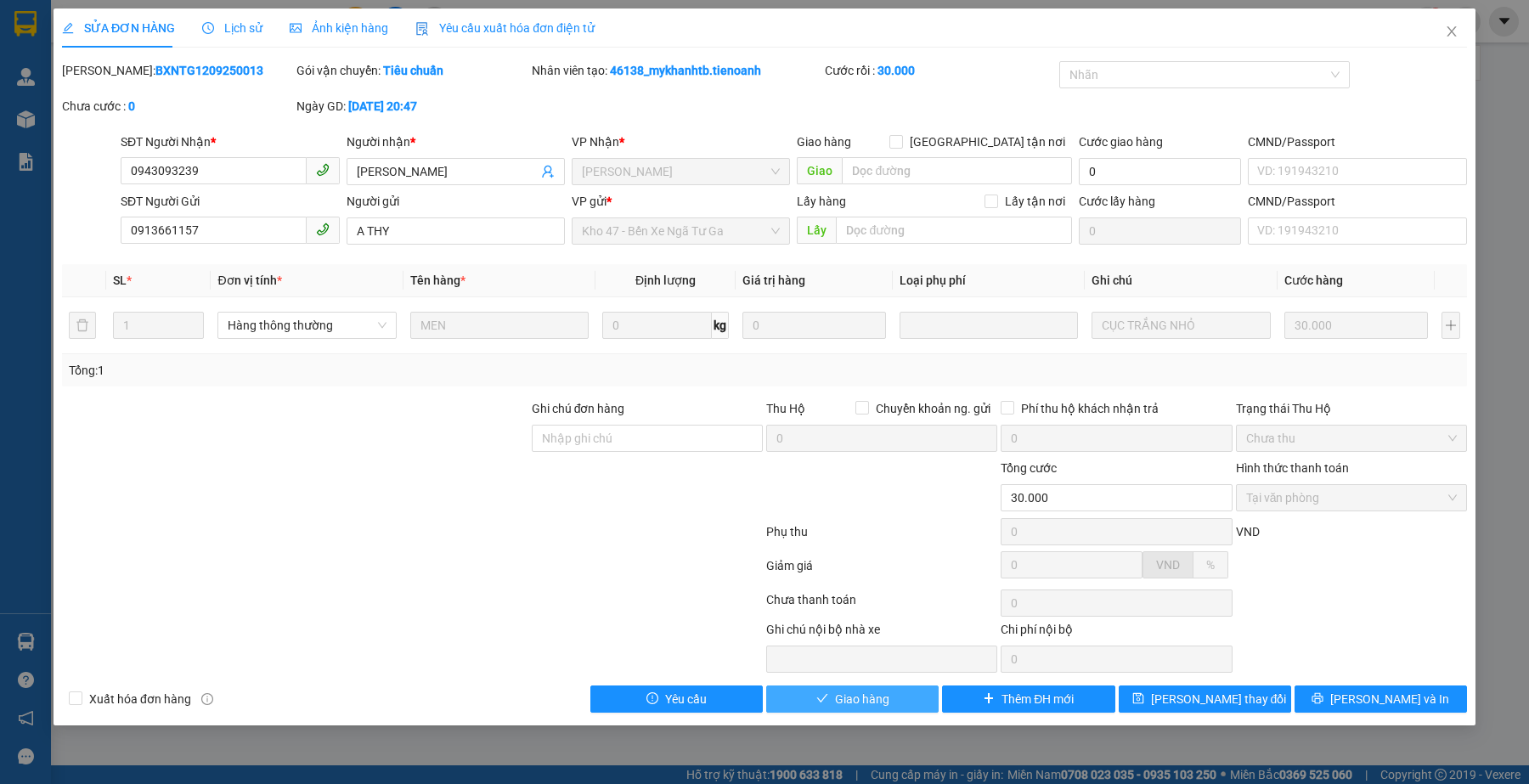
click at [859, 705] on span "Giao hàng" at bounding box center [862, 699] width 55 height 18
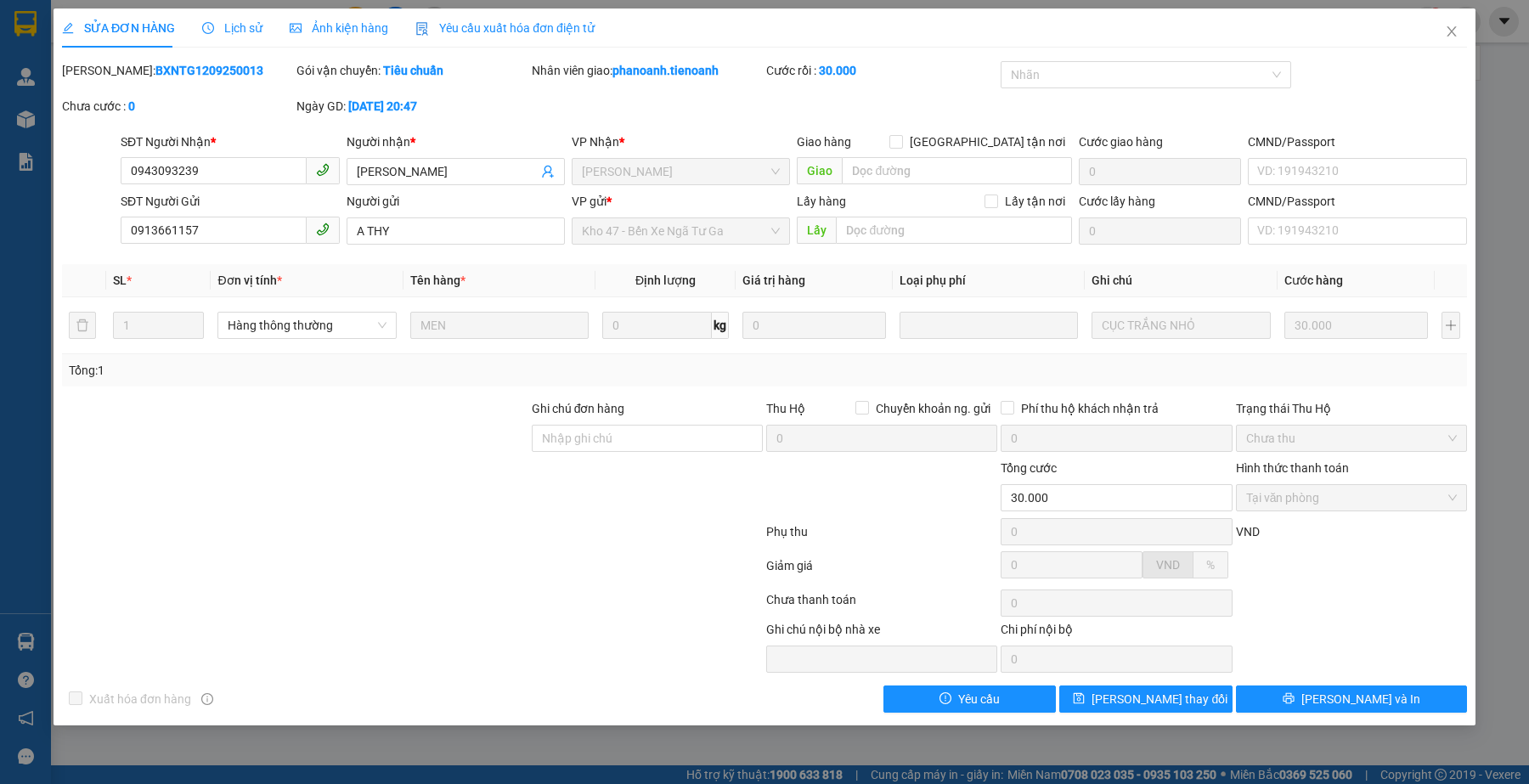
click at [255, 27] on span "Lịch sử" at bounding box center [232, 28] width 60 height 14
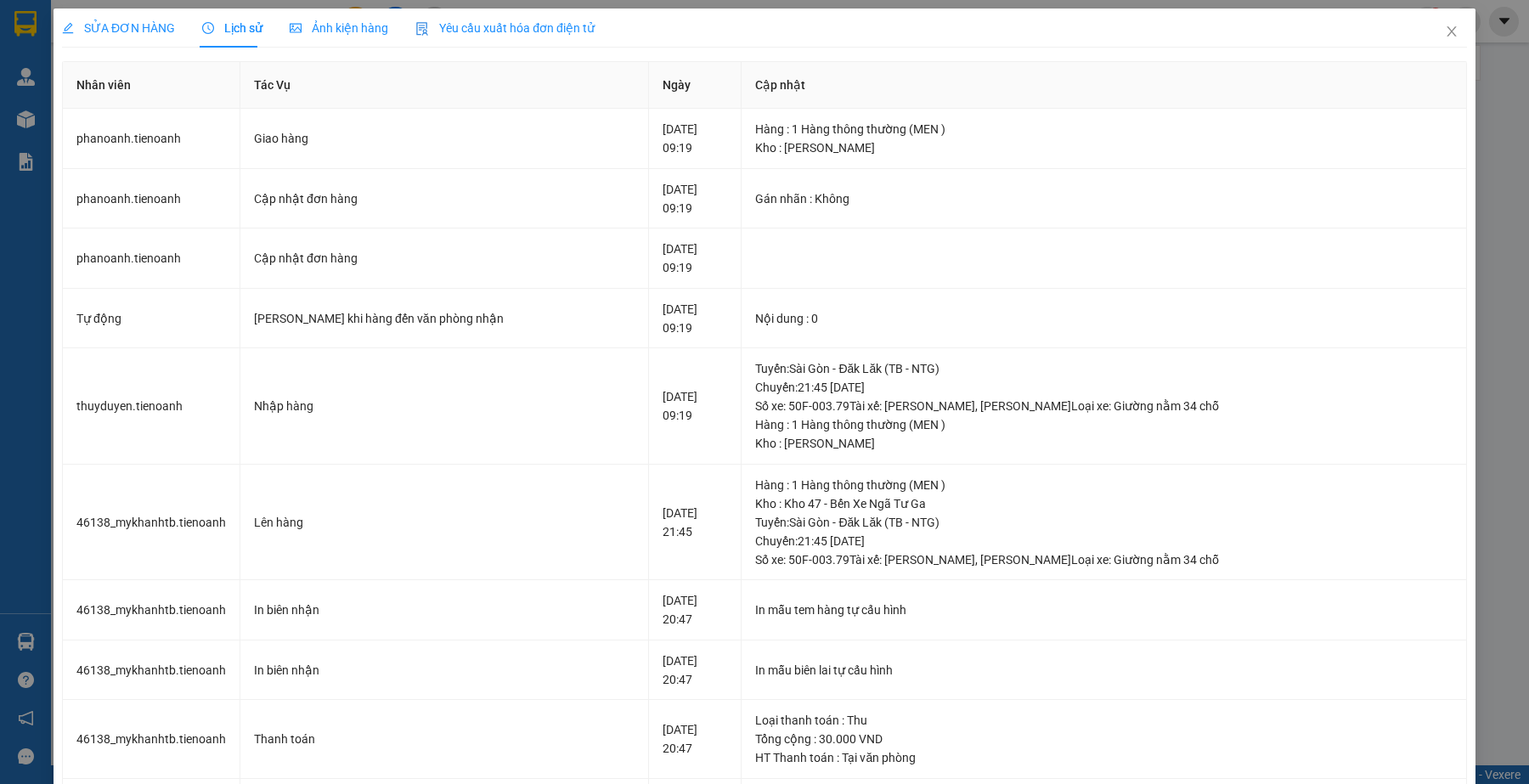
click at [164, 27] on span "SỬA ĐƠN HÀNG" at bounding box center [118, 28] width 113 height 14
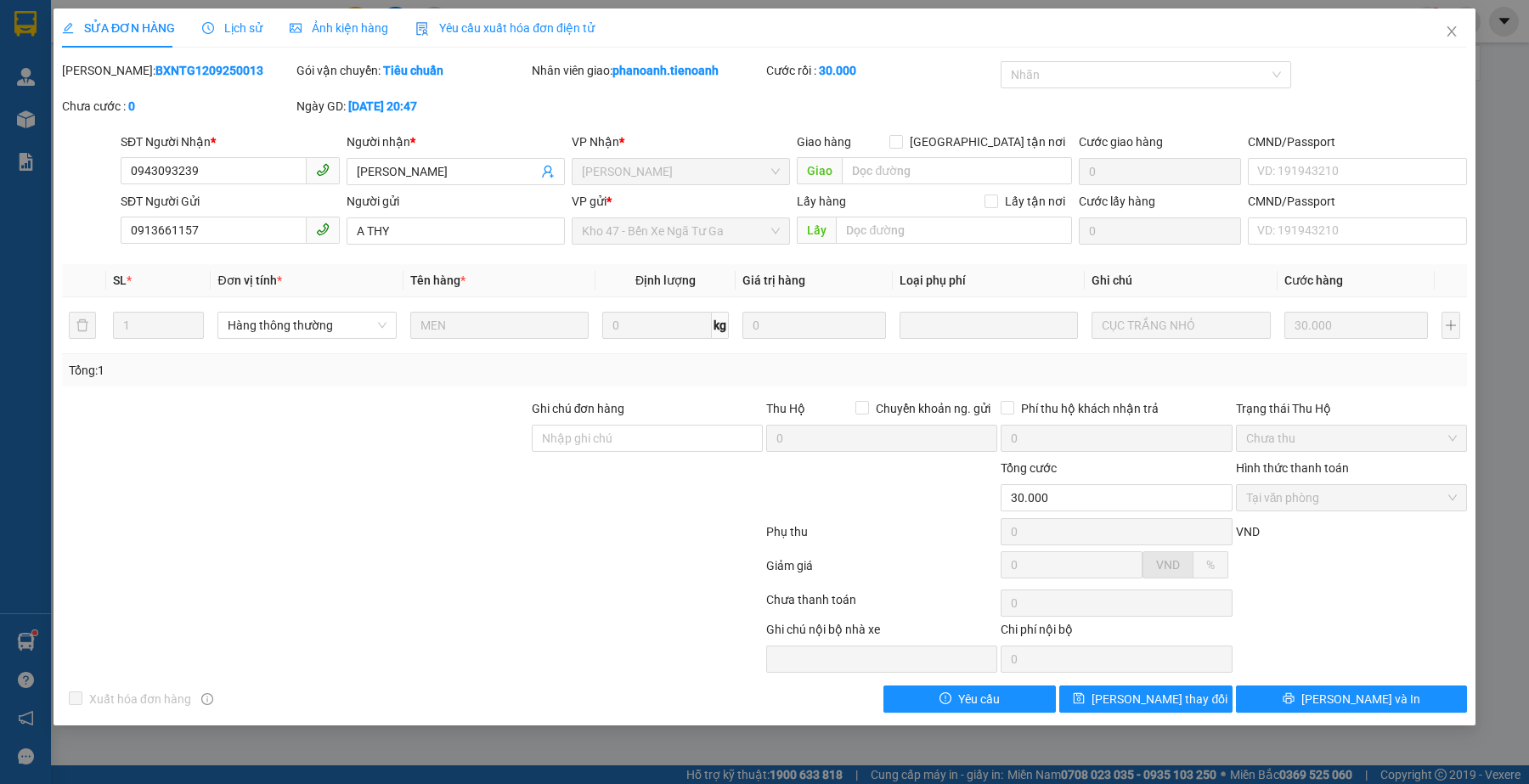
drag, startPoint x: 383, startPoint y: 542, endPoint x: 472, endPoint y: 505, distance: 96.4
click at [383, 542] on div at bounding box center [412, 535] width 704 height 34
click at [1461, 27] on span "Close" at bounding box center [1451, 31] width 47 height 47
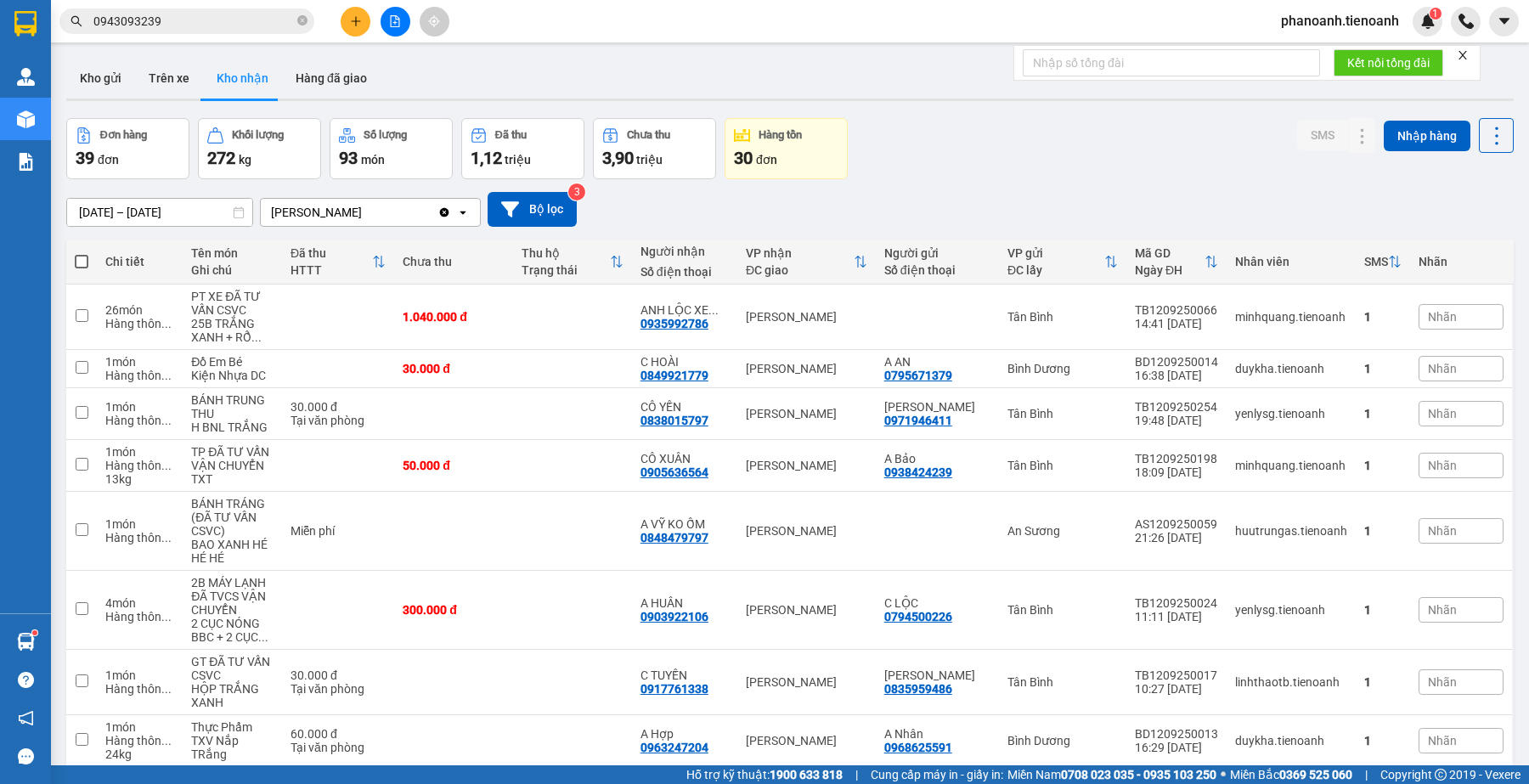
click at [187, 28] on input "0943093239" at bounding box center [193, 21] width 200 height 18
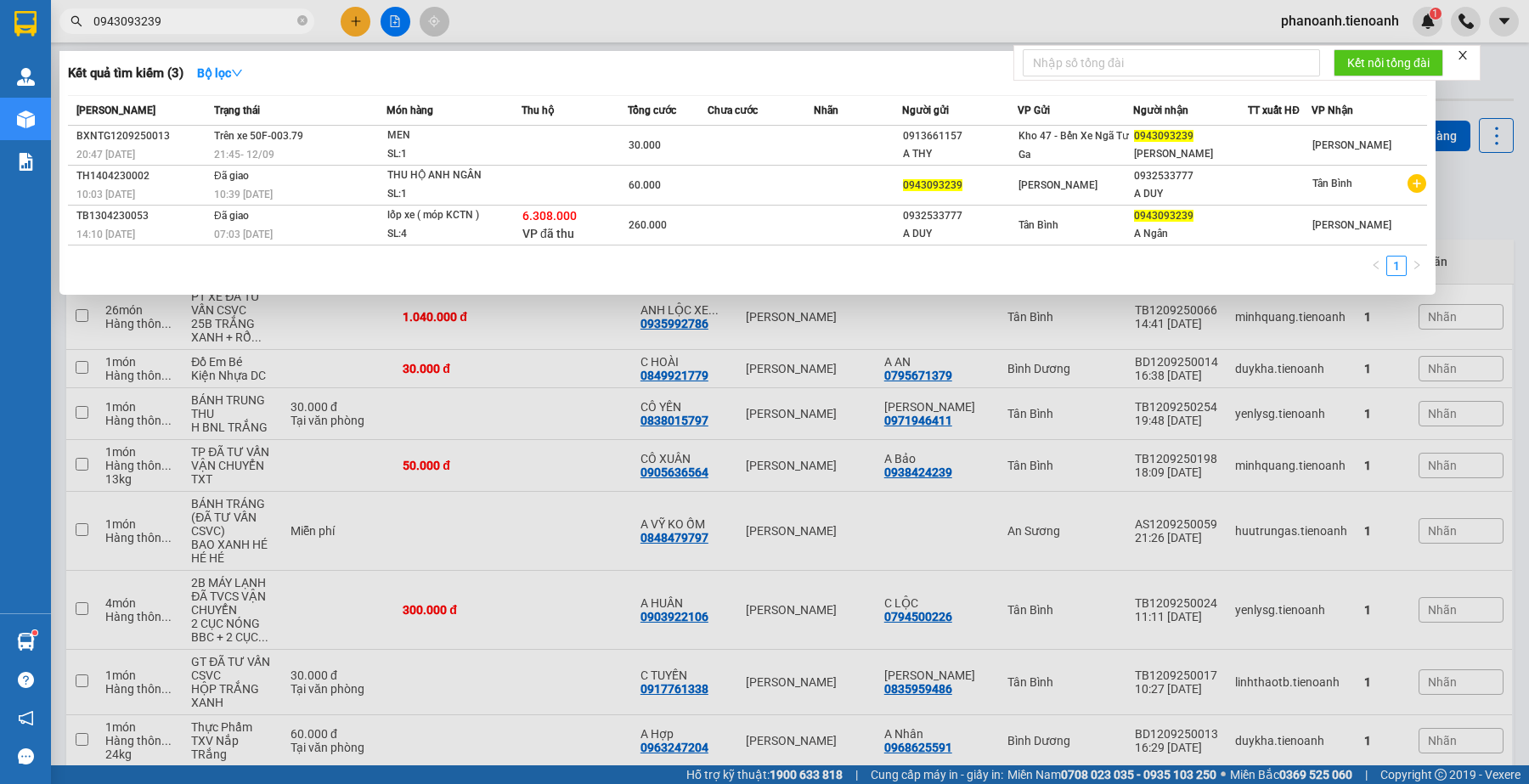
click at [187, 28] on input "0943093239" at bounding box center [193, 21] width 200 height 18
paste input "76771110"
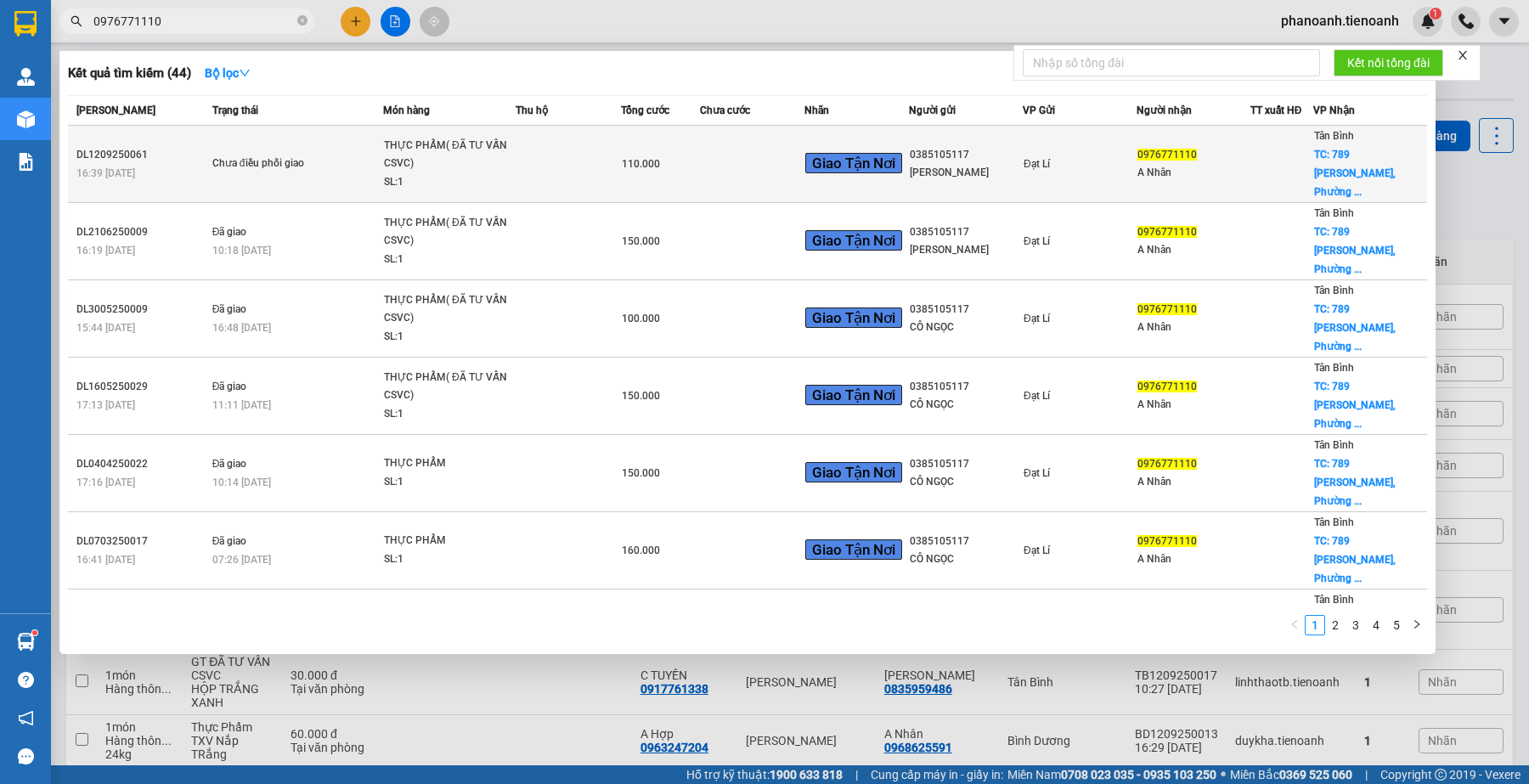
type input "0976771110"
click at [1197, 172] on div "A Nhân" at bounding box center [1193, 172] width 112 height 18
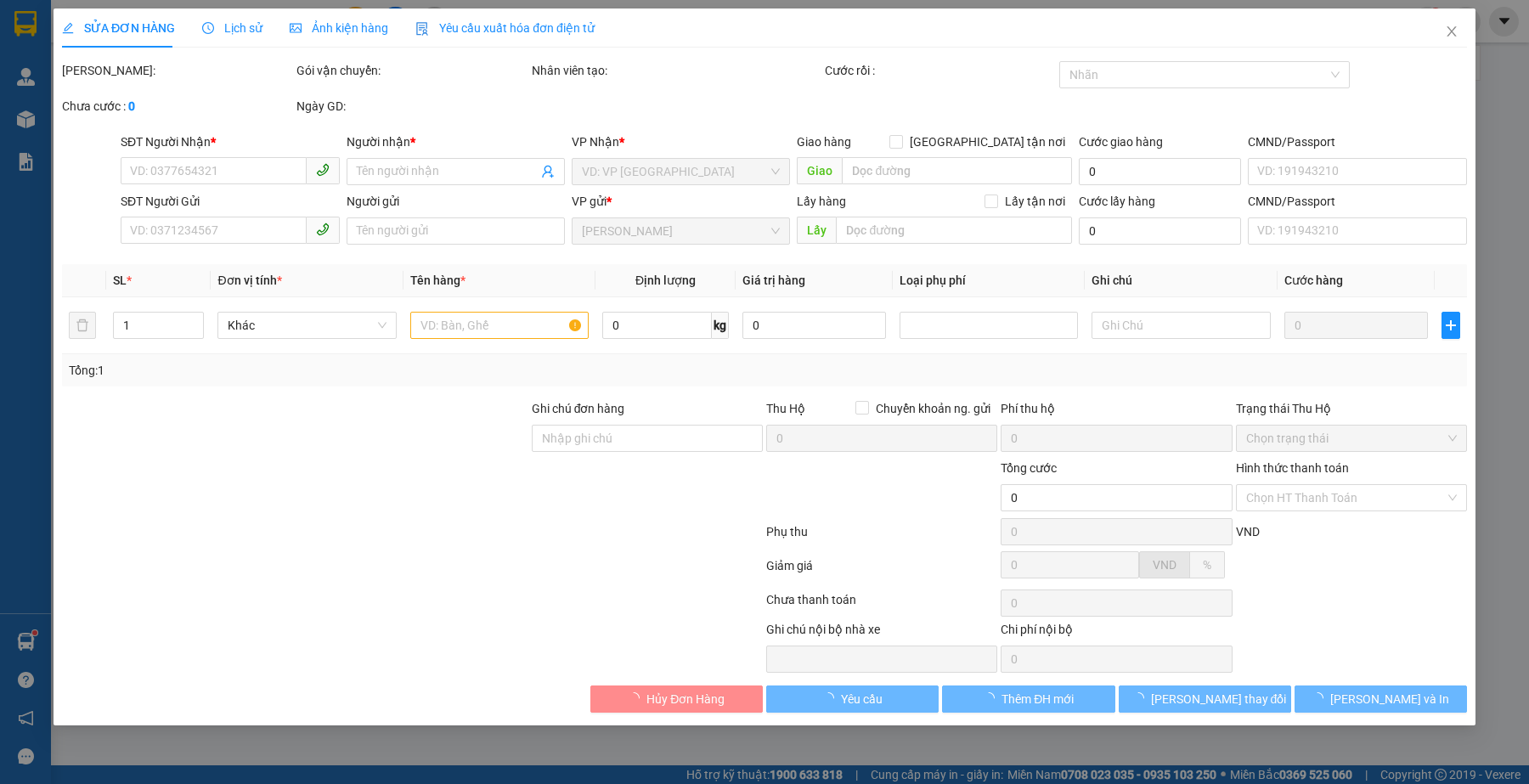
type input "0976771110"
type input "A Nhân"
checkbox input "true"
type input "[GEOGRAPHIC_DATA][PERSON_NAME]"
type input "051099011003"
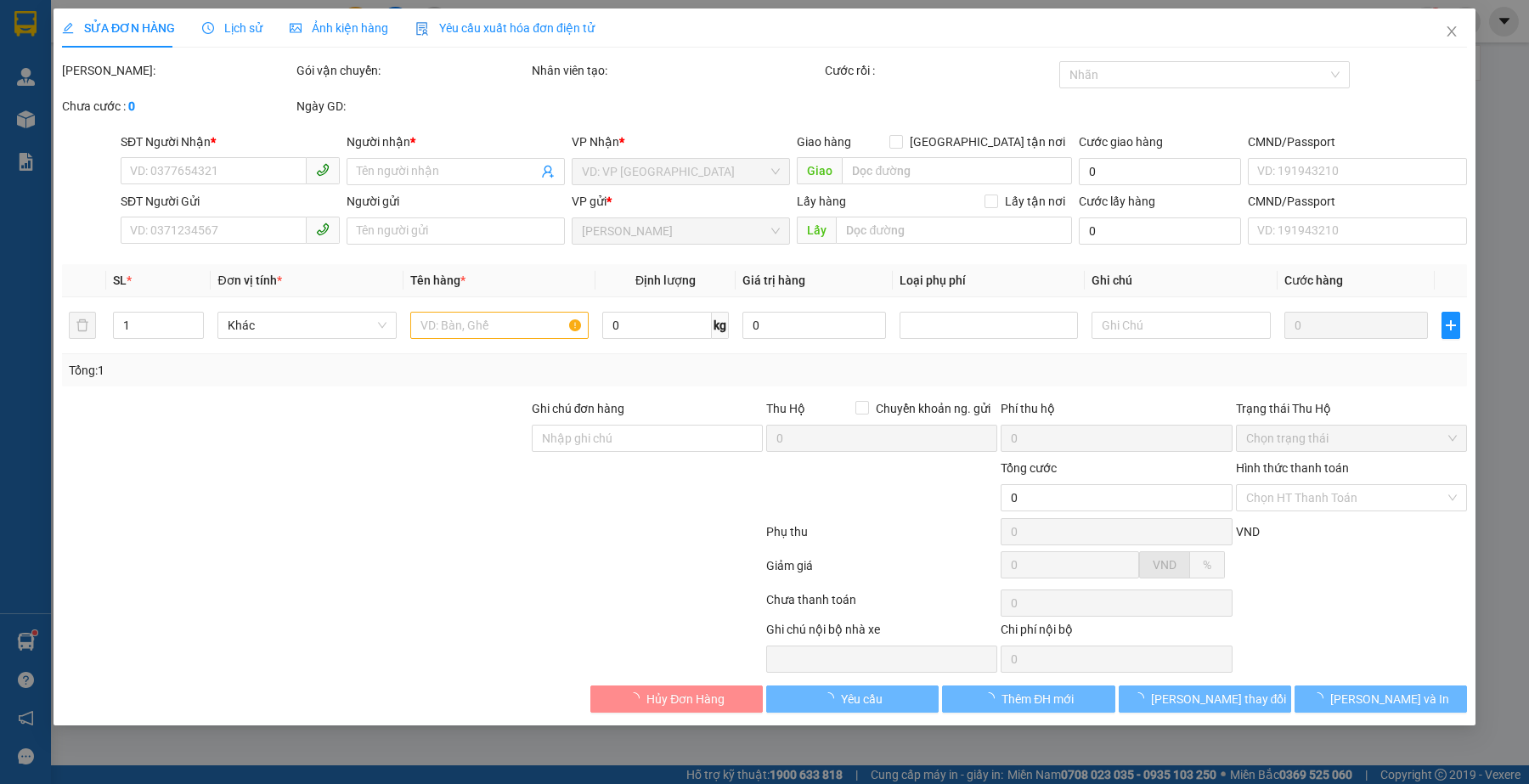
type input "0385105117"
type input "[PERSON_NAME]"
type input "051176018590"
type input "110.000"
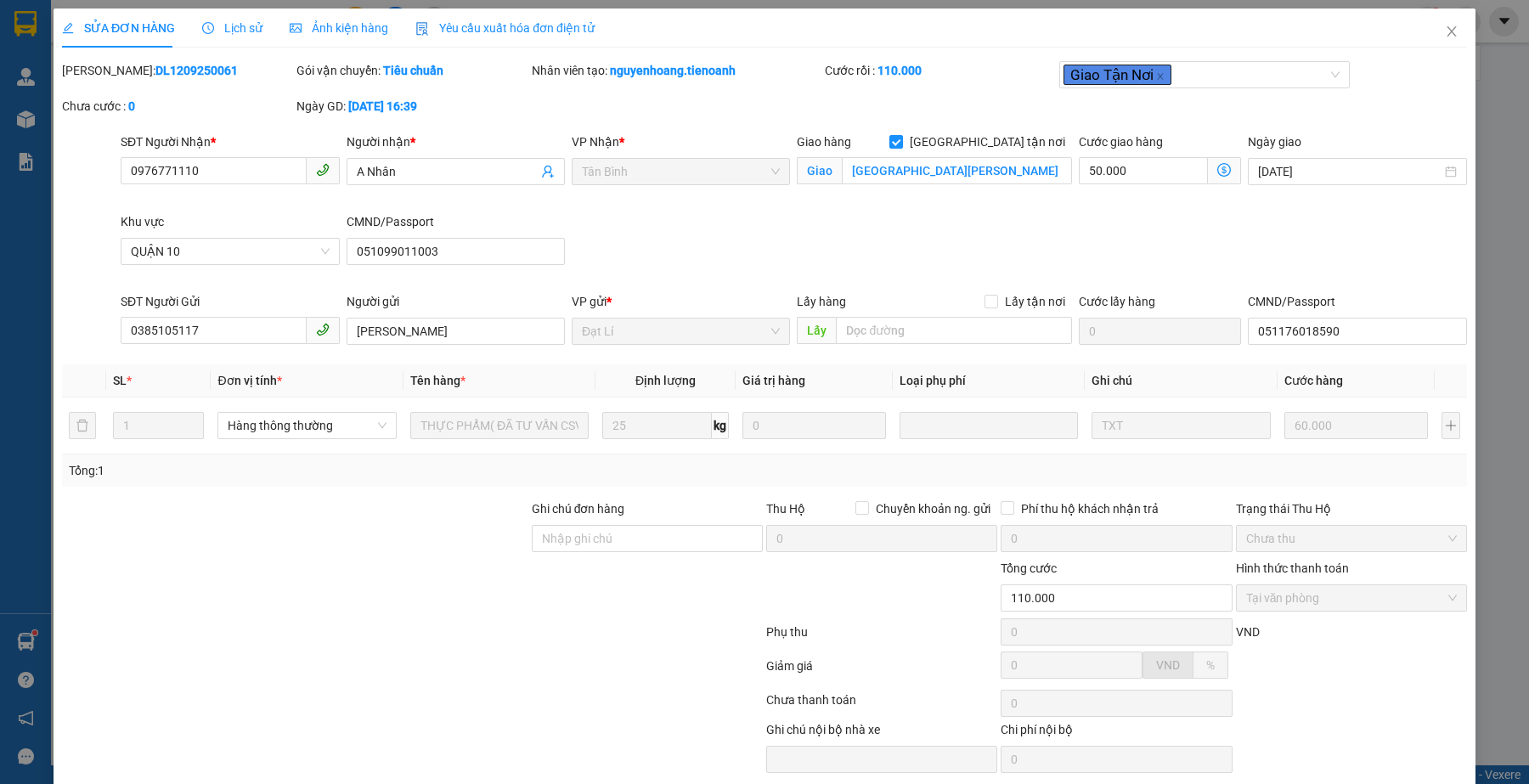
click at [446, 532] on div at bounding box center [295, 529] width 469 height 59
click at [1445, 30] on icon "close" at bounding box center [1451, 31] width 14 height 14
